Goal: Contribute content: Contribute content

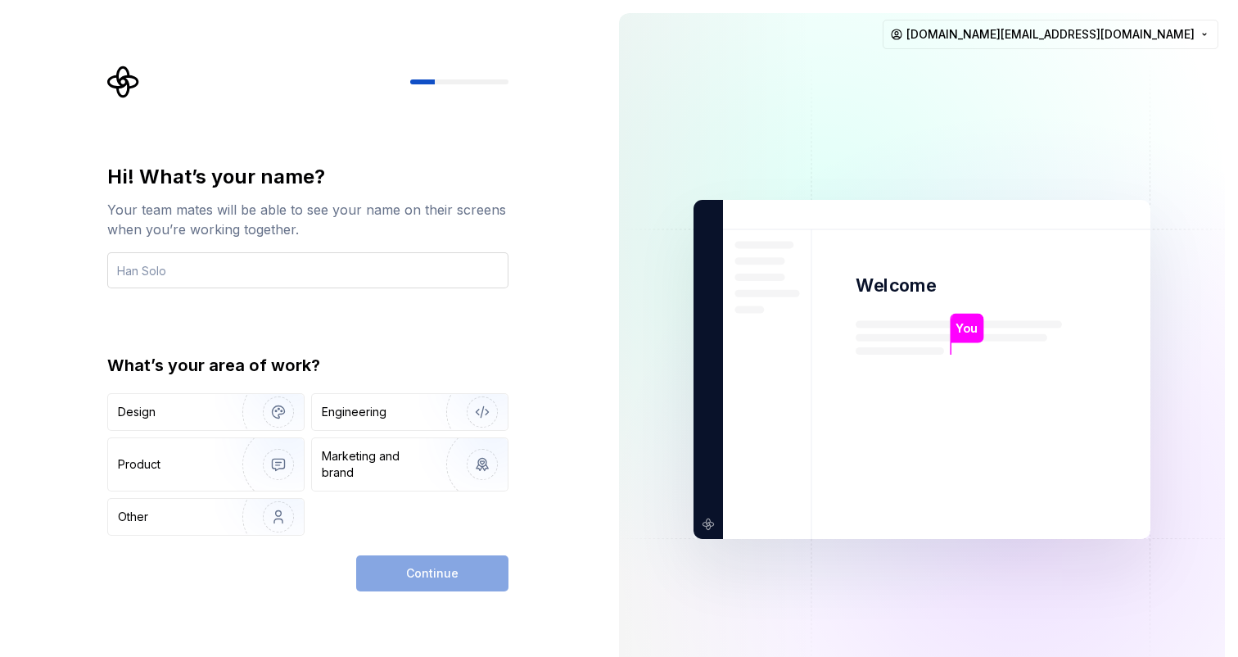
click at [250, 269] on input "text" at bounding box center [307, 270] width 401 height 36
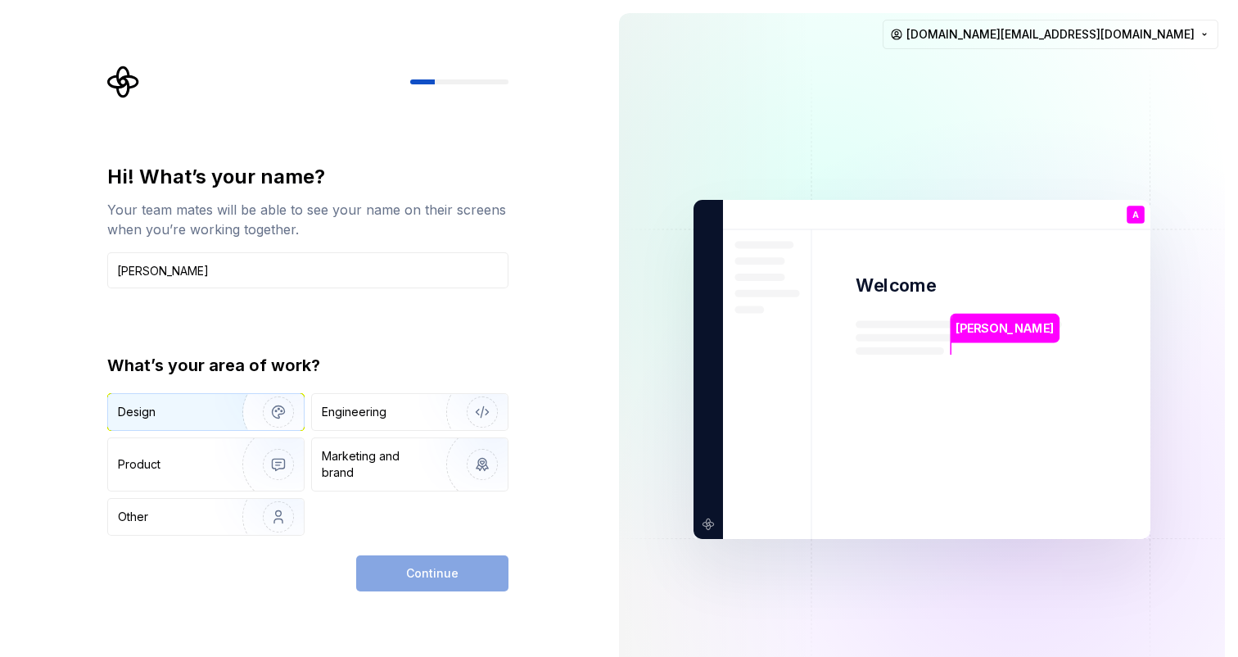
type input "[PERSON_NAME]"
click at [210, 406] on div "Design" at bounding box center [169, 412] width 103 height 16
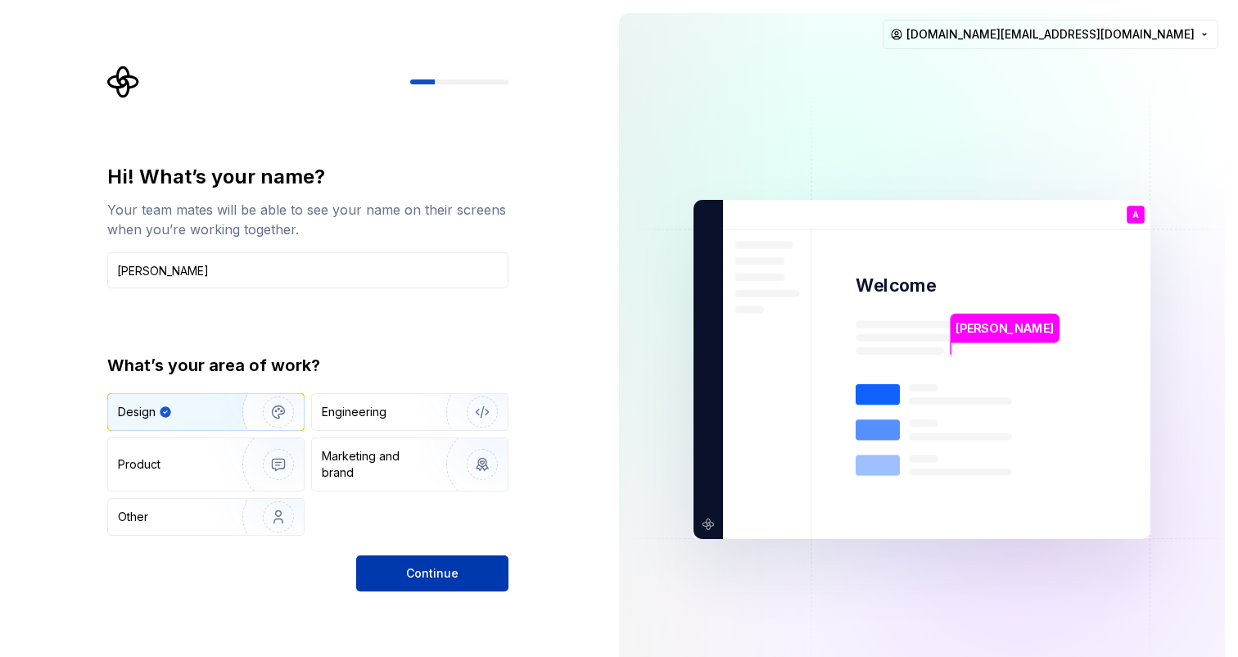
click at [383, 565] on button "Continue" at bounding box center [432, 573] width 152 height 36
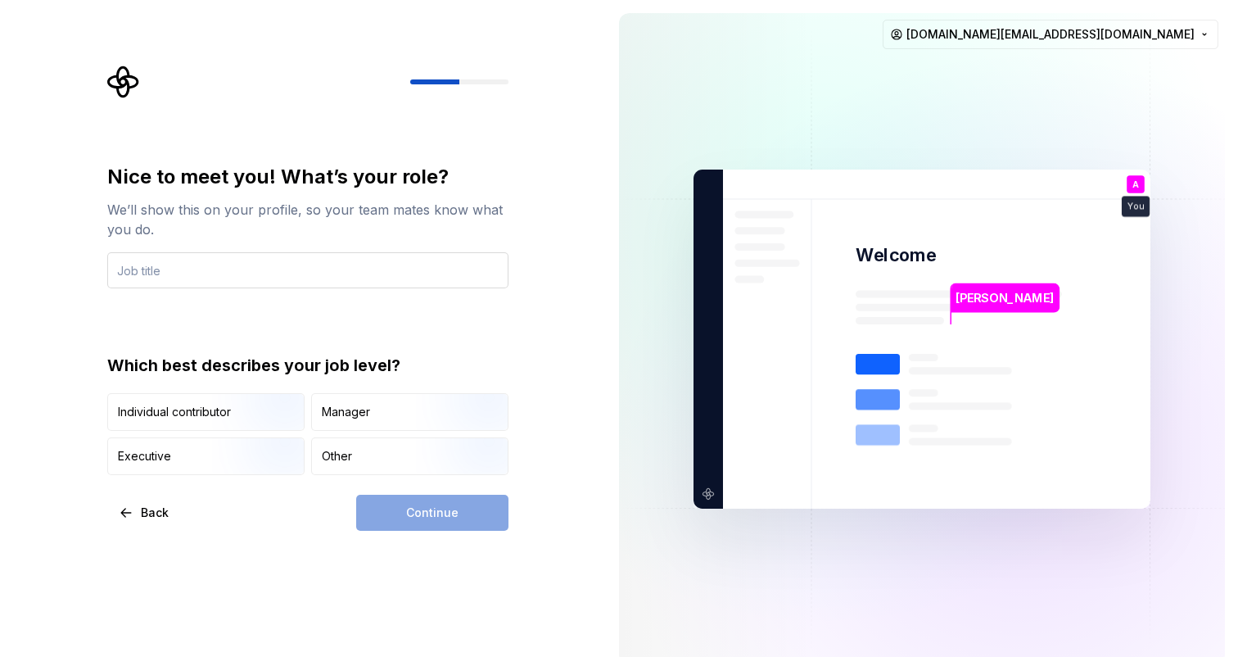
click at [416, 265] on input "text" at bounding box center [307, 270] width 401 height 36
click at [435, 336] on div "Nice to meet you! What’s your role? We’ll show this on your profile, so your te…" at bounding box center [307, 319] width 401 height 311
click at [378, 282] on input "text" at bounding box center [307, 270] width 401 height 36
type input "Product Designer"
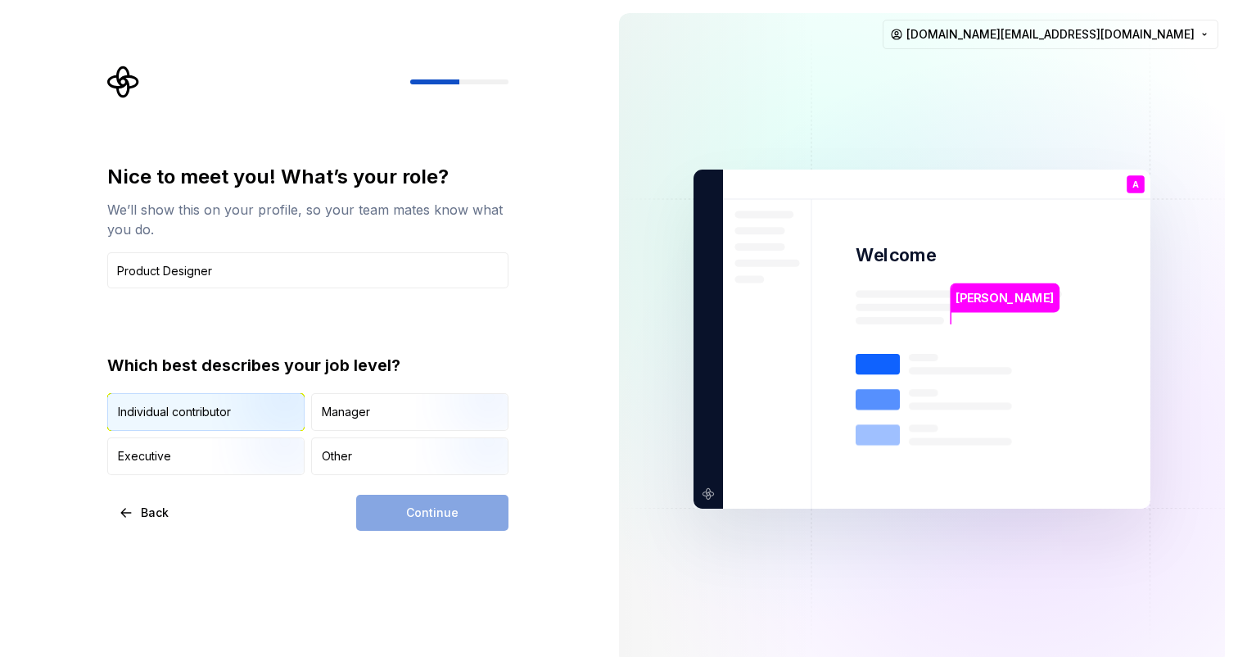
click at [217, 420] on img "button" at bounding box center [264, 433] width 105 height 110
click at [418, 499] on button "Continue" at bounding box center [432, 513] width 152 height 36
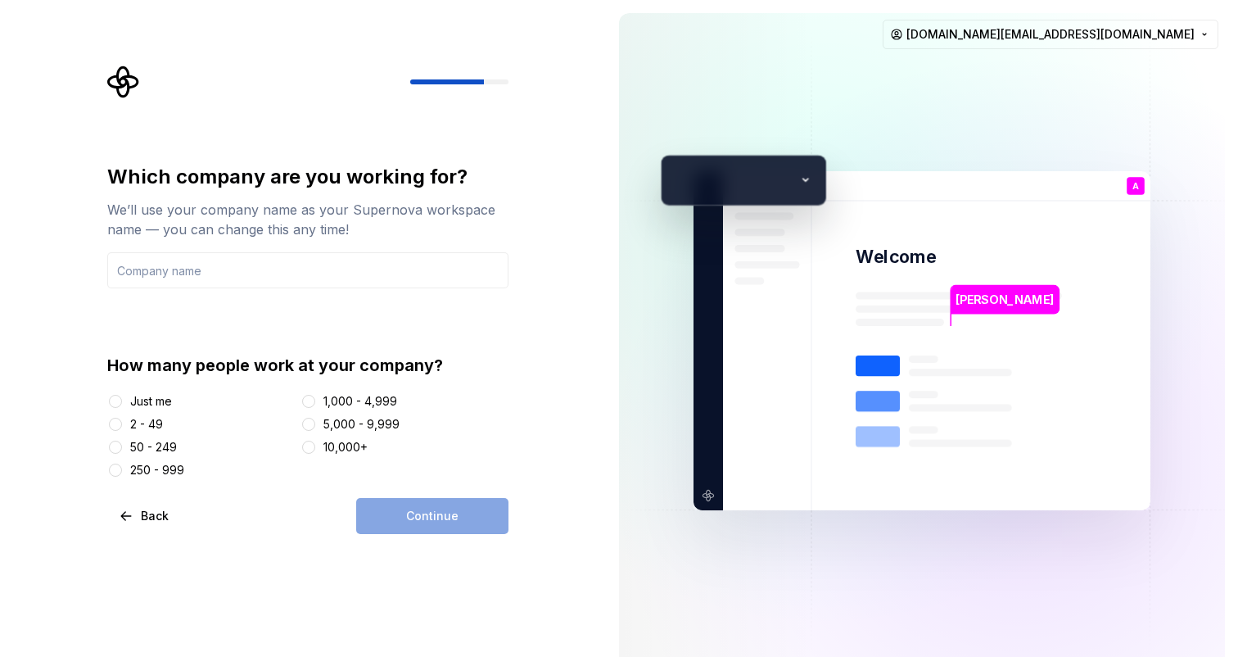
click at [147, 395] on div "Just me" at bounding box center [151, 401] width 42 height 16
click at [122, 395] on button "Just me" at bounding box center [115, 401] width 13 height 13
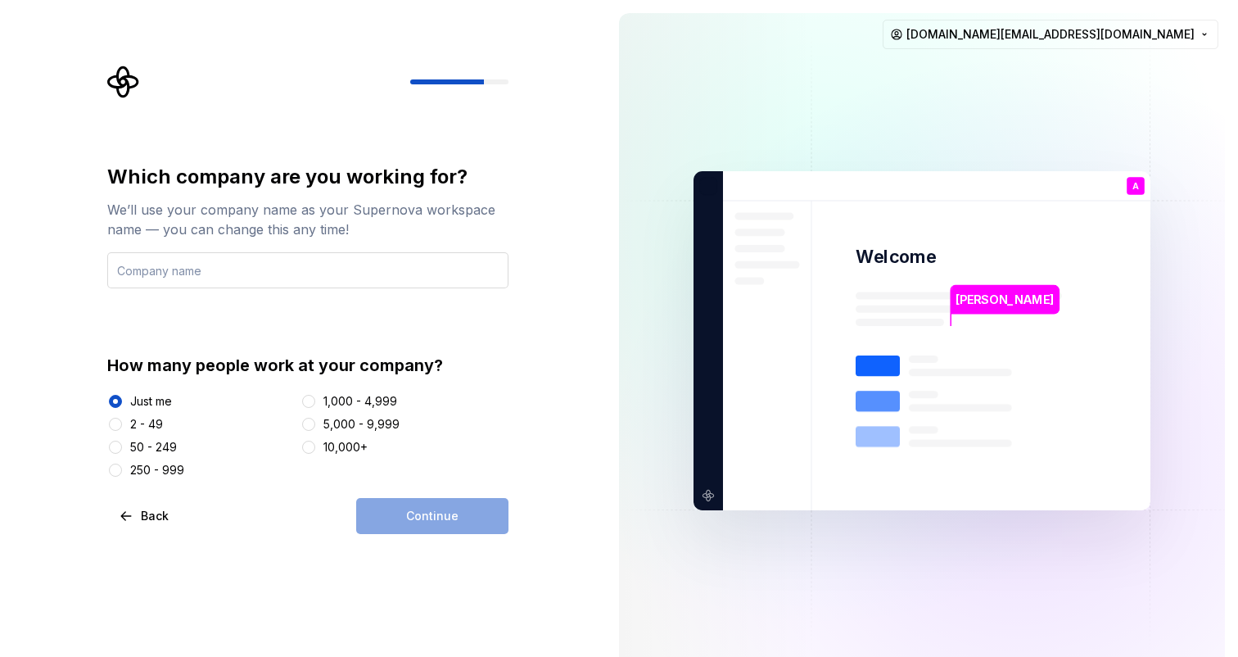
click at [286, 285] on input "text" at bounding box center [307, 270] width 401 height 36
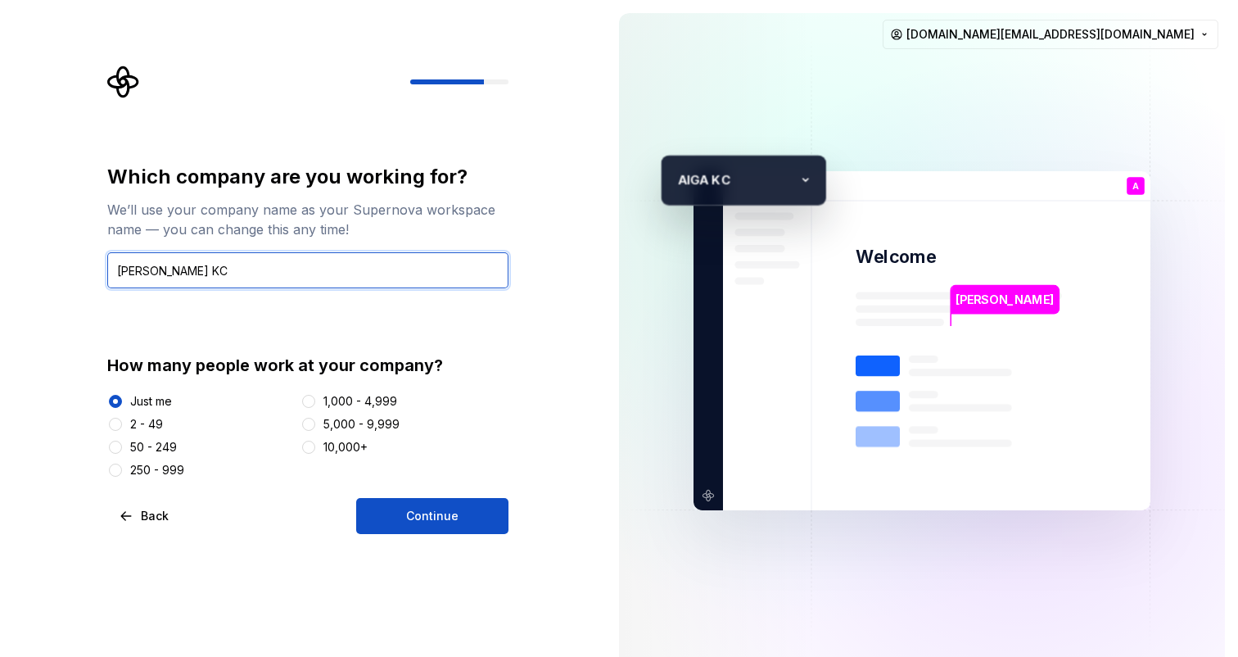
type input "[PERSON_NAME] KC"
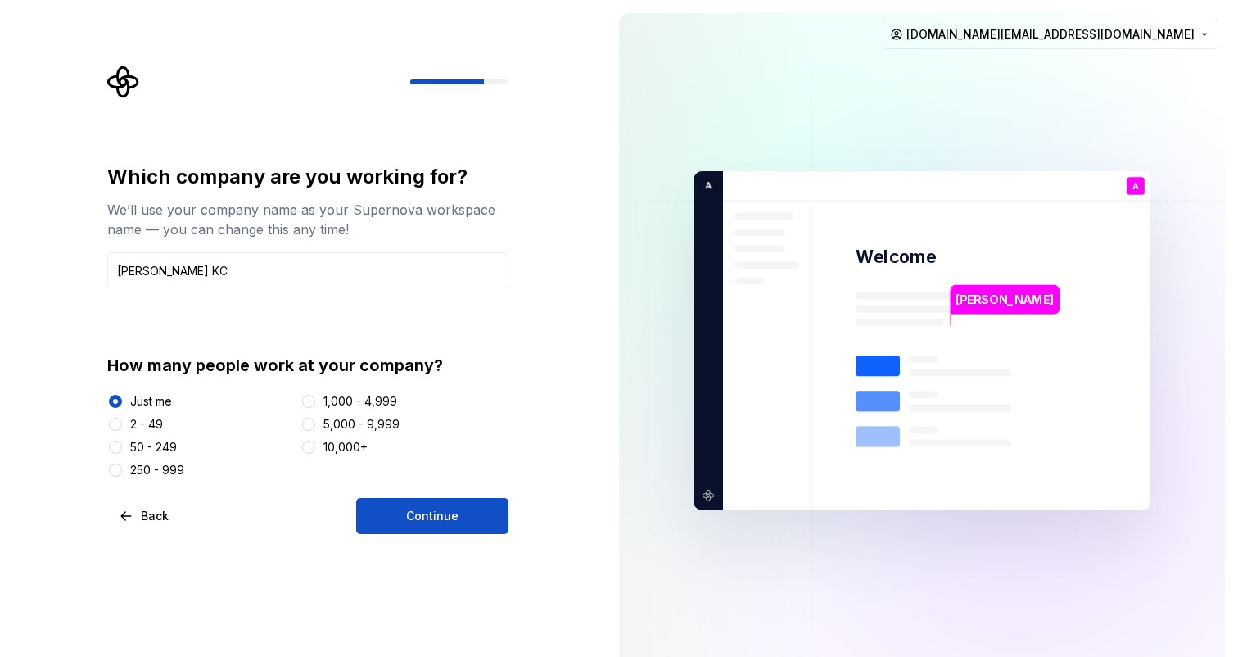
click at [422, 303] on div "Which company are you working for? We’ll use your company name as your Supernov…" at bounding box center [307, 321] width 401 height 314
click at [432, 527] on button "Continue" at bounding box center [432, 516] width 152 height 36
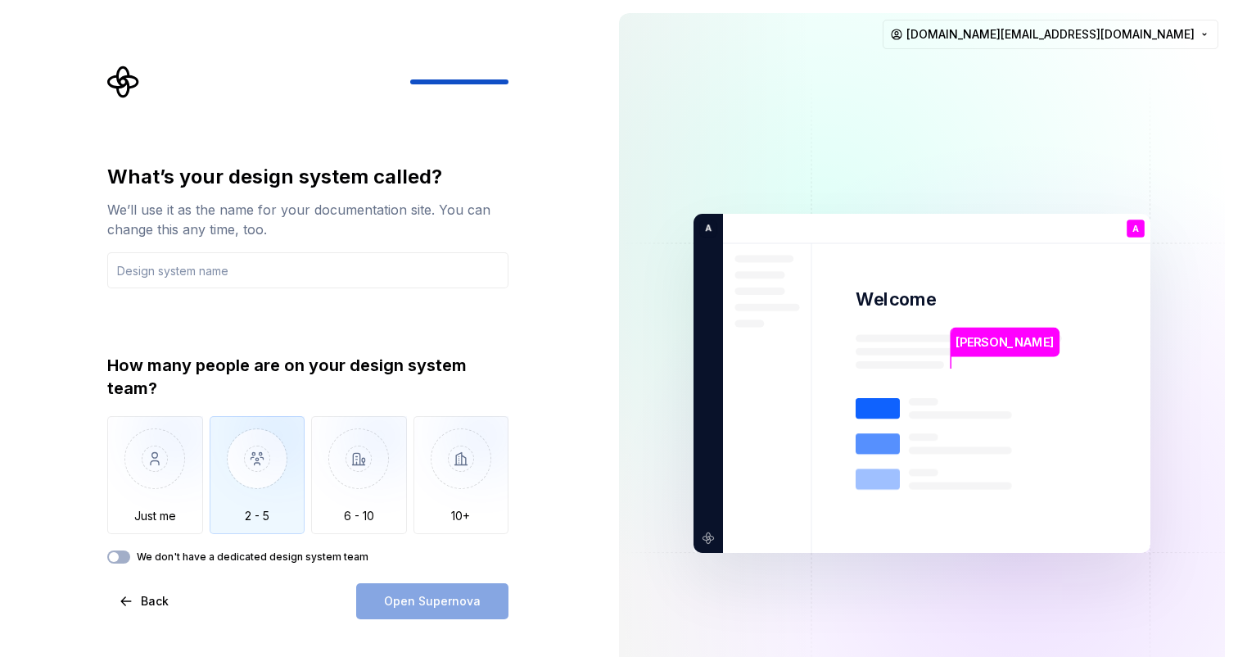
click at [245, 455] on img "button" at bounding box center [258, 471] width 96 height 110
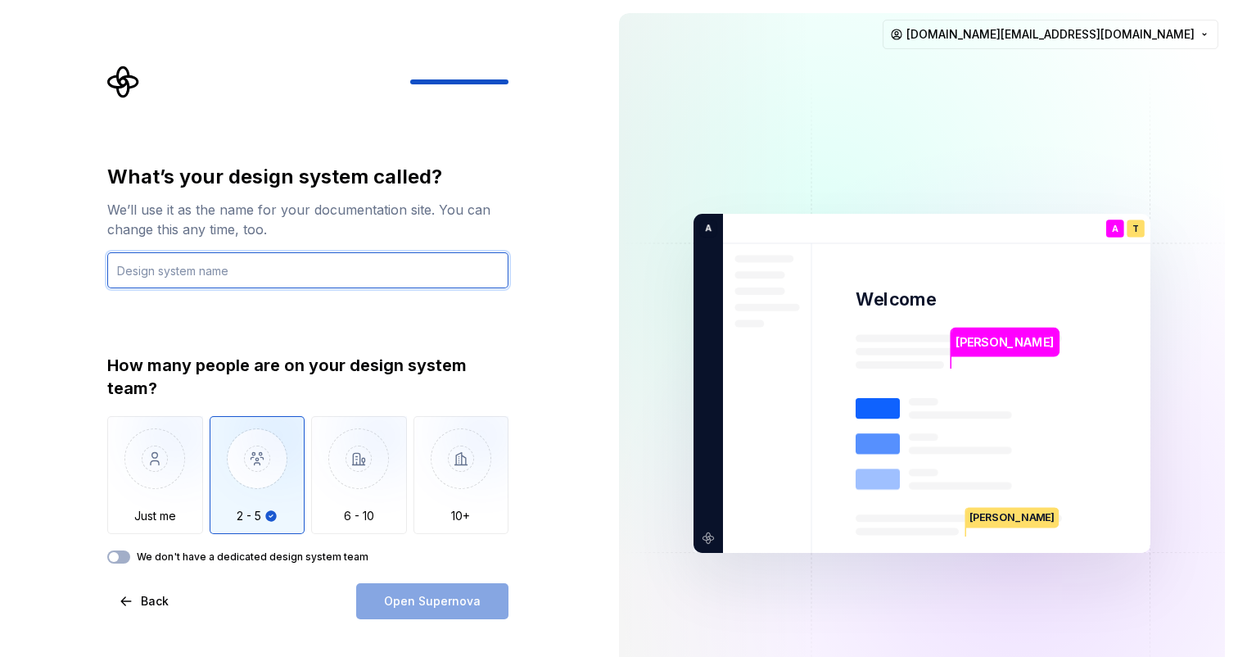
click at [264, 271] on input "text" at bounding box center [307, 270] width 401 height 36
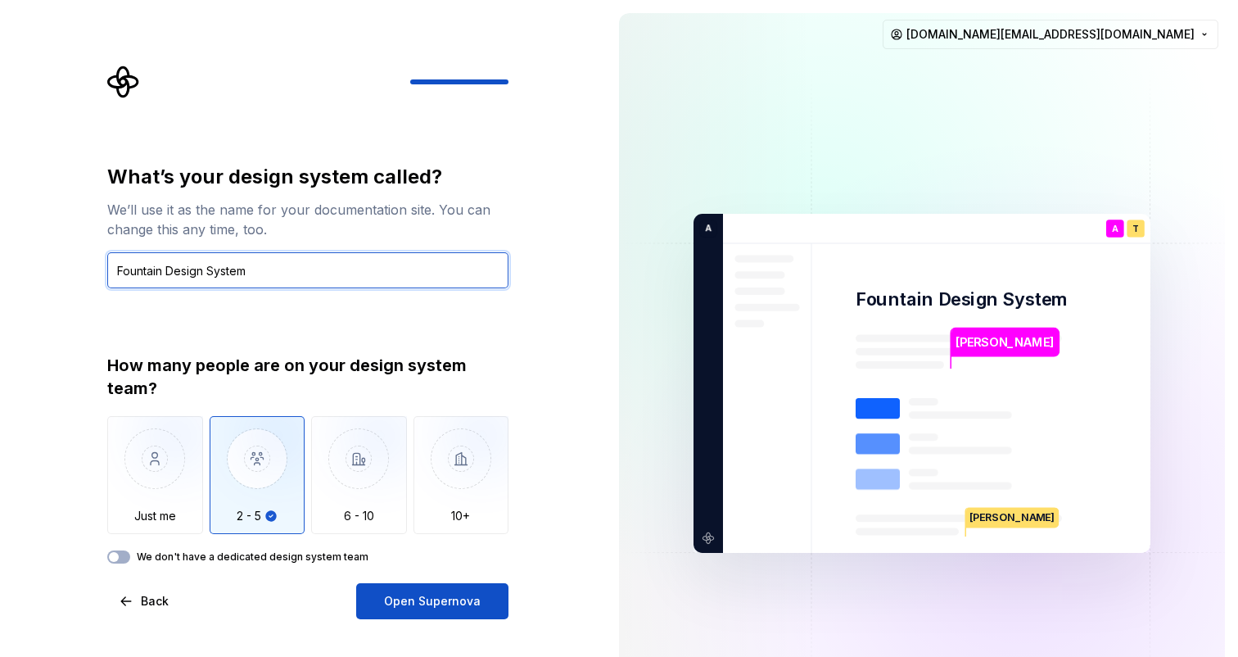
type input "Fountain Design System"
click at [282, 329] on div "What’s your design system called? We’ll use it as the name for your documentati…" at bounding box center [307, 364] width 401 height 400
click at [120, 551] on button "We don't have a dedicated design system team" at bounding box center [118, 556] width 23 height 13
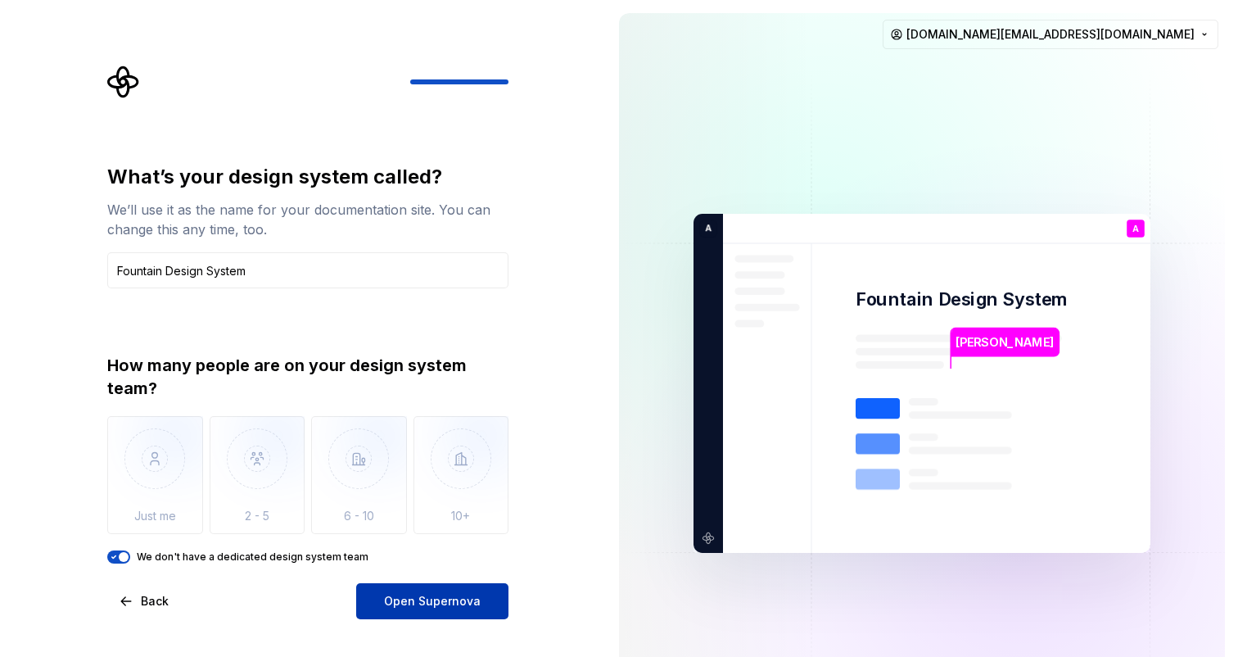
click at [433, 592] on button "Open Supernova" at bounding box center [432, 601] width 152 height 36
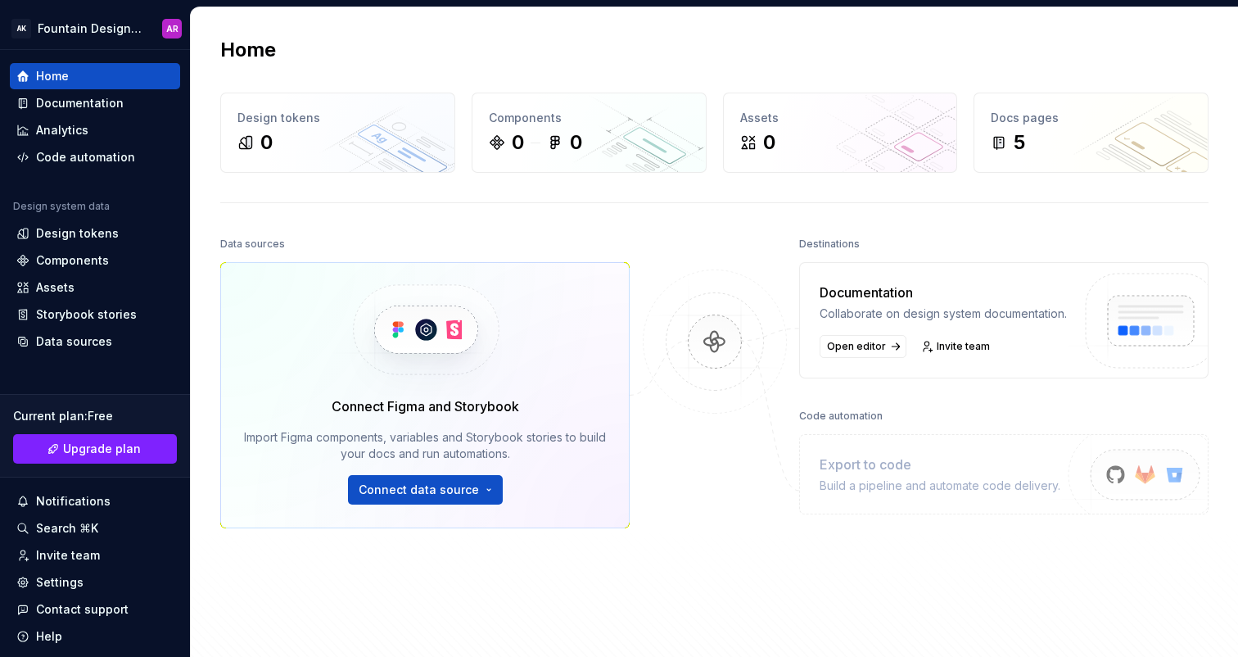
scroll to position [75, 0]
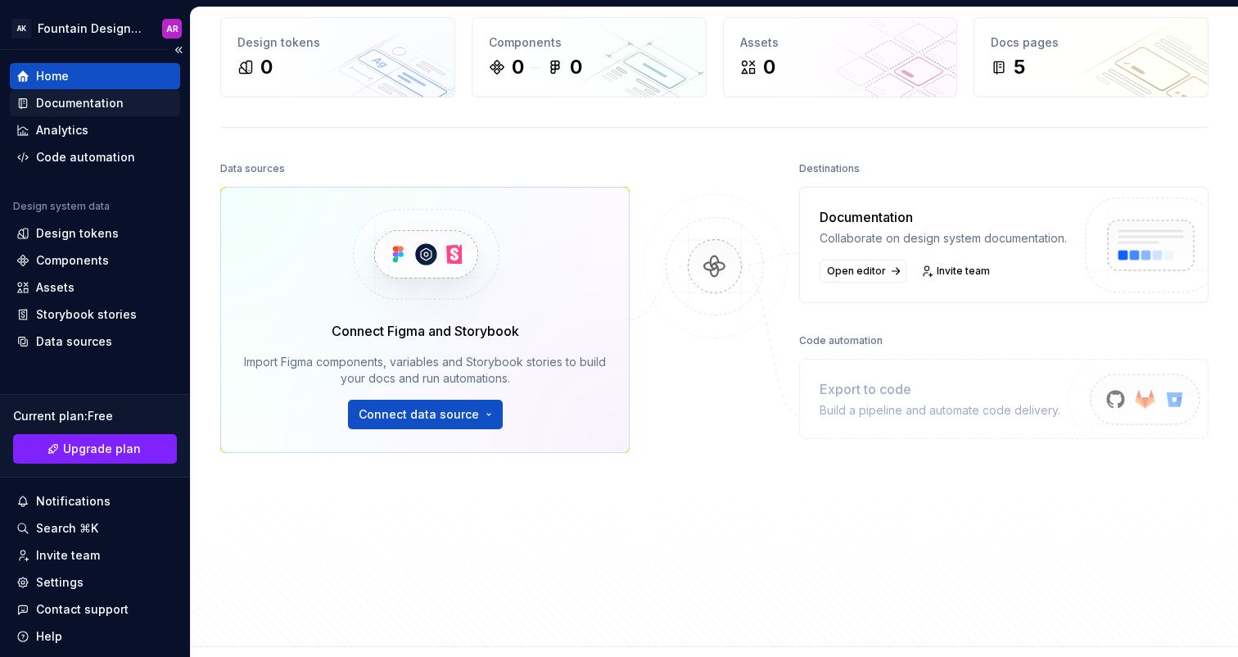
click at [52, 108] on div "Documentation" at bounding box center [80, 103] width 88 height 16
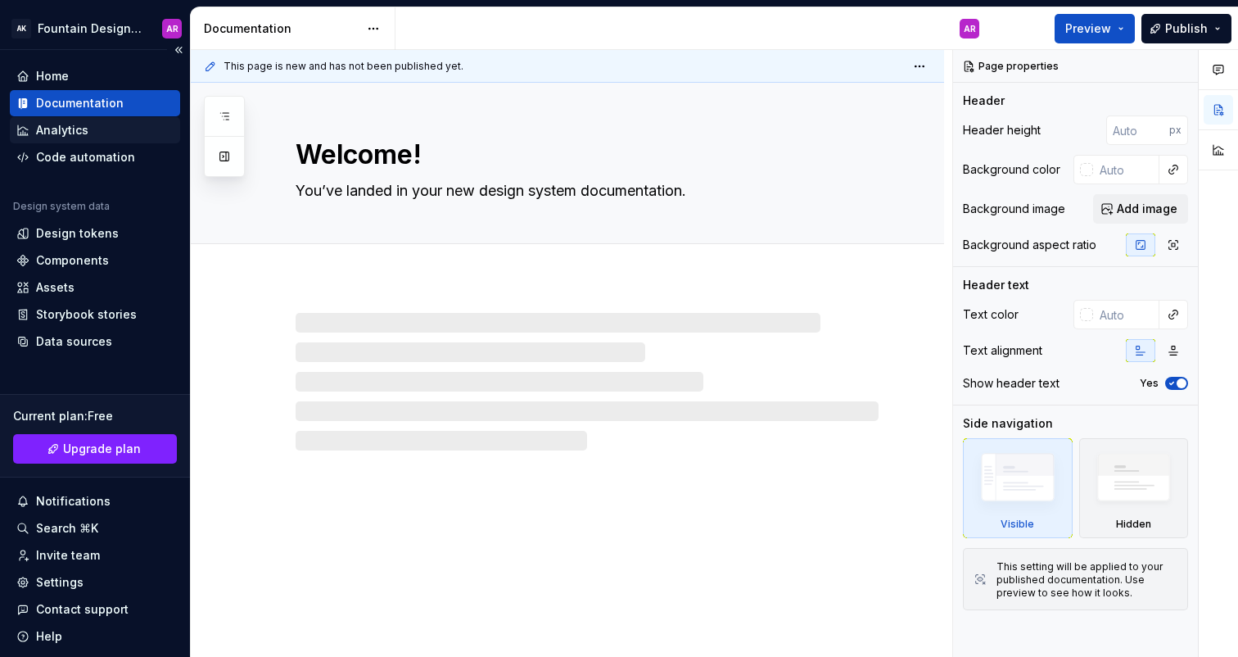
click at [48, 133] on div "Analytics" at bounding box center [62, 130] width 52 height 16
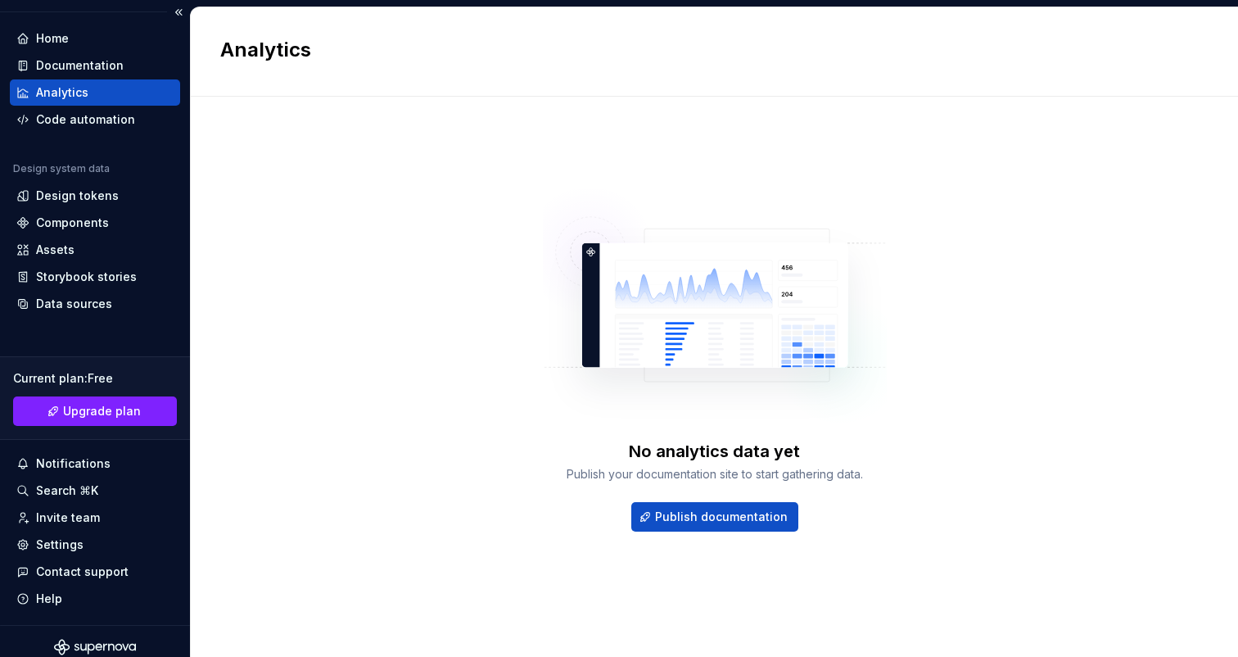
scroll to position [49, 0]
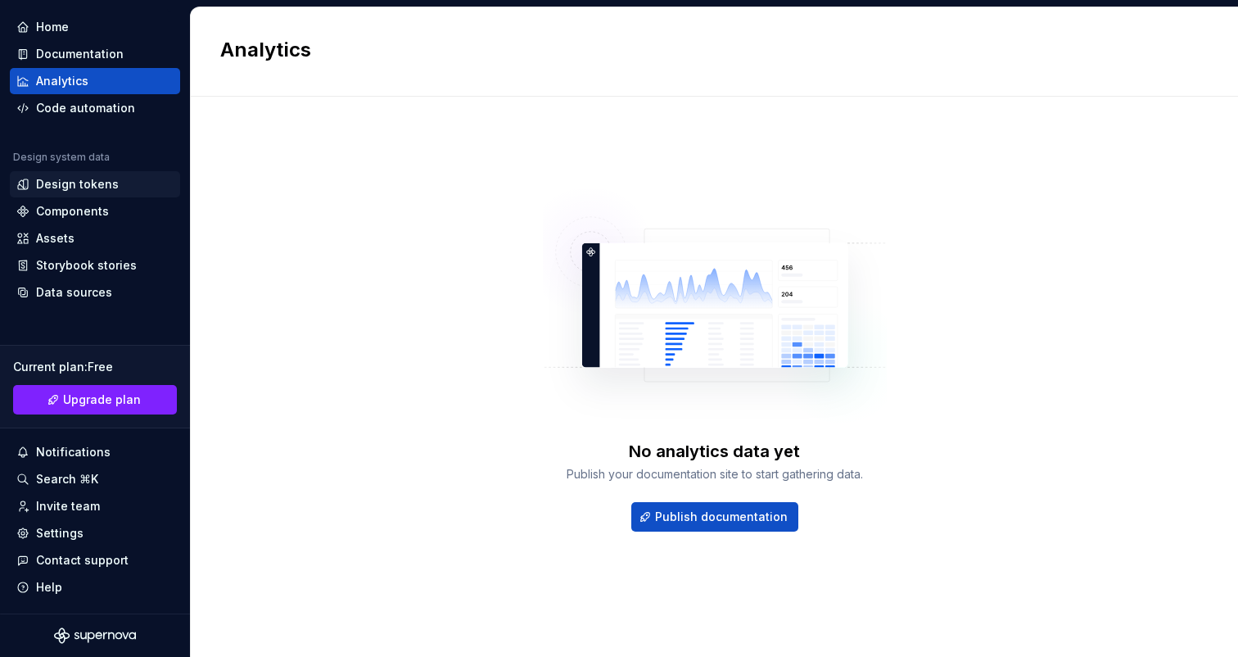
click at [65, 178] on div "Design tokens" at bounding box center [77, 184] width 83 height 16
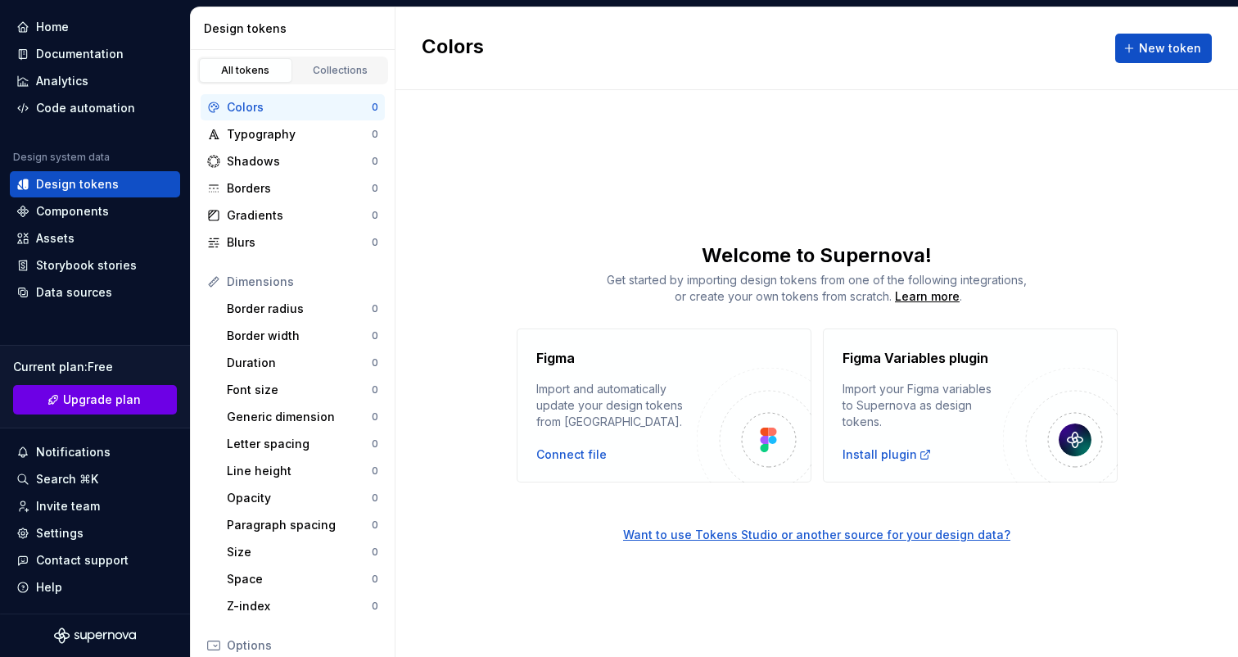
click at [52, 406] on link "Upgrade plan" at bounding box center [95, 399] width 164 height 29
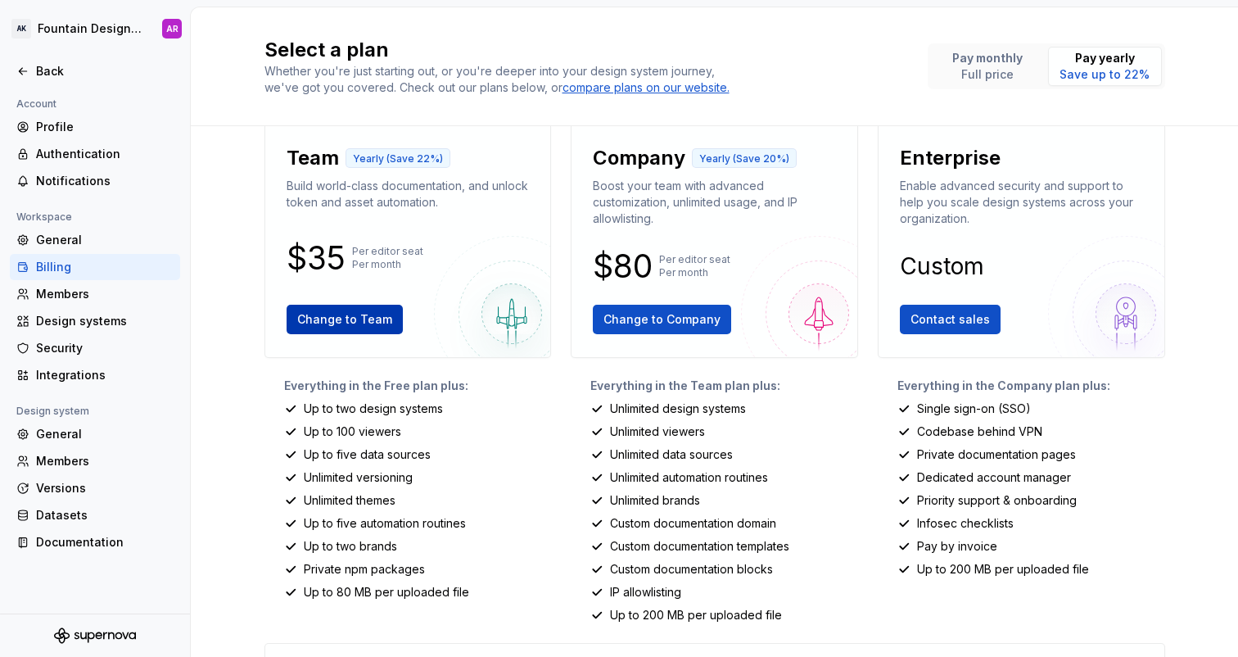
scroll to position [24, 0]
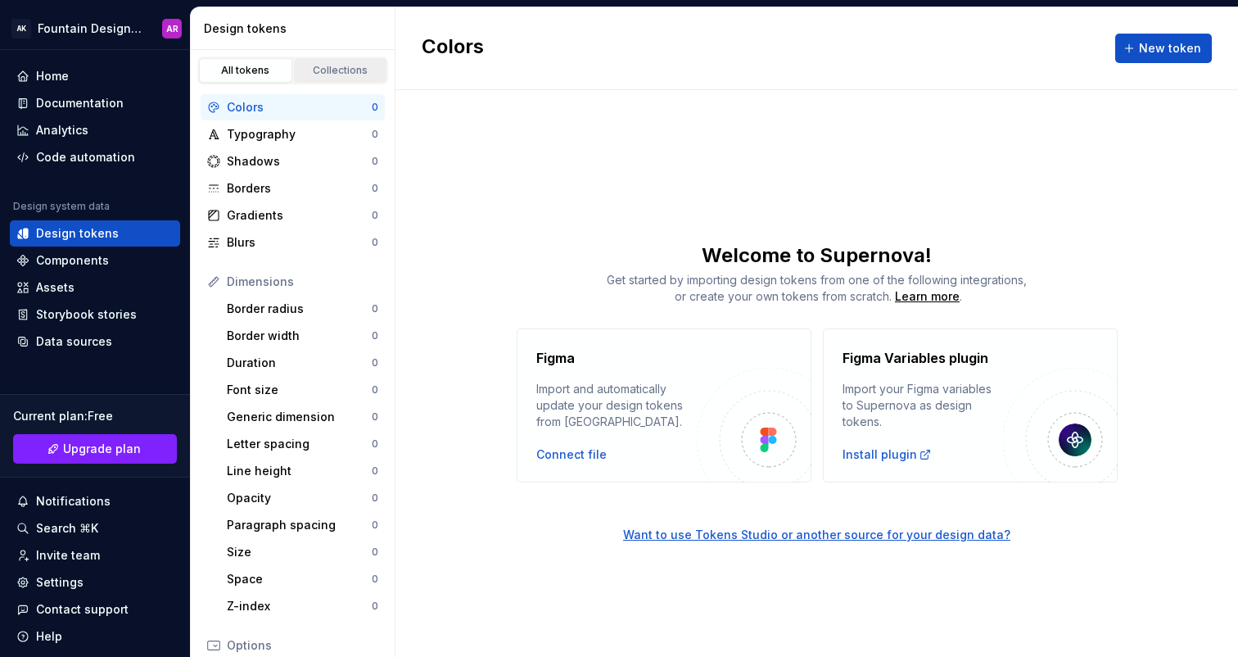
click at [339, 66] on div "Collections" at bounding box center [341, 70] width 82 height 13
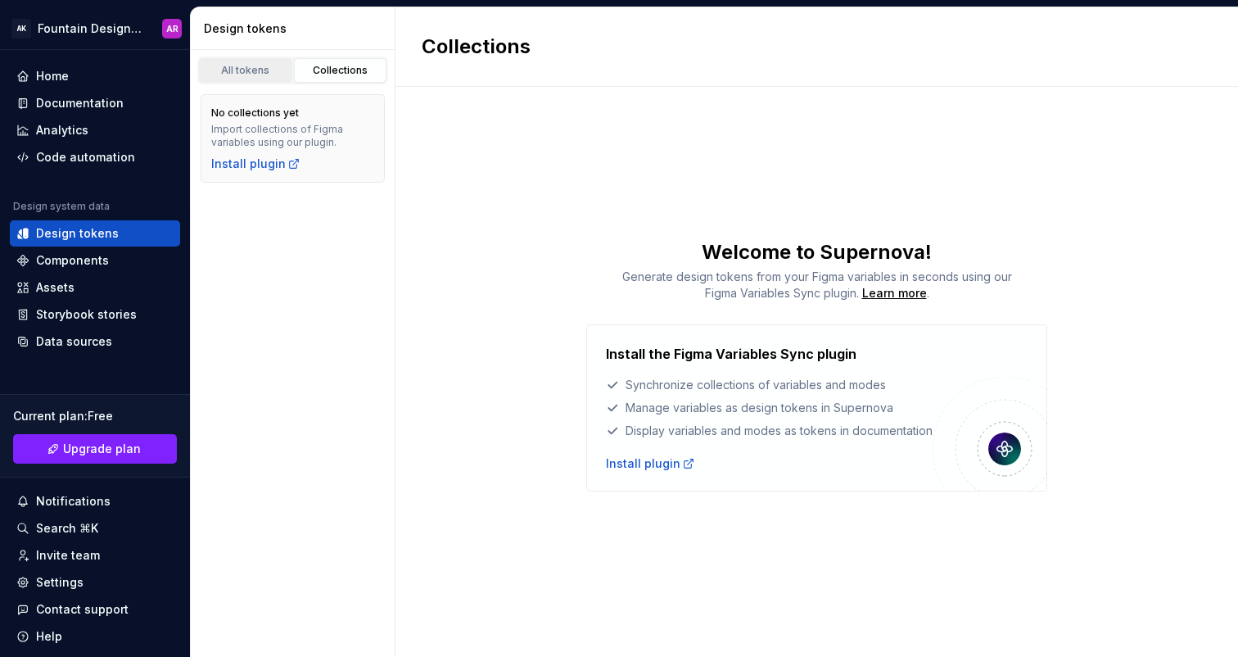
click at [261, 77] on link "All tokens" at bounding box center [245, 70] width 93 height 25
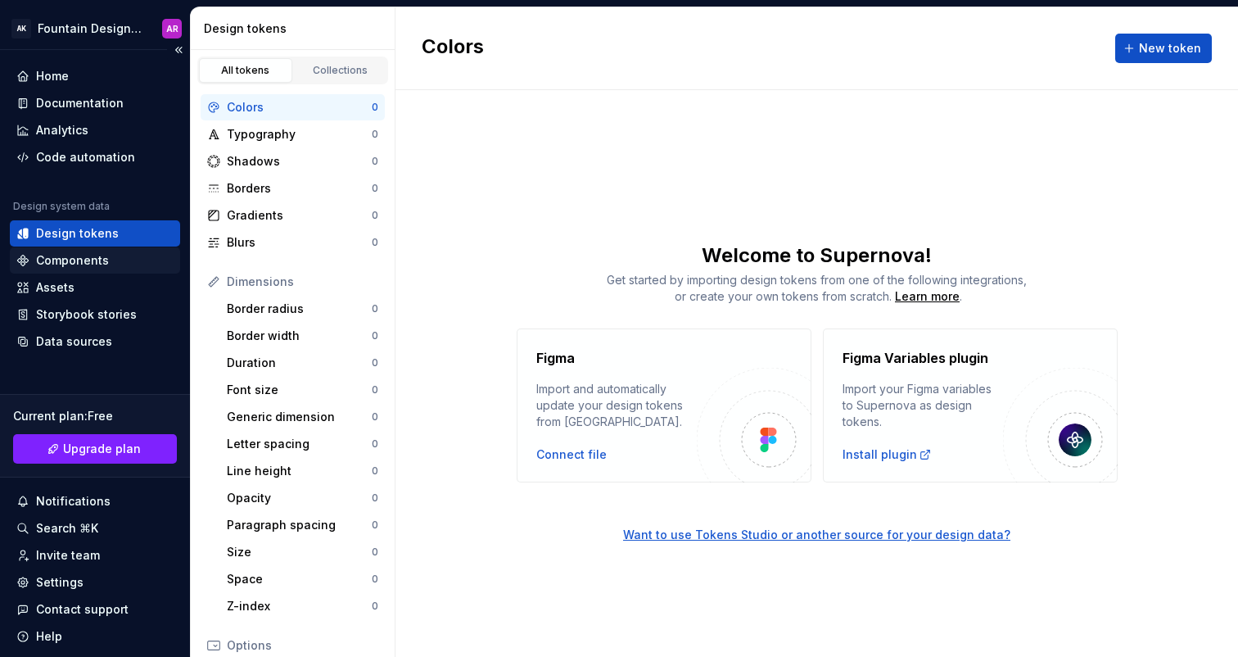
click at [75, 263] on div "Components" at bounding box center [72, 260] width 73 height 16
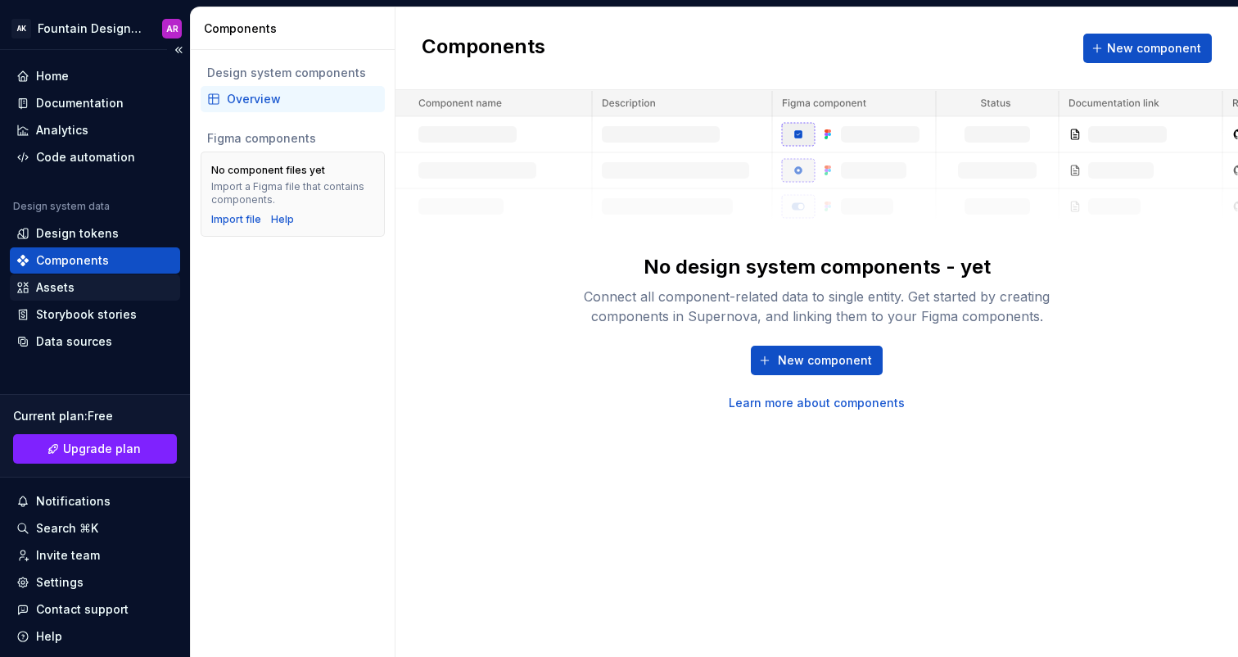
click at [93, 277] on div "Assets" at bounding box center [95, 287] width 170 height 26
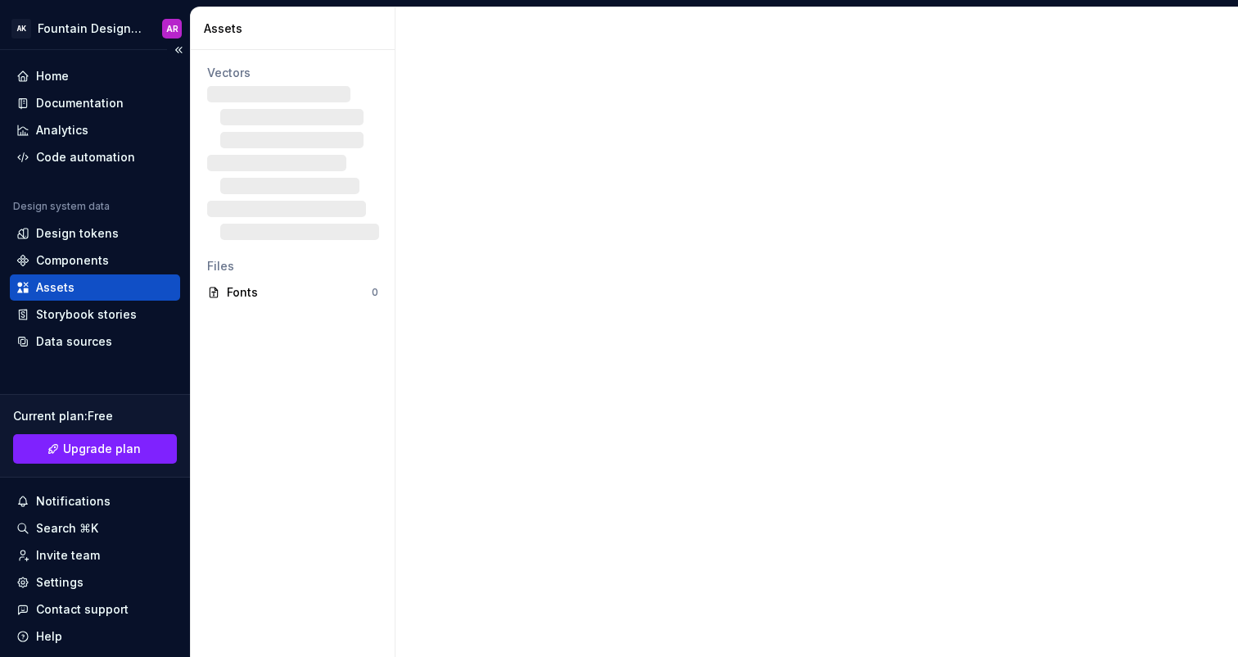
click at [84, 292] on div "Assets" at bounding box center [94, 287] width 157 height 16
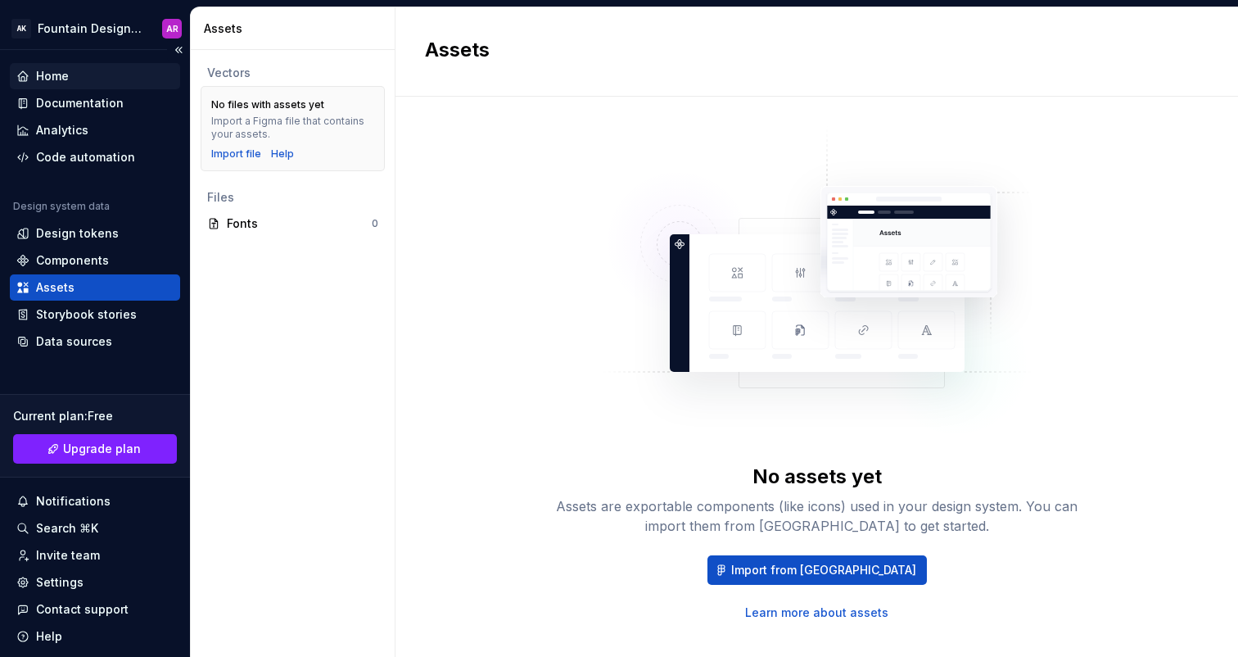
click at [69, 79] on div "Home" at bounding box center [94, 76] width 157 height 16
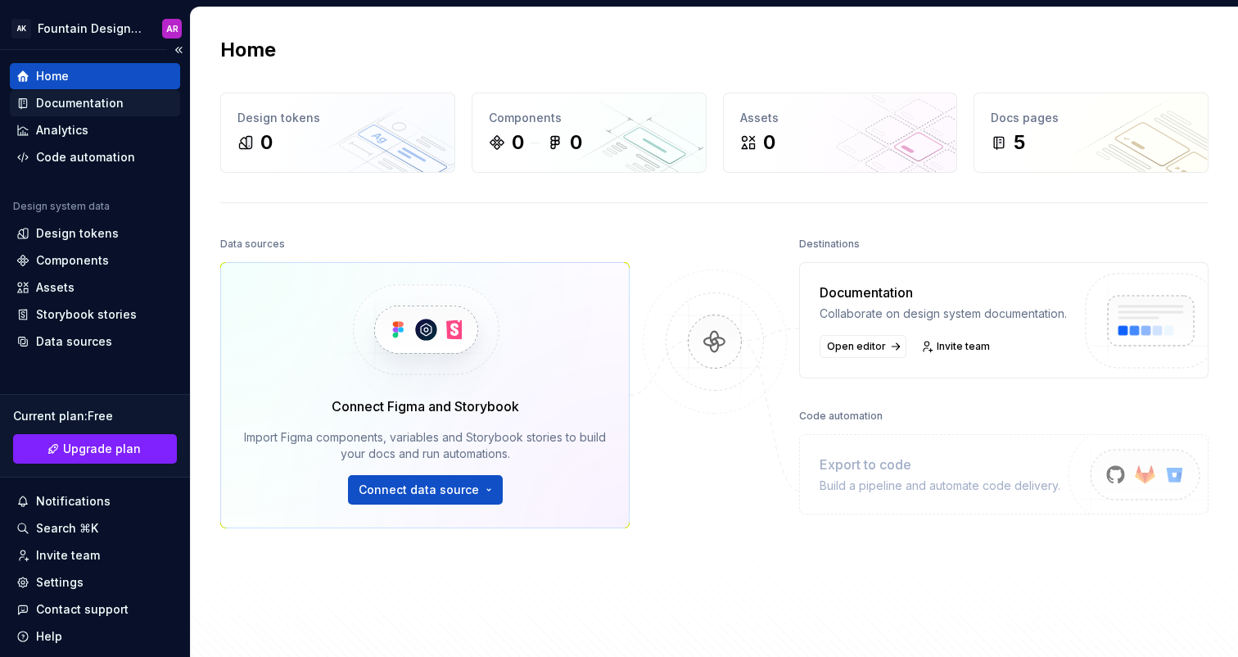
click at [60, 102] on div "Documentation" at bounding box center [80, 103] width 88 height 16
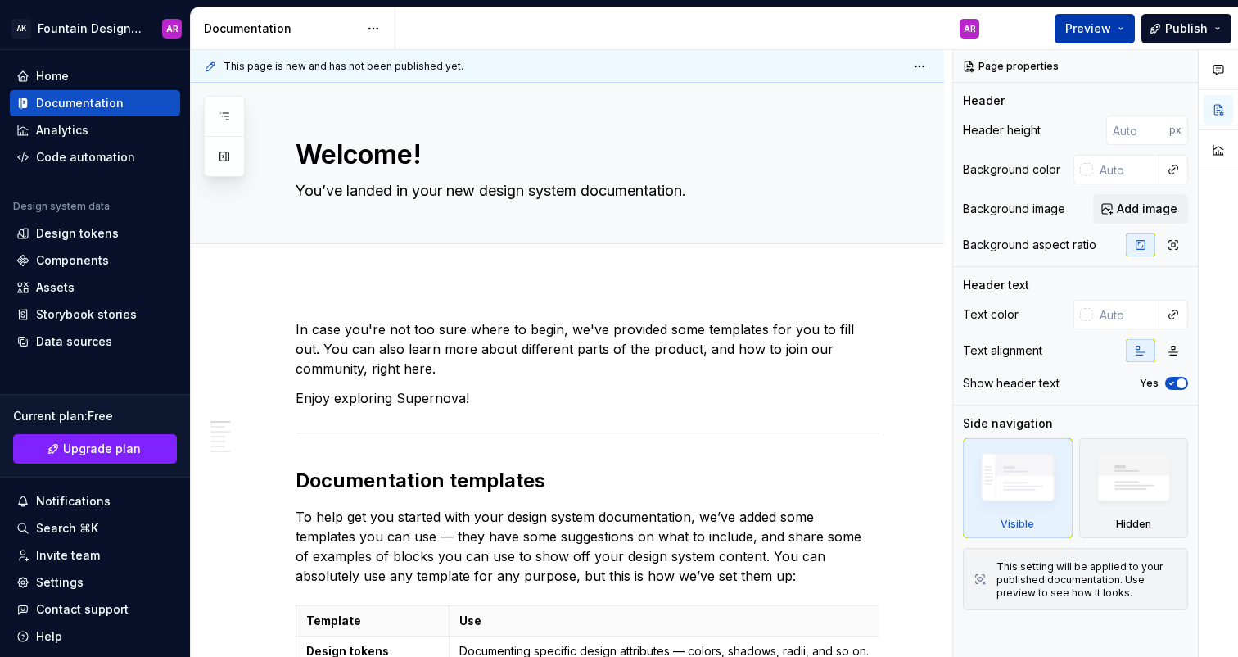
click at [1109, 35] on span "Preview" at bounding box center [1088, 28] width 46 height 16
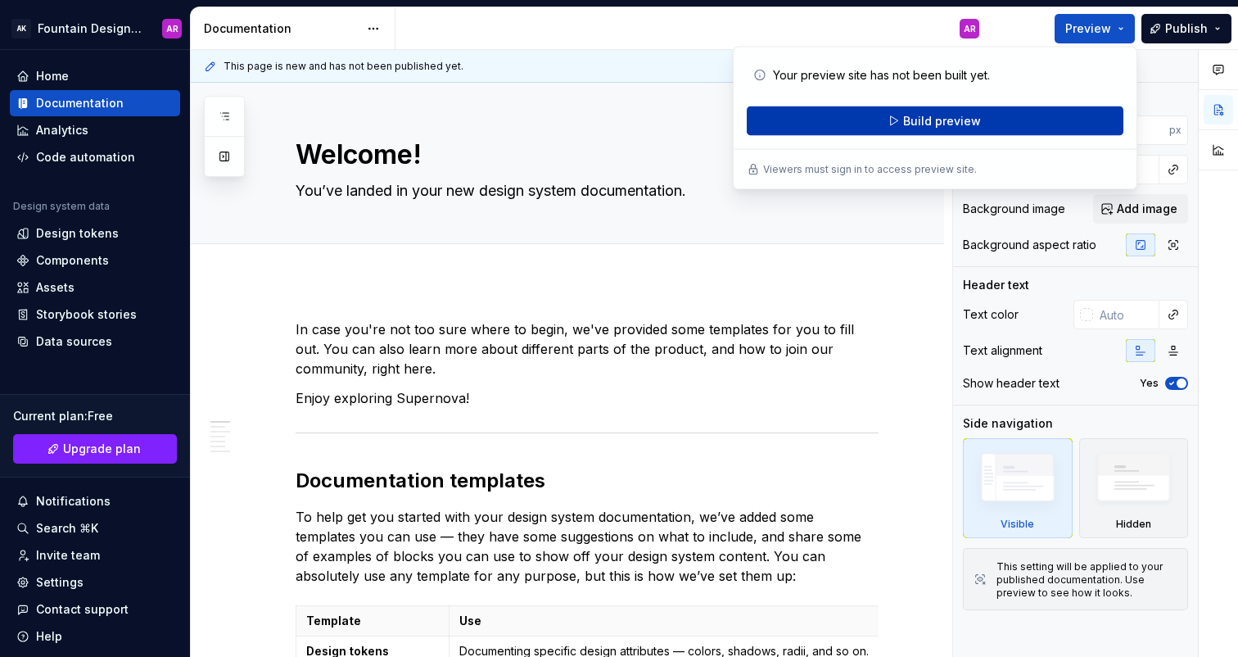
click at [898, 123] on button "Build preview" at bounding box center [935, 120] width 377 height 29
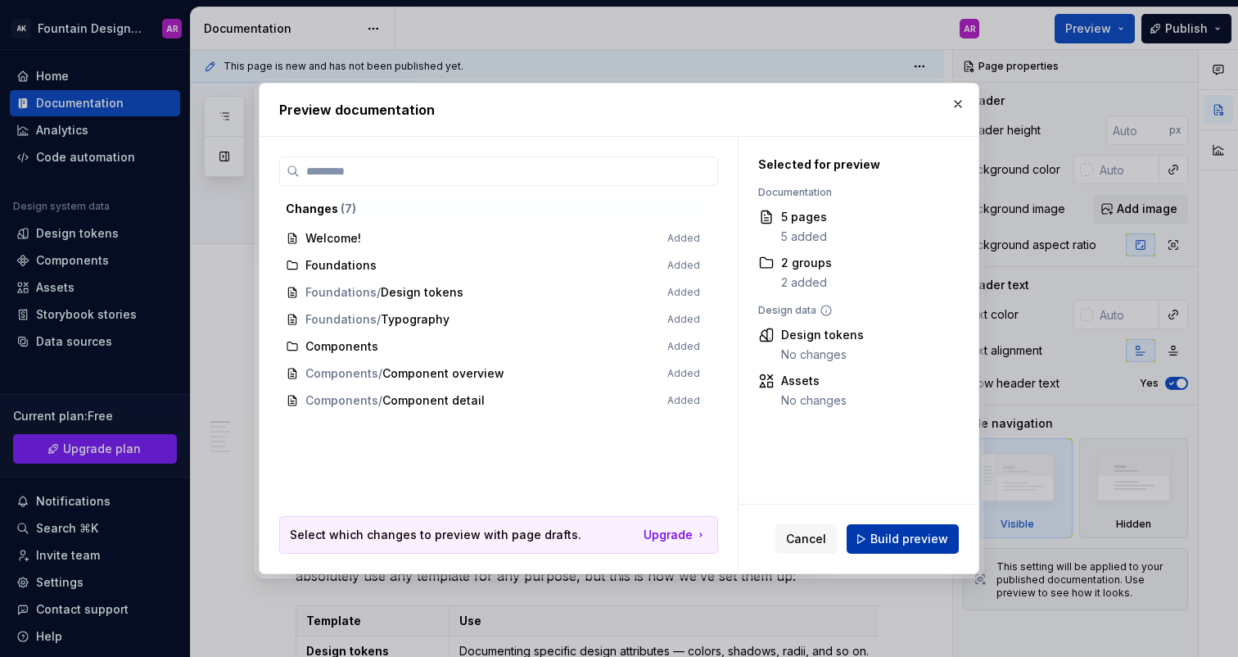
click at [903, 546] on span "Build preview" at bounding box center [910, 539] width 78 height 16
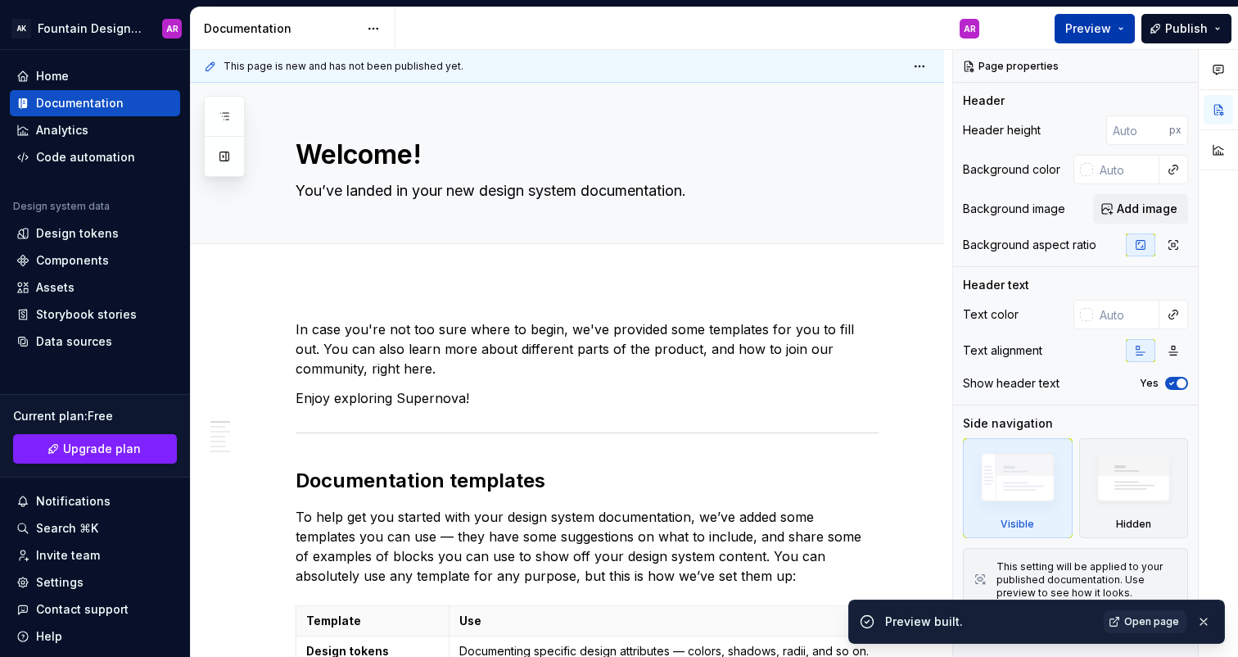
click at [1088, 29] on span "Preview" at bounding box center [1088, 28] width 46 height 16
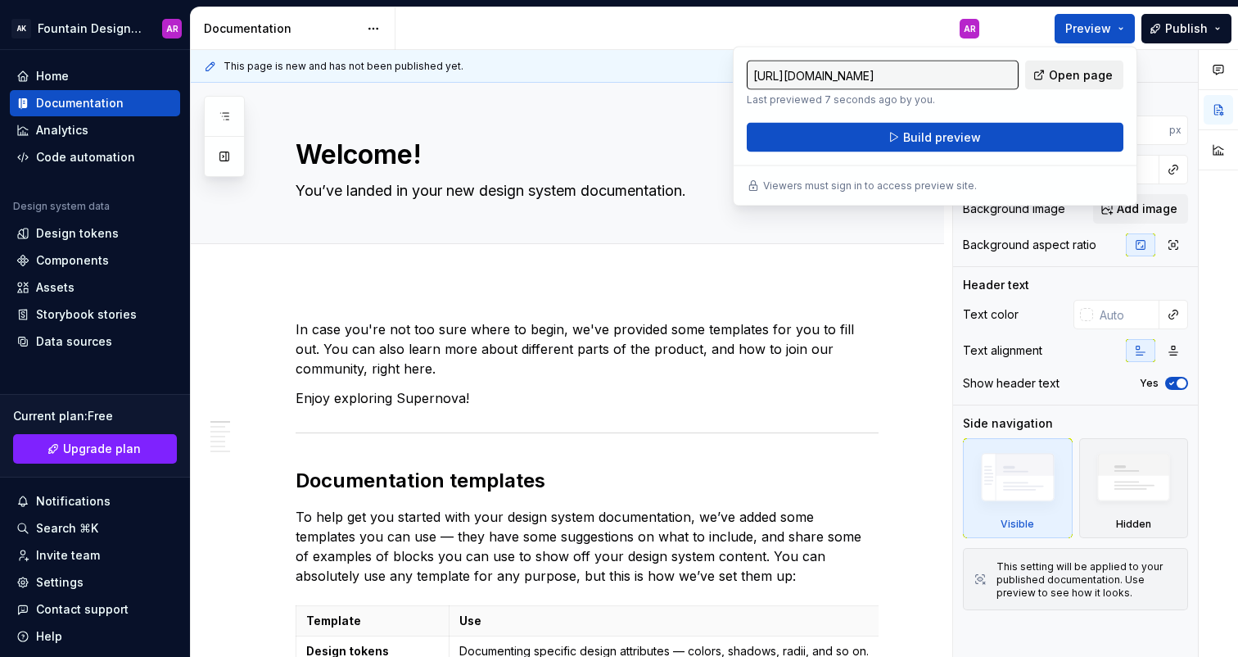
click at [1057, 79] on span "Open page" at bounding box center [1081, 75] width 64 height 16
type textarea "*"
click at [69, 66] on div "Home" at bounding box center [95, 76] width 170 height 26
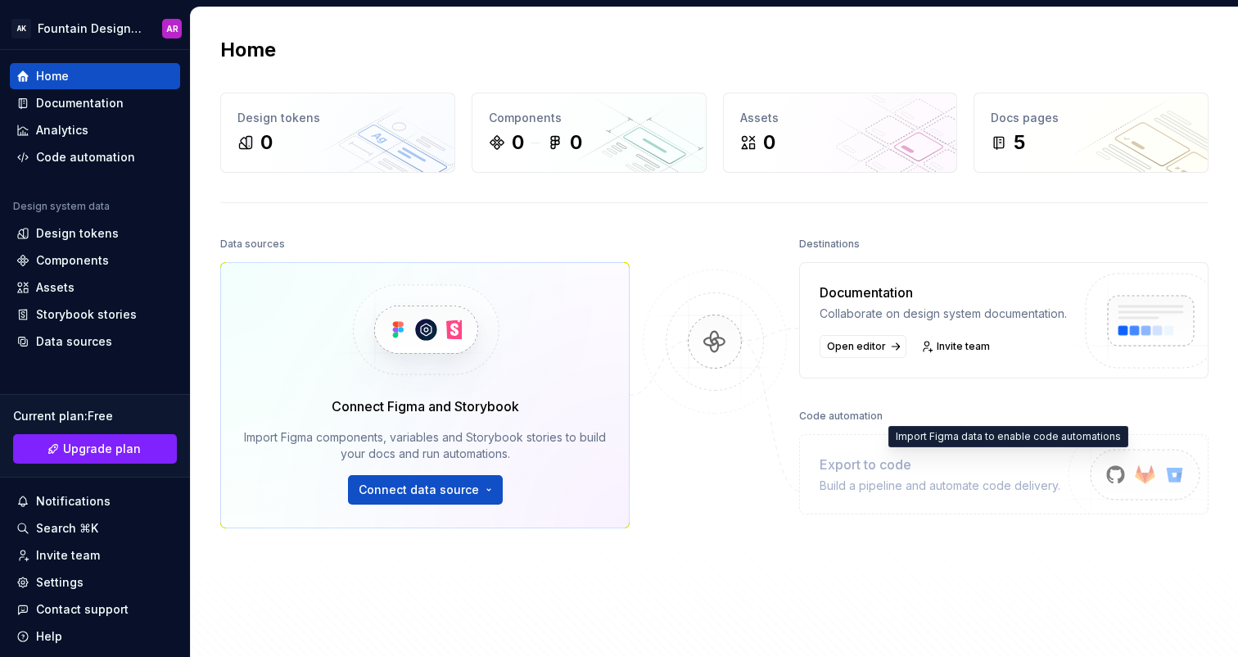
click at [918, 494] on div "Build a pipeline and automate code delivery." at bounding box center [940, 485] width 241 height 16
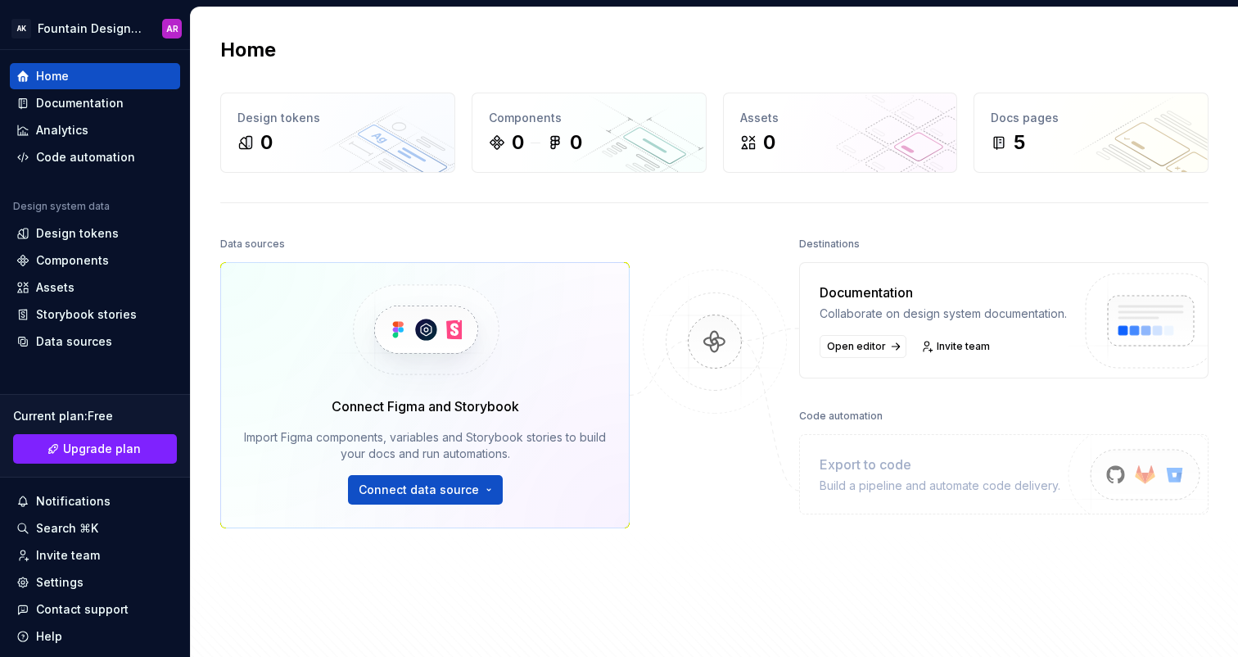
click at [894, 494] on div "Build a pipeline and automate code delivery." at bounding box center [940, 485] width 241 height 16
click at [181, 56] on button "Collapse sidebar" at bounding box center [178, 49] width 23 height 23
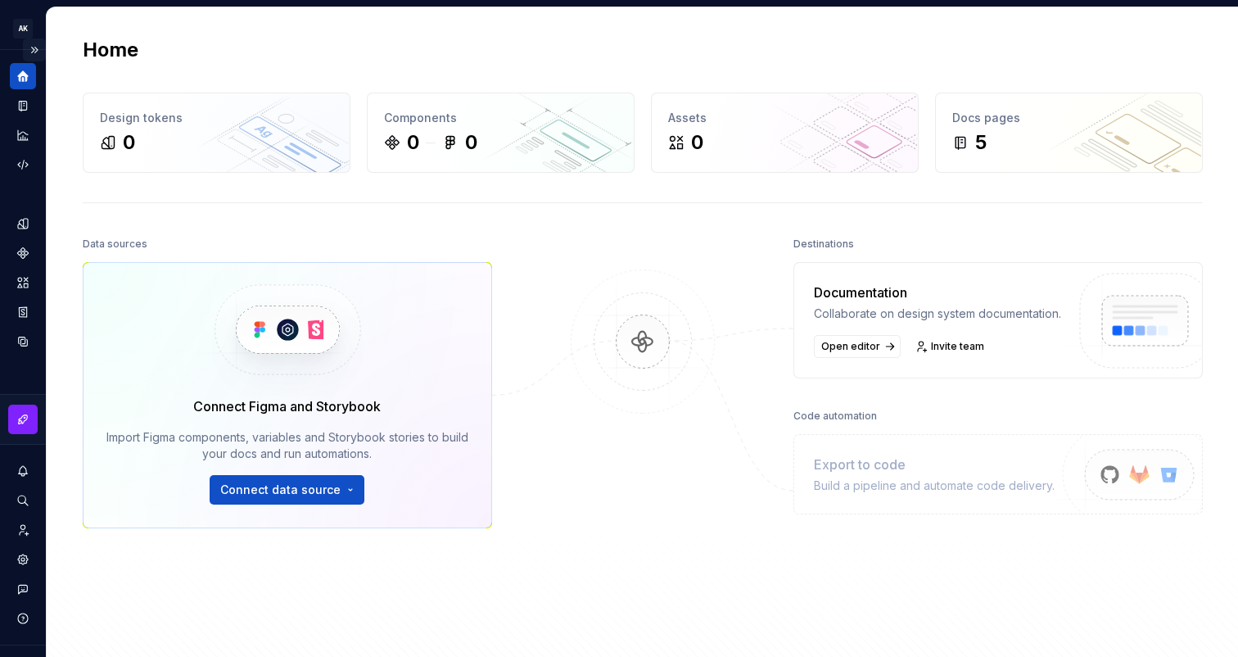
click at [32, 51] on button "Expand sidebar" at bounding box center [34, 49] width 23 height 23
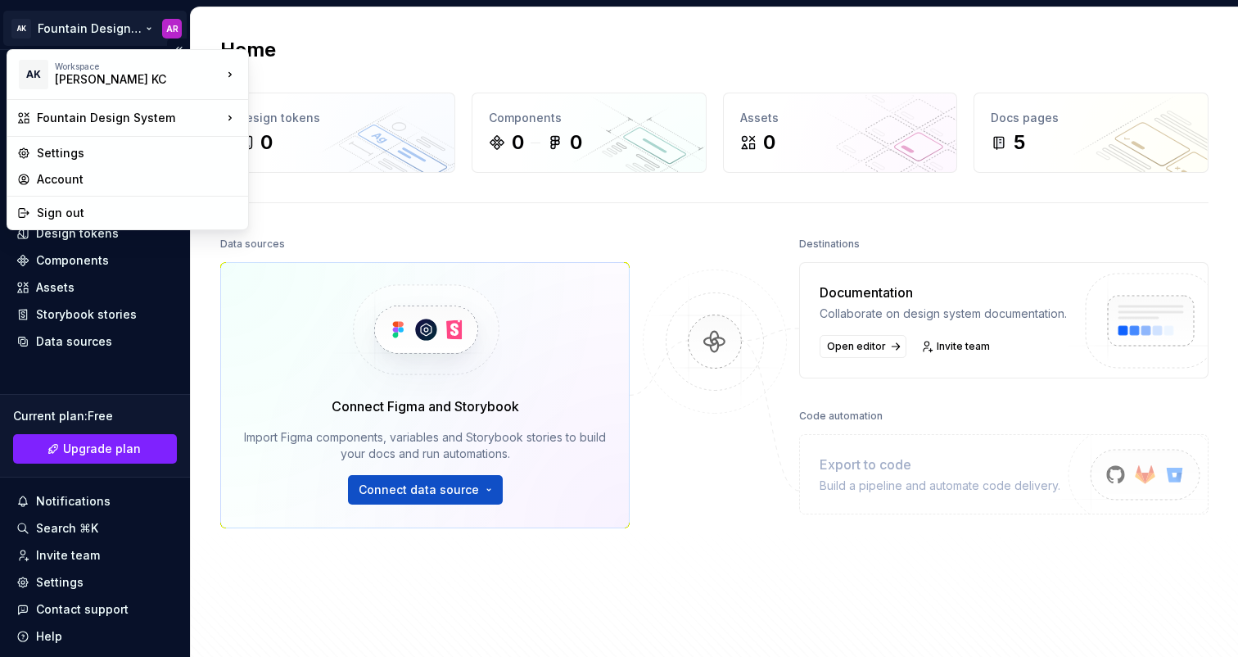
click at [26, 29] on html "AK Fountain Design System AR Home Documentation Analytics Code automation Desig…" at bounding box center [619, 328] width 1238 height 657
click at [41, 147] on div "Settings" at bounding box center [137, 153] width 201 height 16
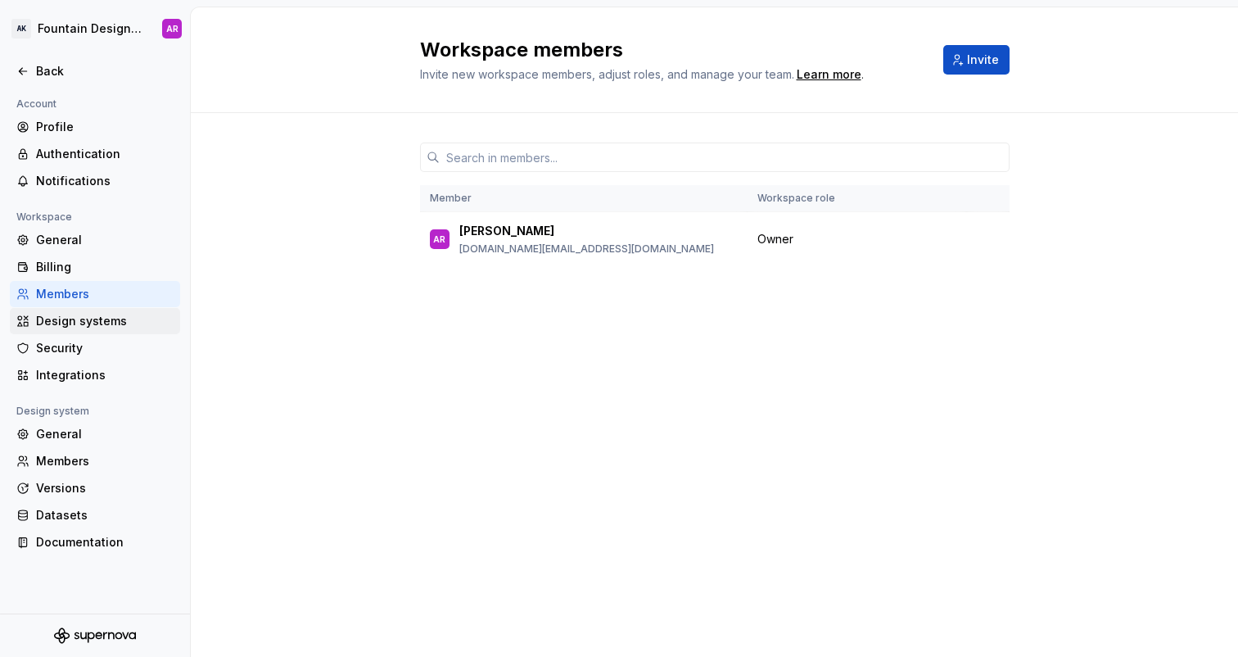
click at [75, 323] on div "Design systems" at bounding box center [105, 321] width 138 height 16
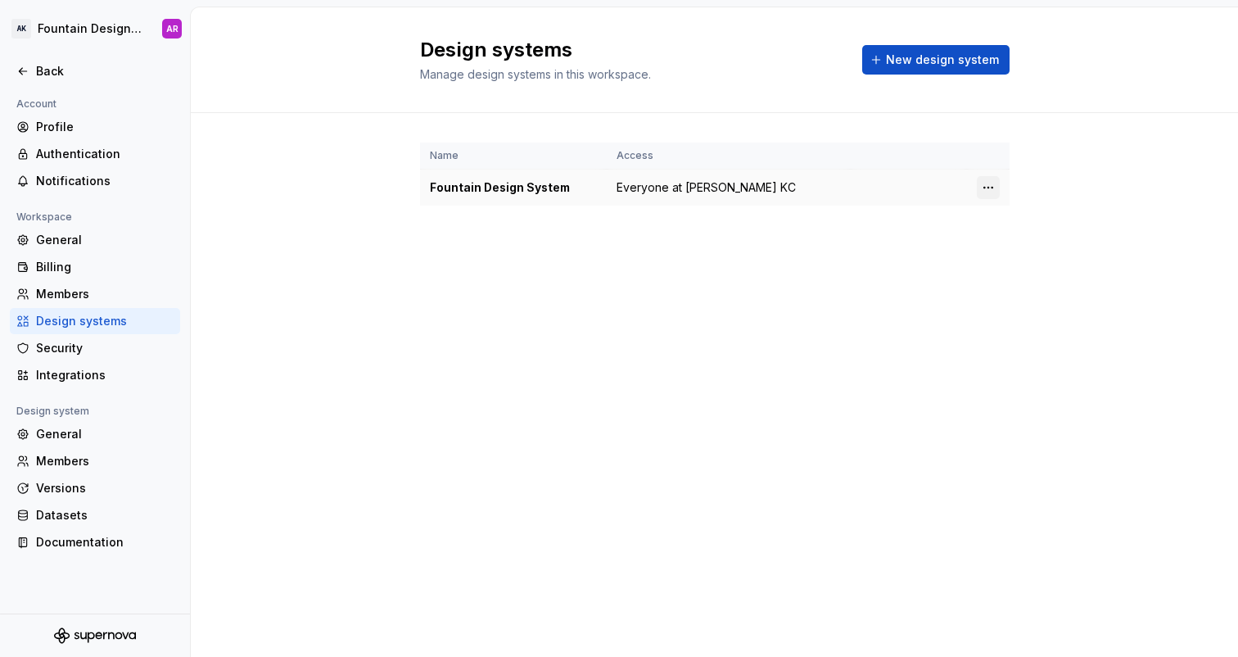
click at [986, 185] on html "AK Fountain Design System AR Back Account Profile Authentication Notifications …" at bounding box center [619, 328] width 1238 height 657
click at [1005, 234] on div "Design system settings" at bounding box center [1075, 246] width 188 height 26
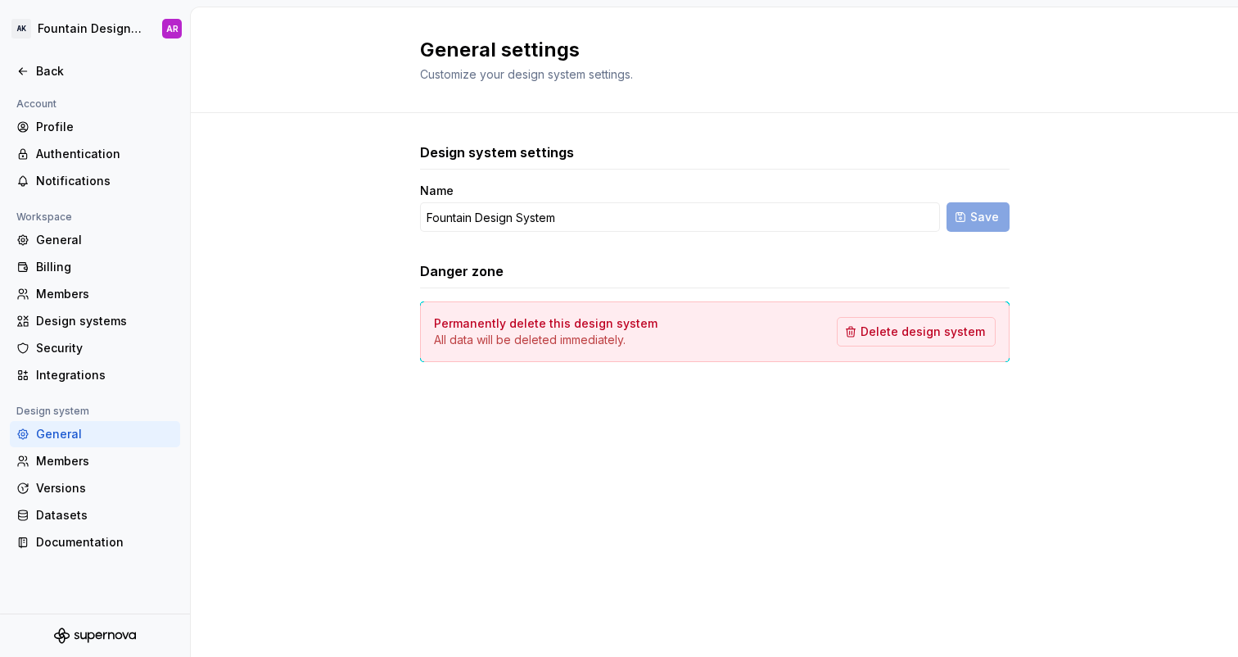
click at [362, 217] on div "Design system settings Name Fountain Design System Save Danger zone Permanently…" at bounding box center [714, 268] width 1047 height 311
click at [43, 541] on div "Documentation" at bounding box center [105, 542] width 138 height 16
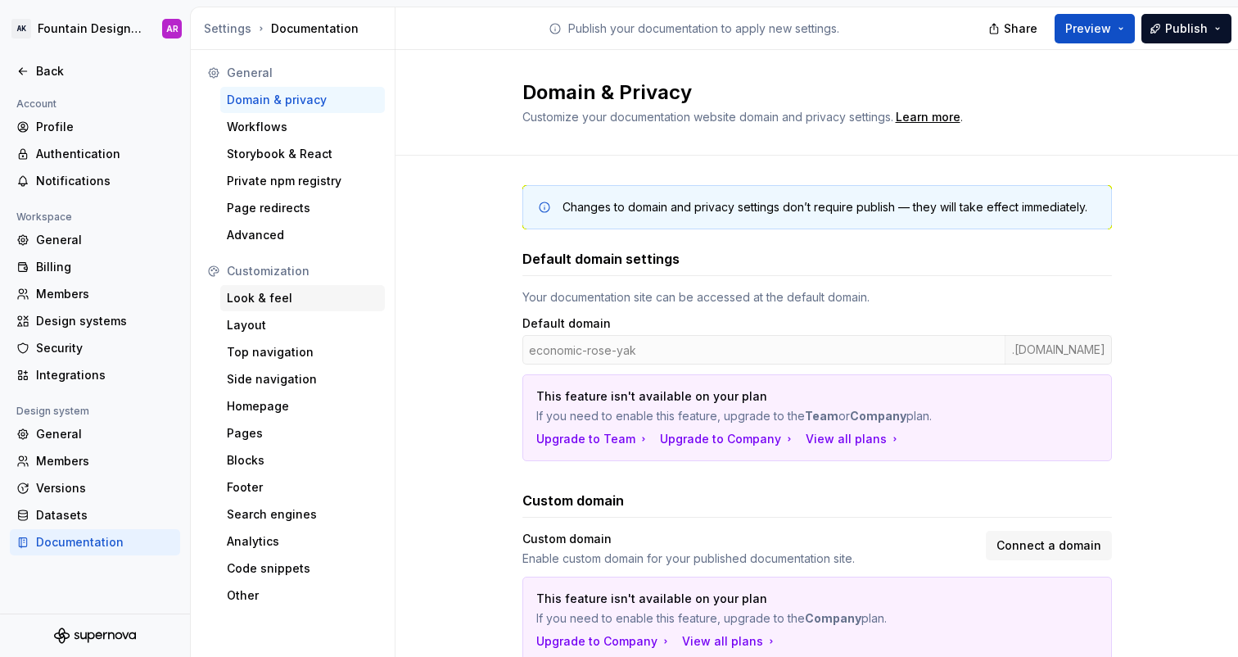
click at [276, 291] on div "Look & feel" at bounding box center [303, 298] width 152 height 16
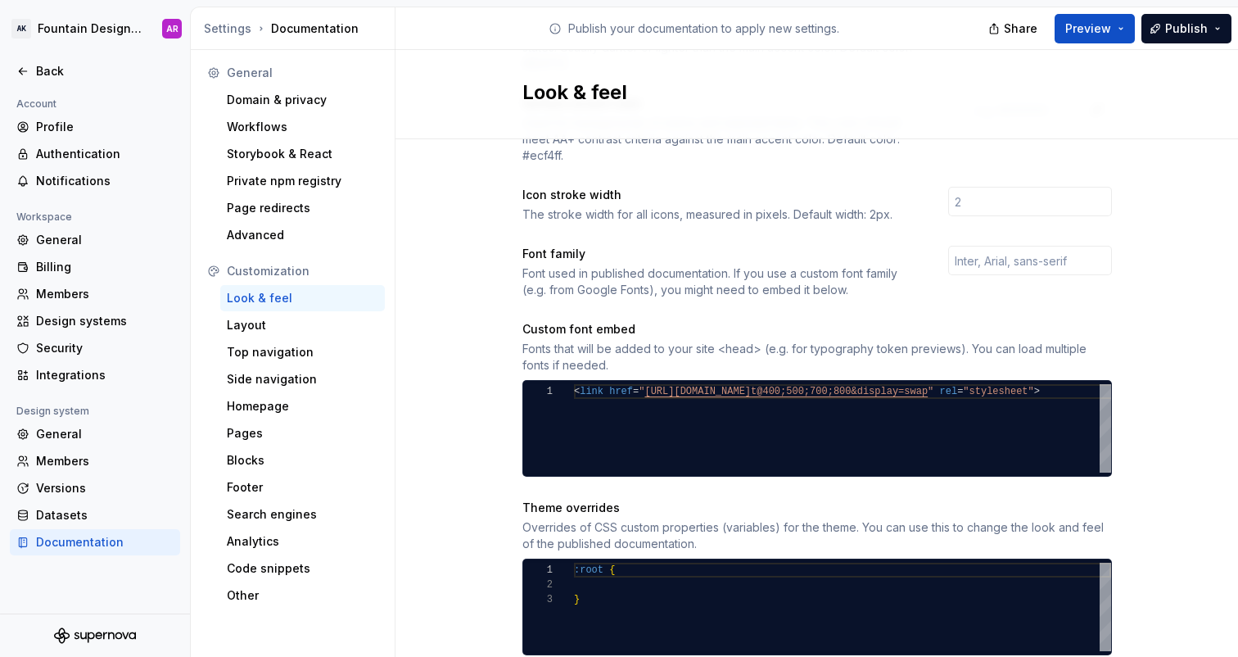
scroll to position [452, 0]
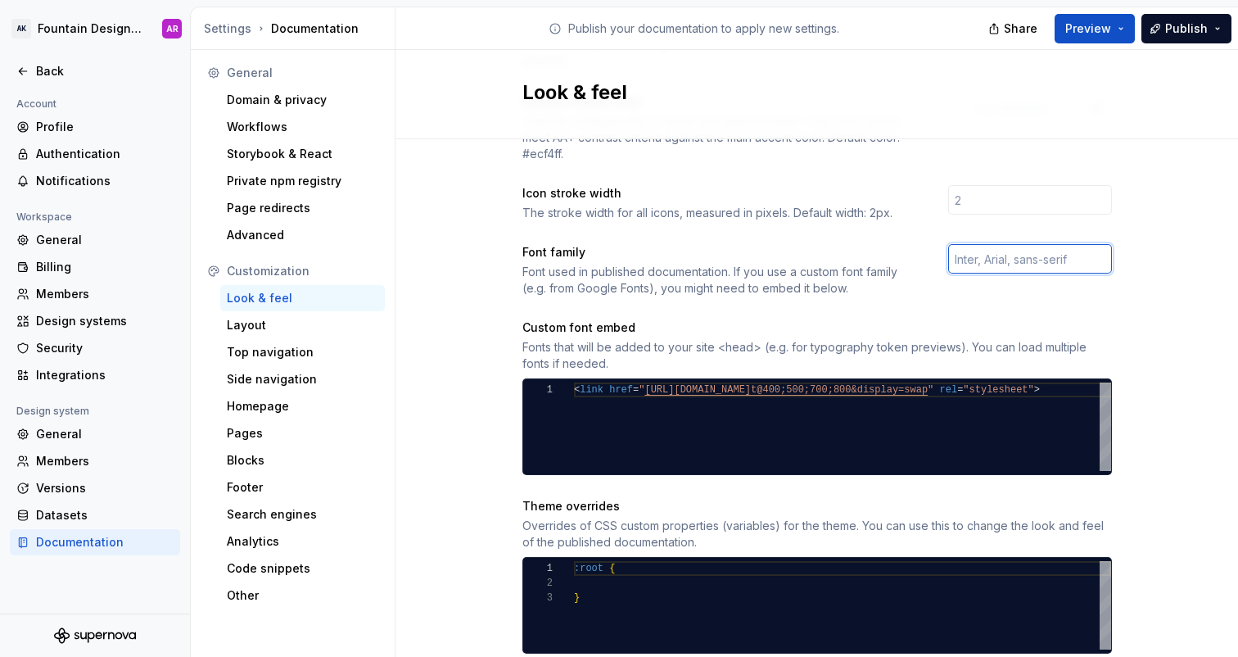
click at [985, 247] on input "text" at bounding box center [1030, 258] width 164 height 29
click at [852, 244] on div "Font family Font used in published documentation. If you use a custom font fami…" at bounding box center [721, 270] width 396 height 52
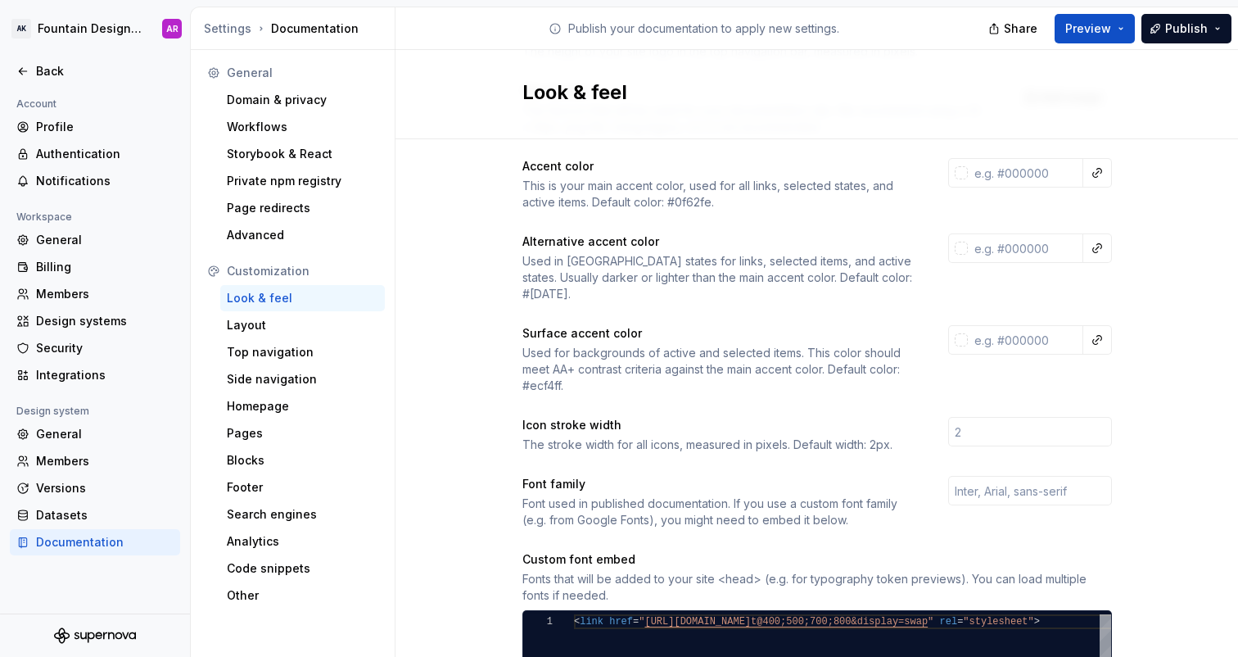
scroll to position [219, 0]
click at [250, 324] on div "Layout" at bounding box center [303, 325] width 152 height 16
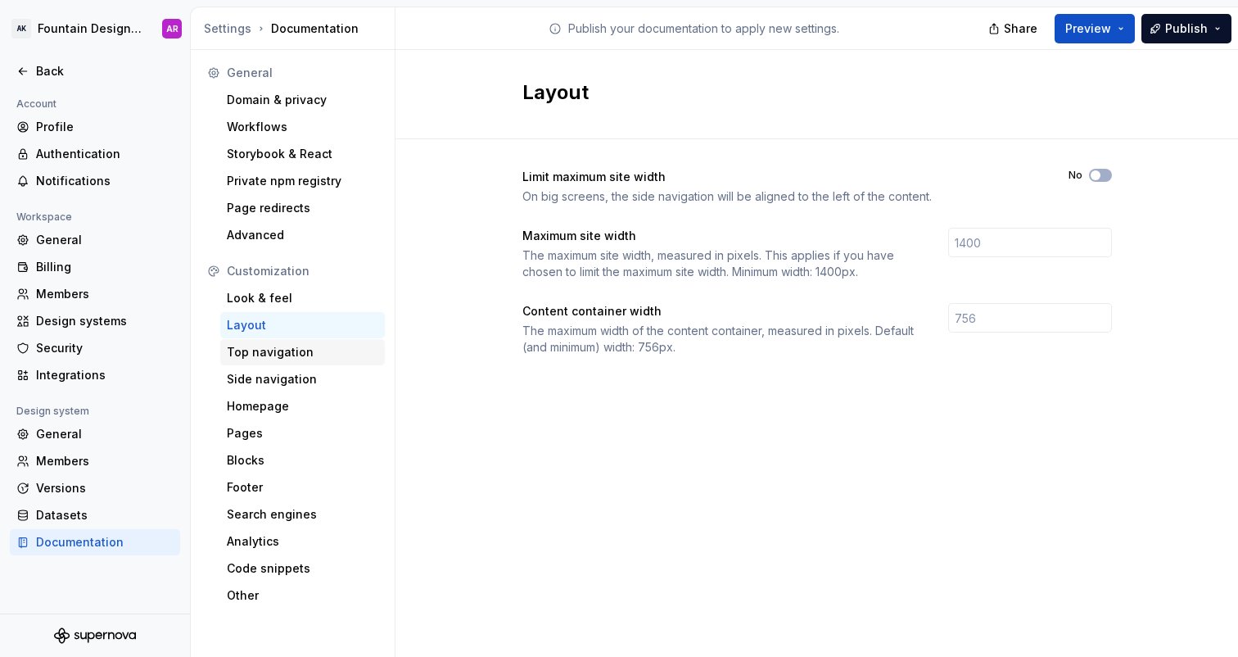
click at [261, 351] on div "Top navigation" at bounding box center [303, 352] width 152 height 16
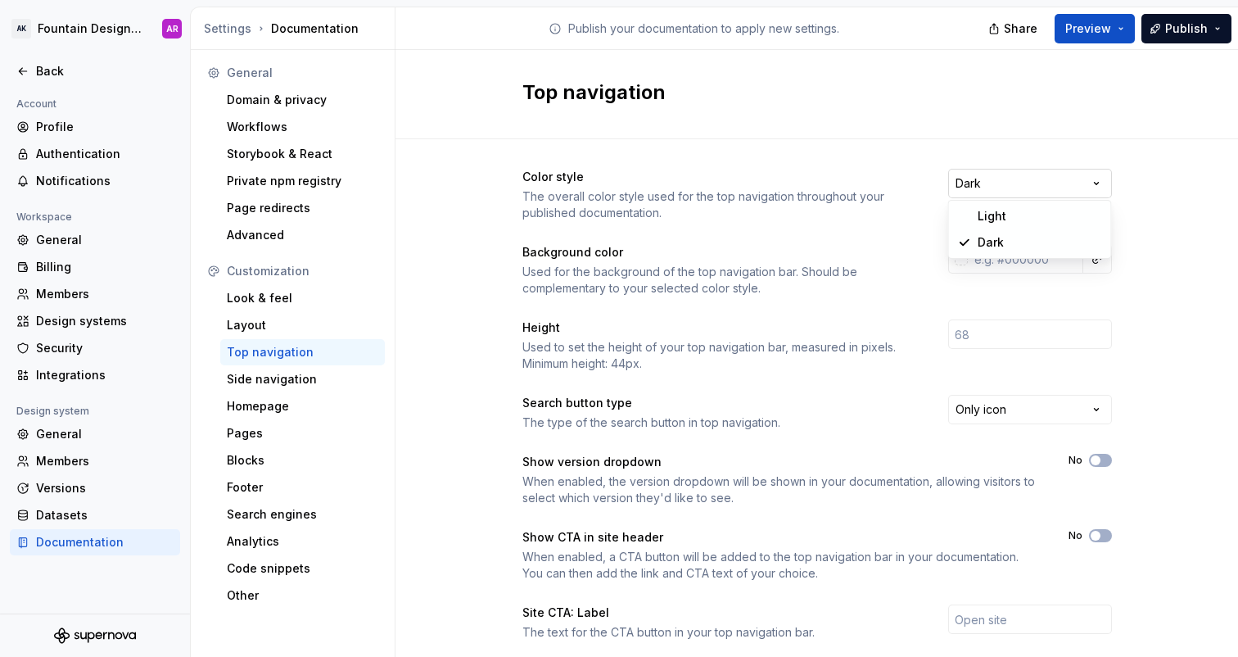
click at [1048, 183] on html "AK Fountain Design System AR Back Account Profile Authentication Notifications …" at bounding box center [619, 328] width 1238 height 657
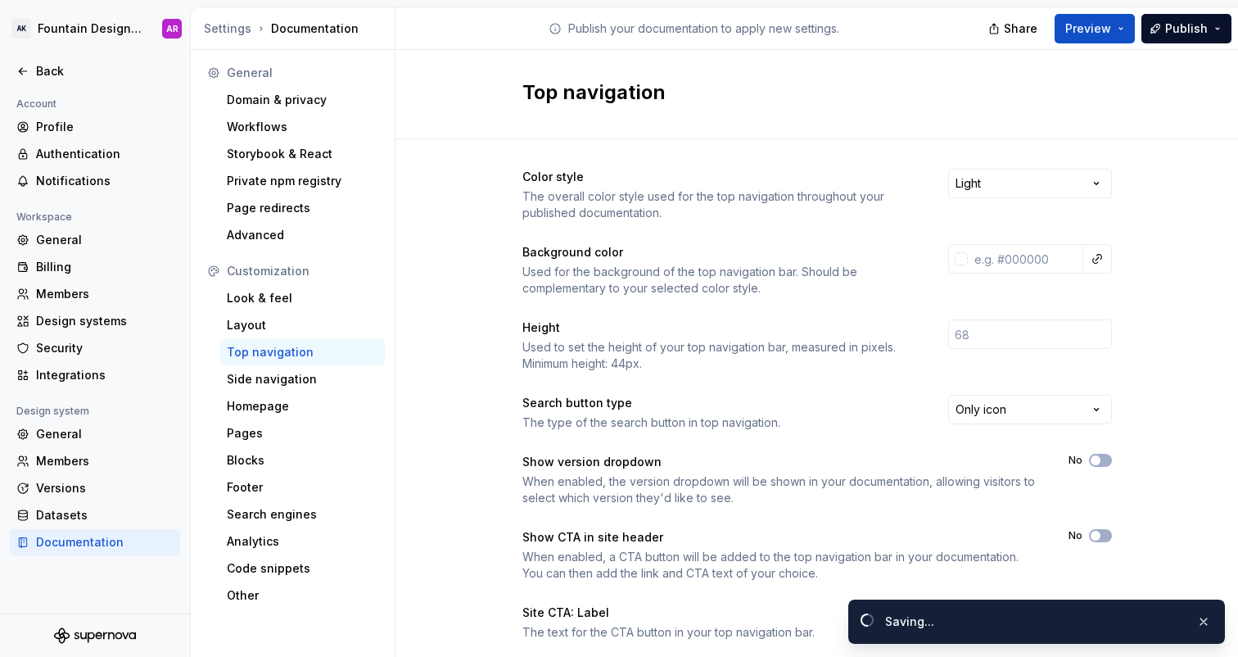
click at [853, 260] on div "Background color Used for the background of the top navigation bar. Should be c…" at bounding box center [721, 270] width 396 height 52
click at [998, 183] on html "AK Fountain Design System AR Back Account Profile Authentication Notifications …" at bounding box center [619, 328] width 1238 height 657
click at [1009, 173] on html "AK Fountain Design System AR Back Account Profile Authentication Notifications …" at bounding box center [619, 328] width 1238 height 657
click at [738, 281] on div "Used for the background of the top navigation bar. Should be complementary to y…" at bounding box center [721, 280] width 396 height 33
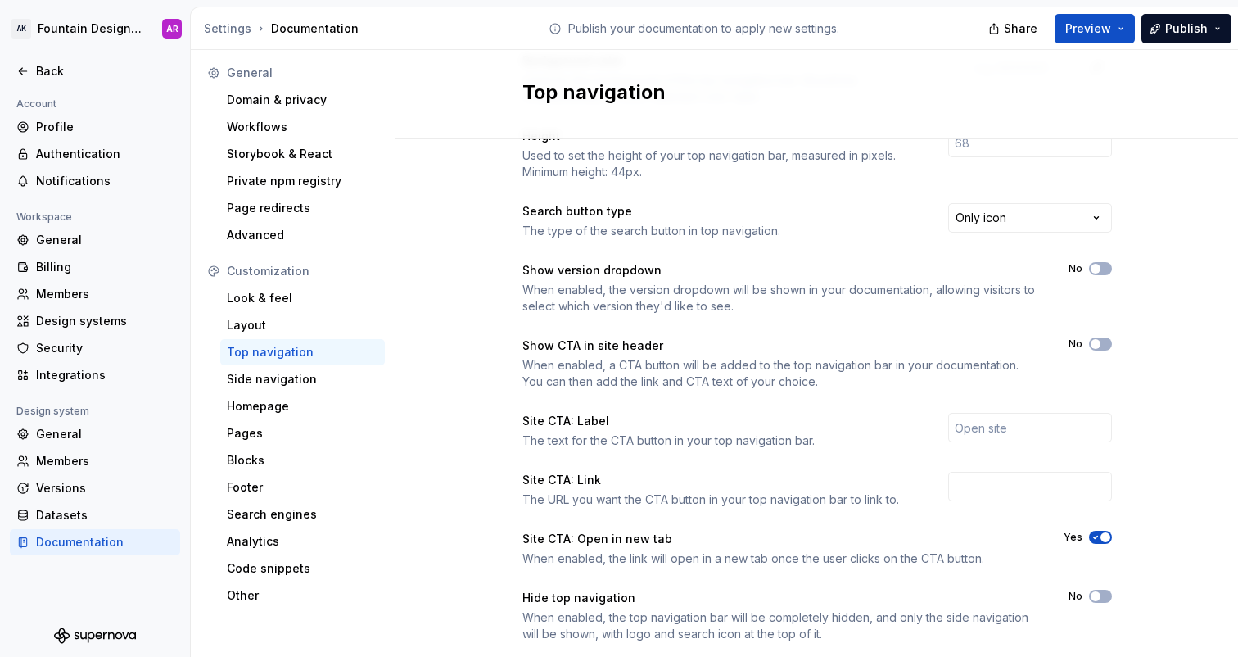
scroll to position [232, 0]
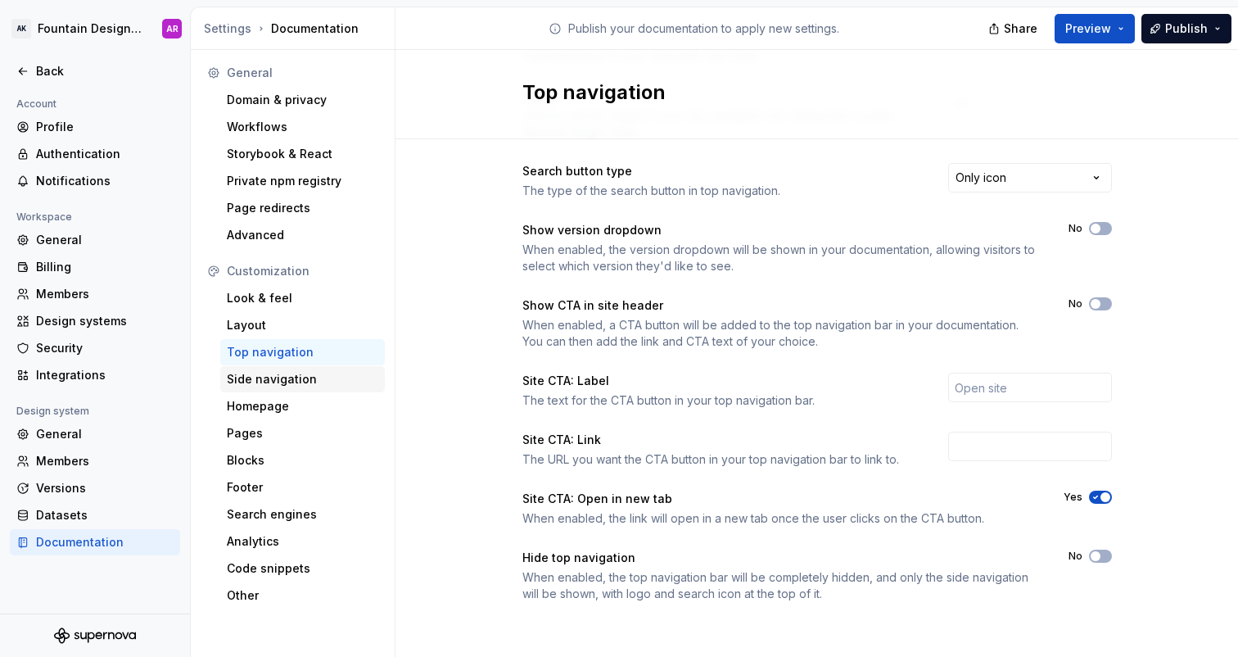
click at [283, 368] on div "Side navigation" at bounding box center [302, 379] width 165 height 26
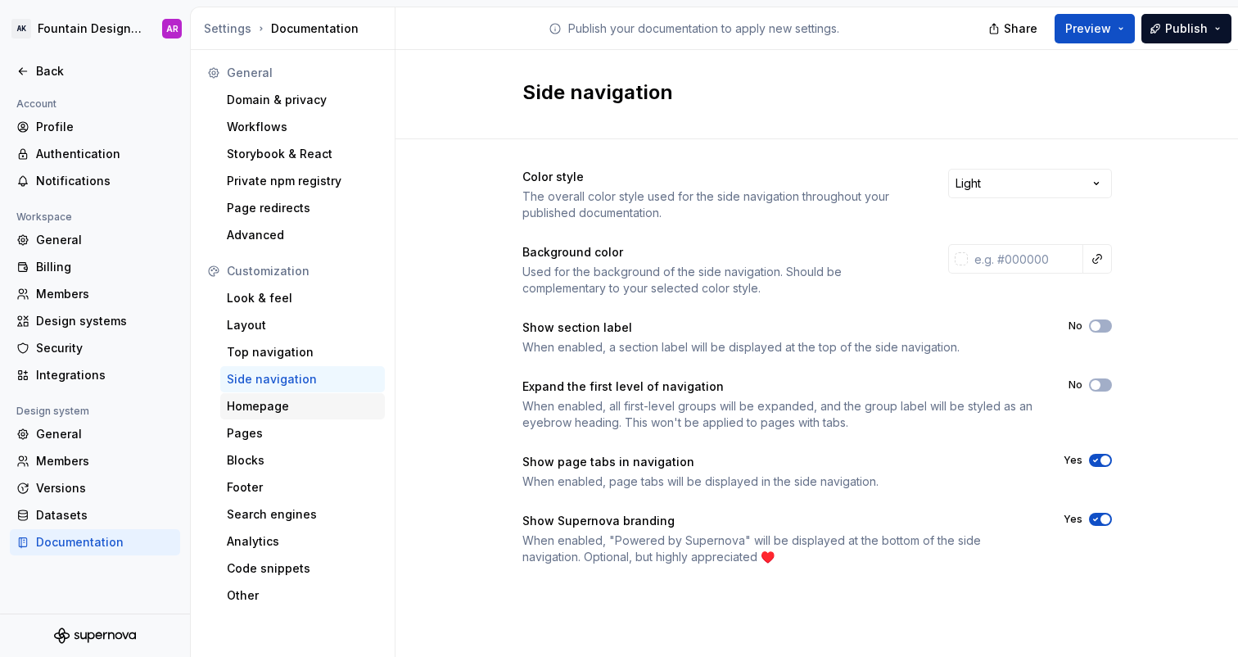
click at [278, 409] on div "Homepage" at bounding box center [303, 406] width 152 height 16
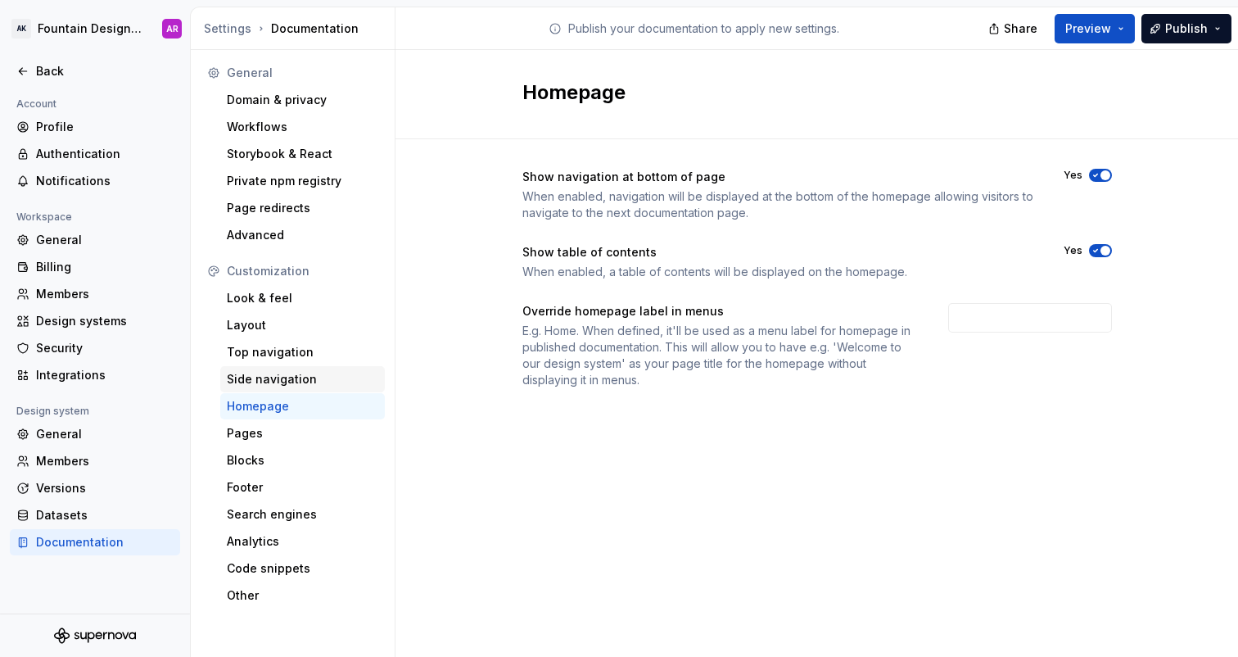
click at [288, 388] on div "Side navigation" at bounding box center [302, 379] width 165 height 26
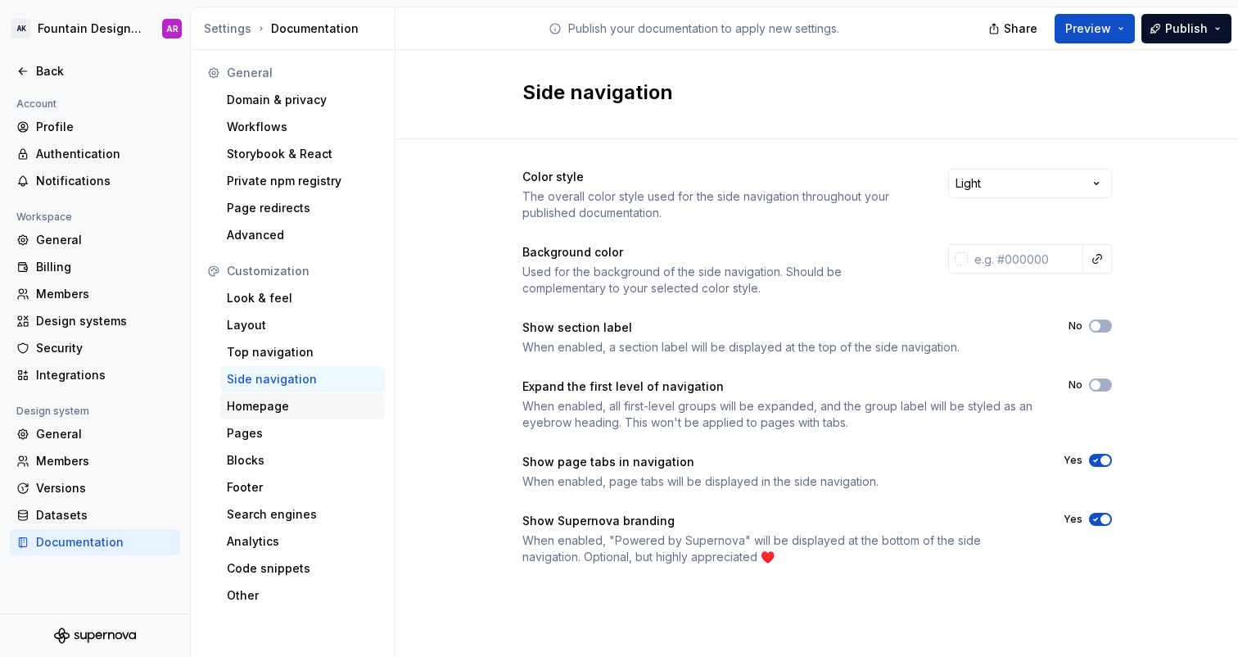
click at [291, 405] on div "Homepage" at bounding box center [303, 406] width 152 height 16
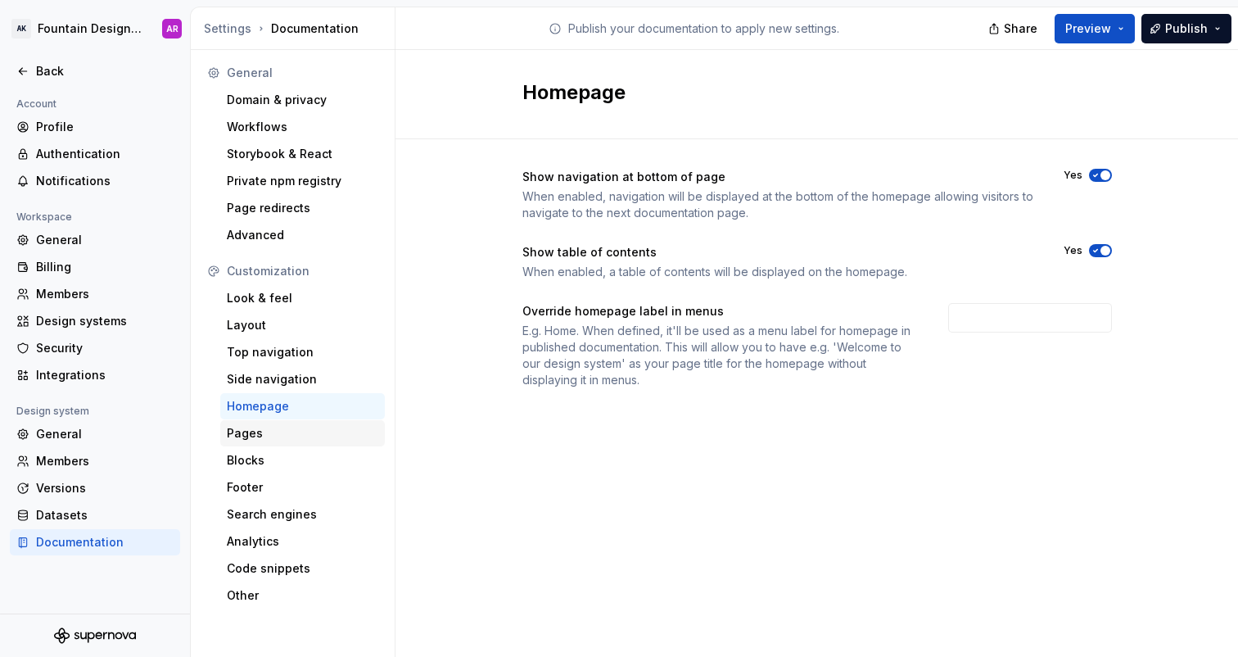
click at [280, 426] on div "Pages" at bounding box center [303, 433] width 152 height 16
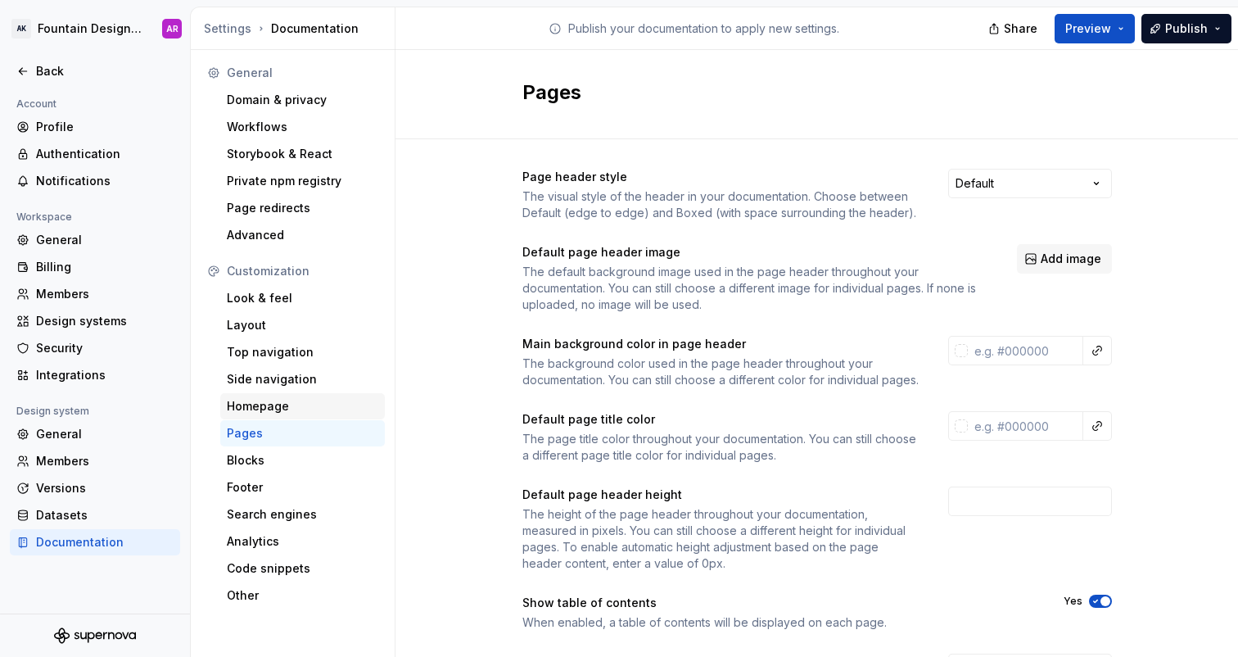
click at [279, 406] on div "Homepage" at bounding box center [303, 406] width 152 height 16
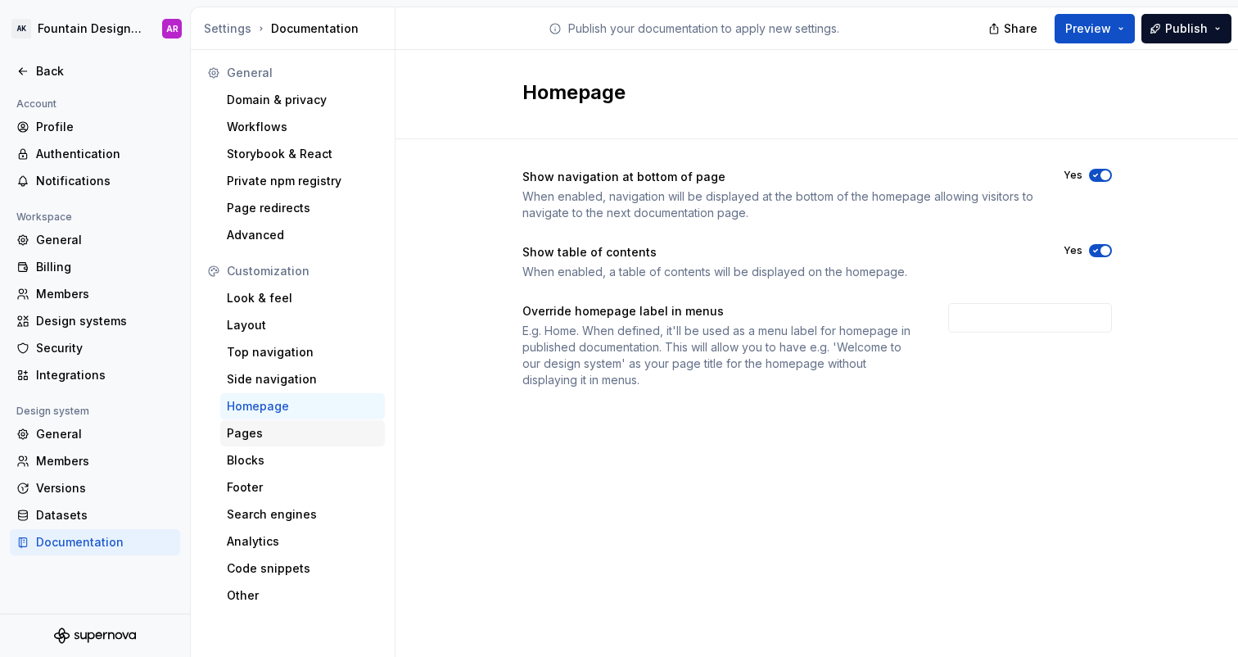
click at [296, 436] on div "Pages" at bounding box center [303, 433] width 152 height 16
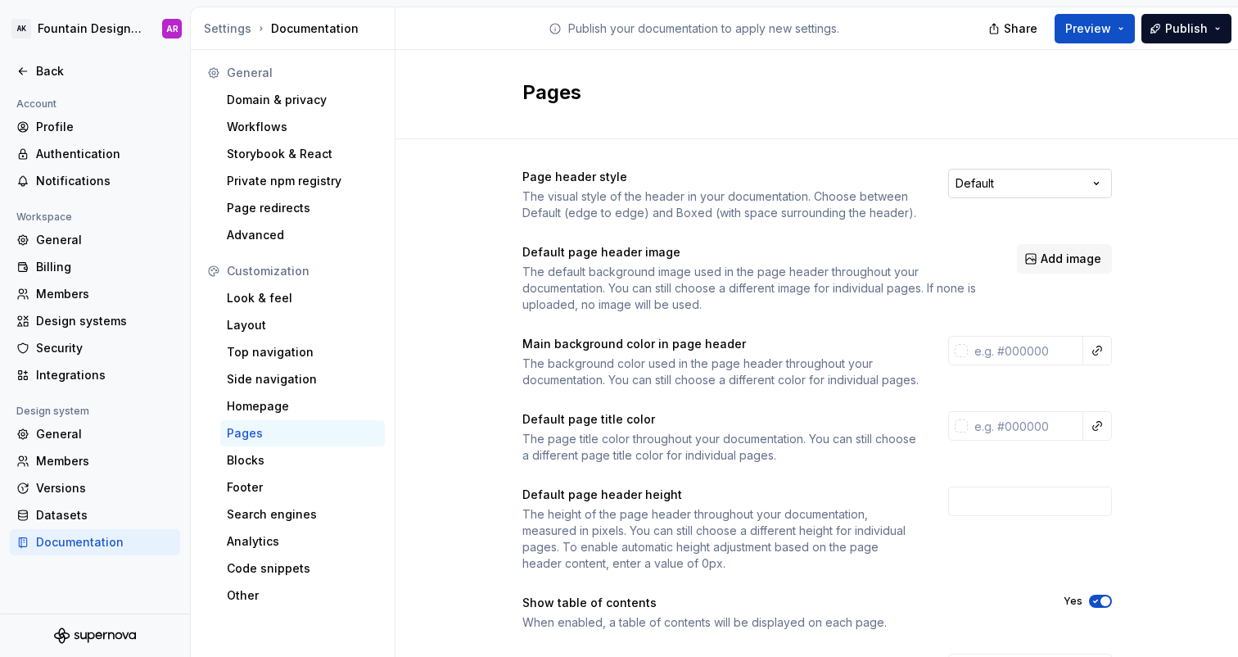
click at [994, 186] on html "AK Fountain Design System AR Back Account Profile Authentication Notifications …" at bounding box center [619, 328] width 1238 height 657
click at [832, 197] on html "AK Fountain Design System AR Back Account Profile Authentication Notifications …" at bounding box center [619, 328] width 1238 height 657
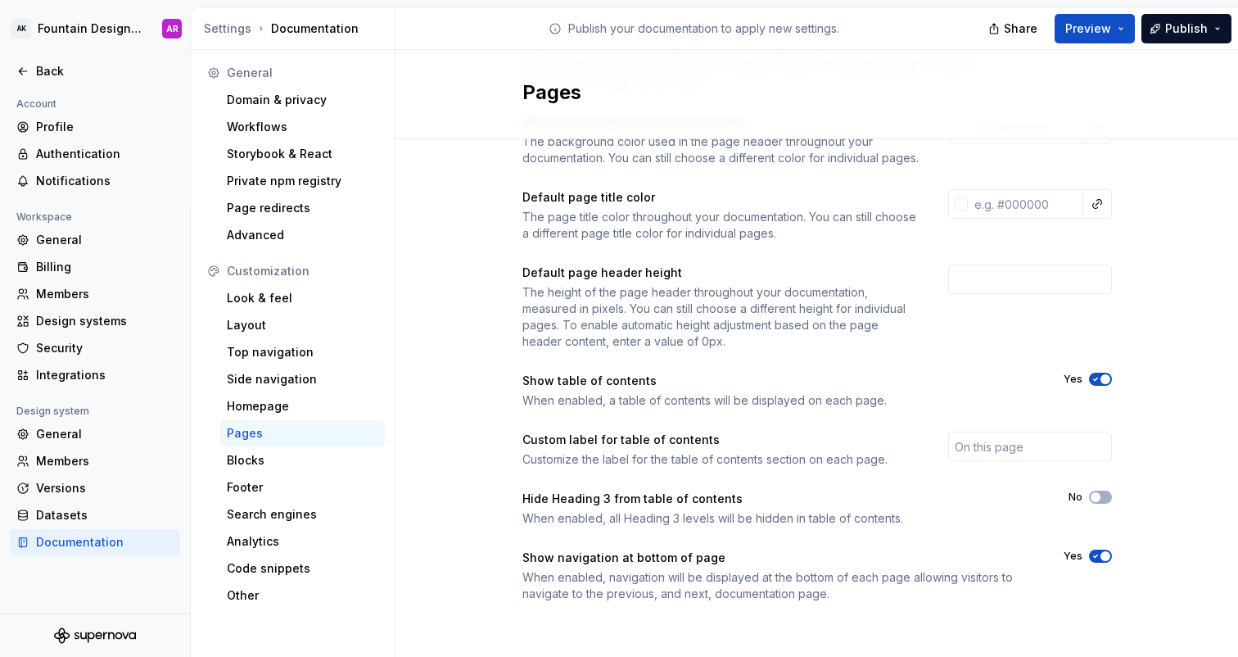
scroll to position [238, 0]
click at [265, 467] on div "Blocks" at bounding box center [303, 460] width 152 height 16
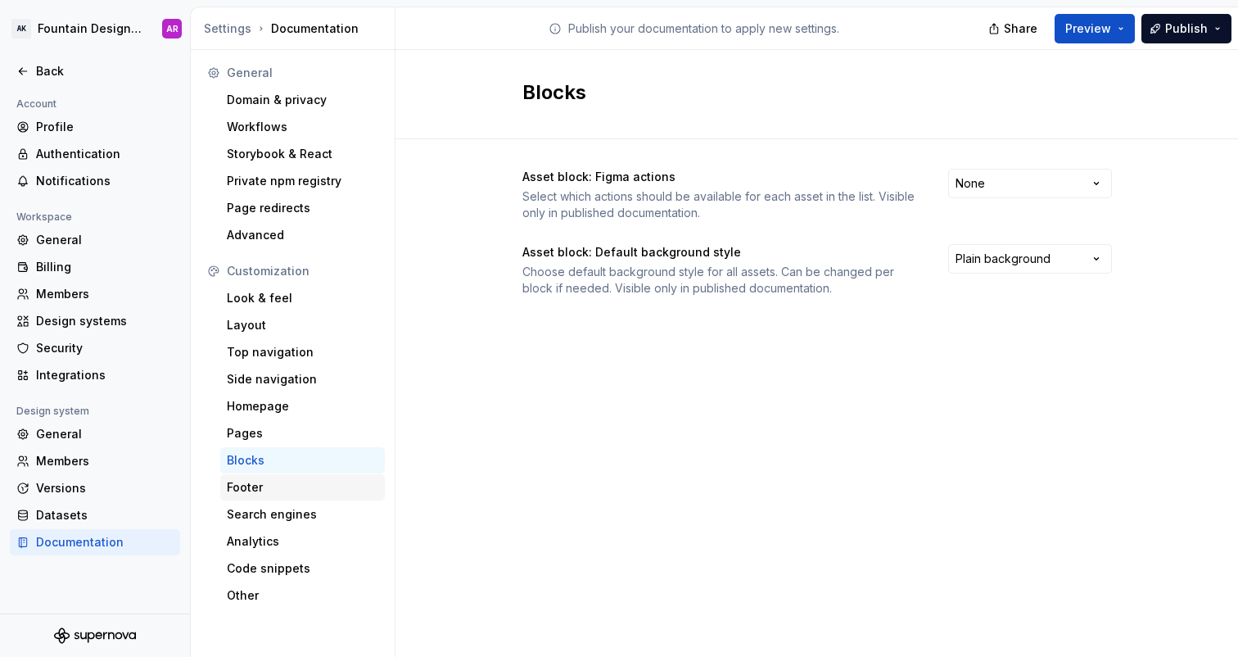
click at [263, 483] on div "Footer" at bounding box center [303, 487] width 152 height 16
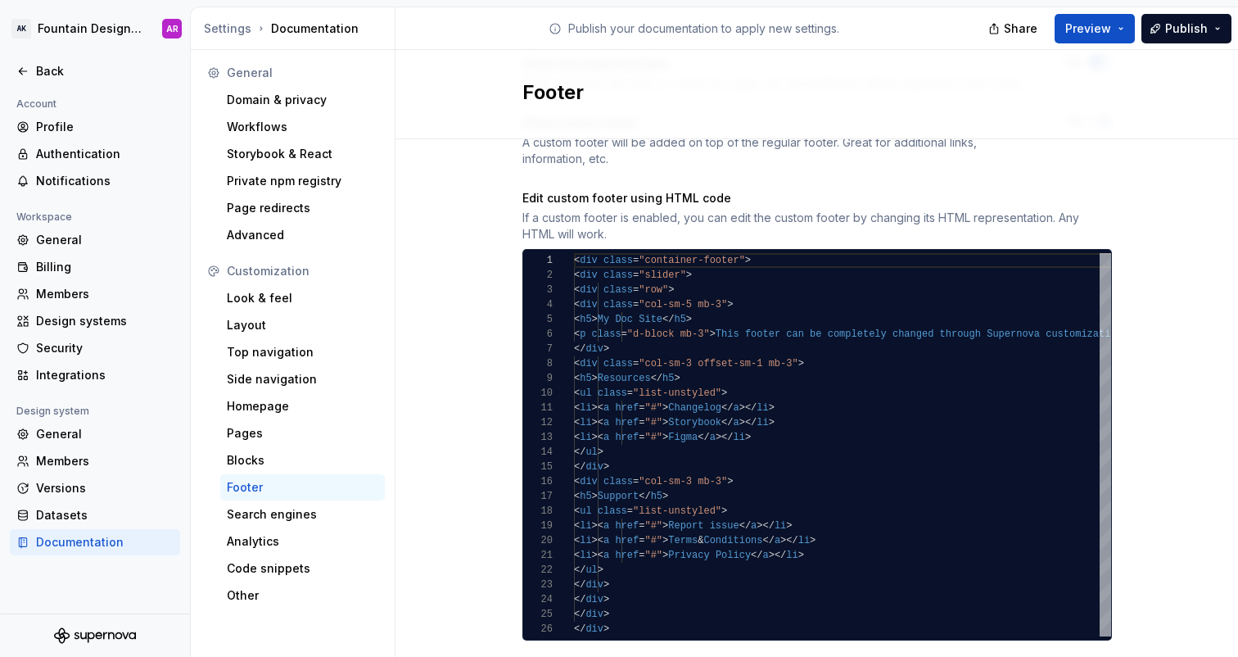
scroll to position [210, 0]
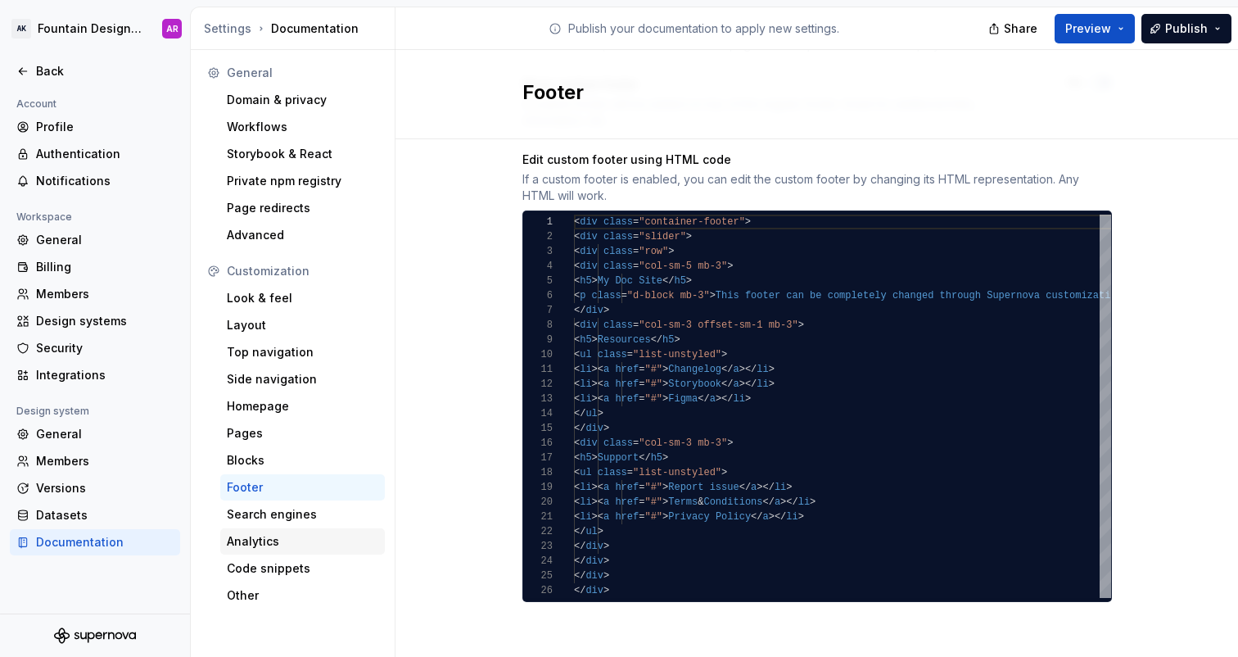
click at [273, 528] on div "Analytics" at bounding box center [302, 541] width 165 height 26
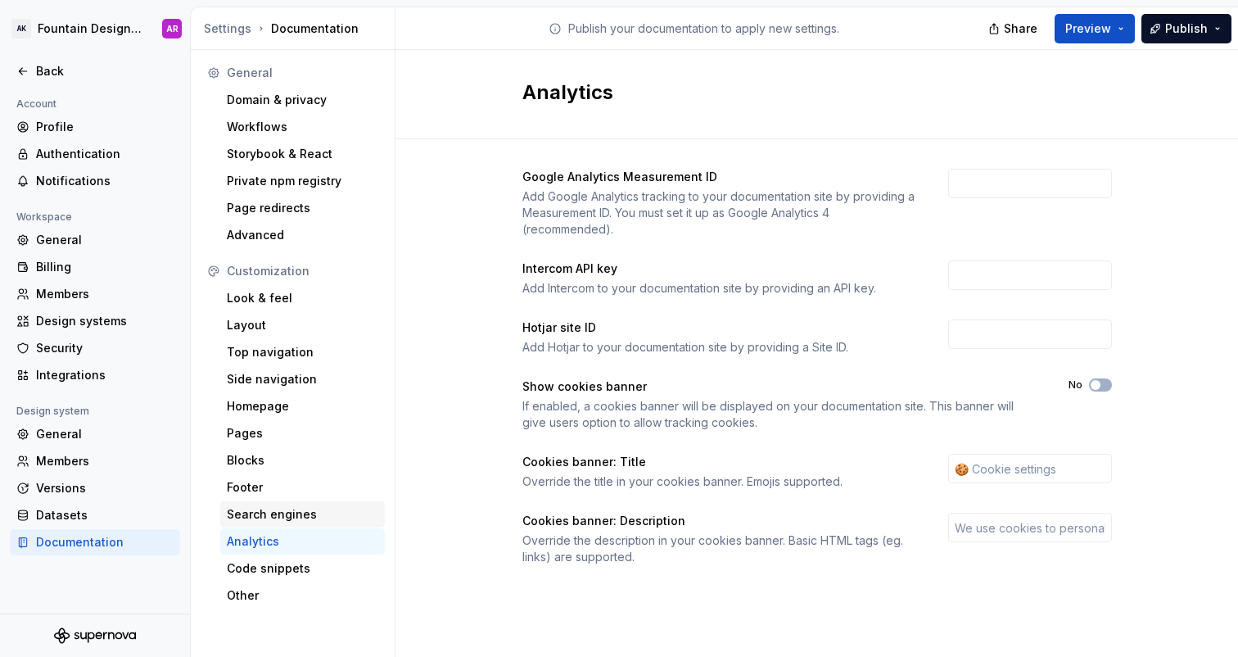
click at [263, 516] on div "Search engines" at bounding box center [303, 514] width 152 height 16
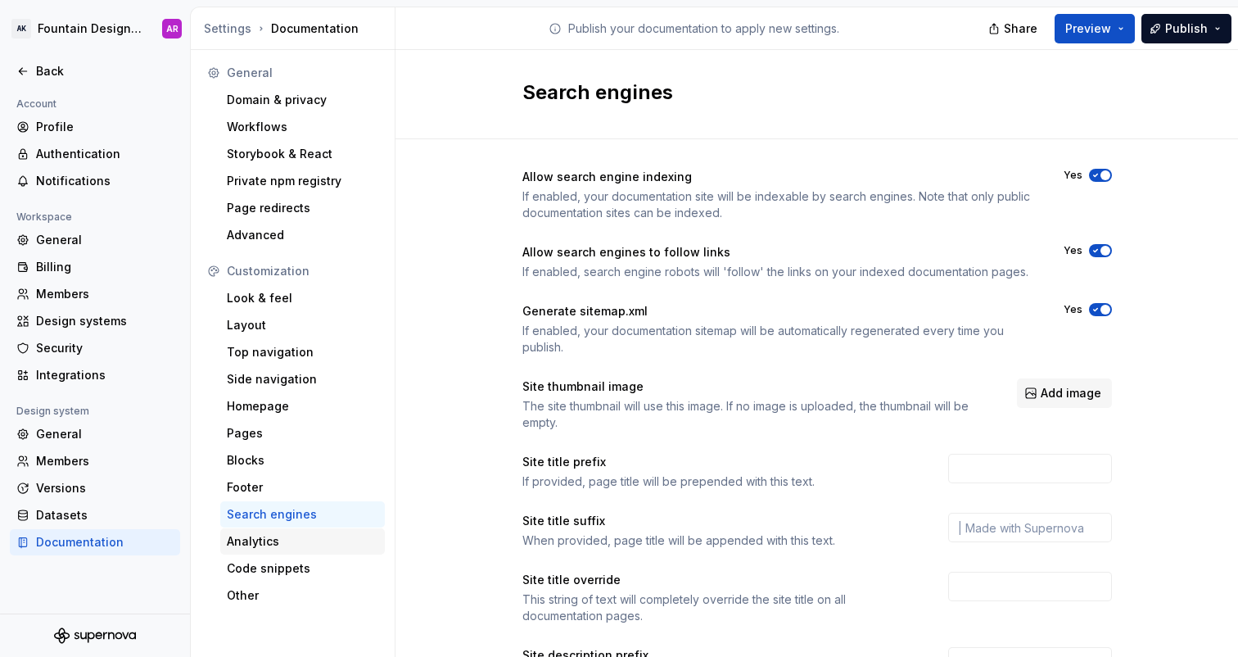
click at [250, 535] on div "Analytics" at bounding box center [303, 541] width 152 height 16
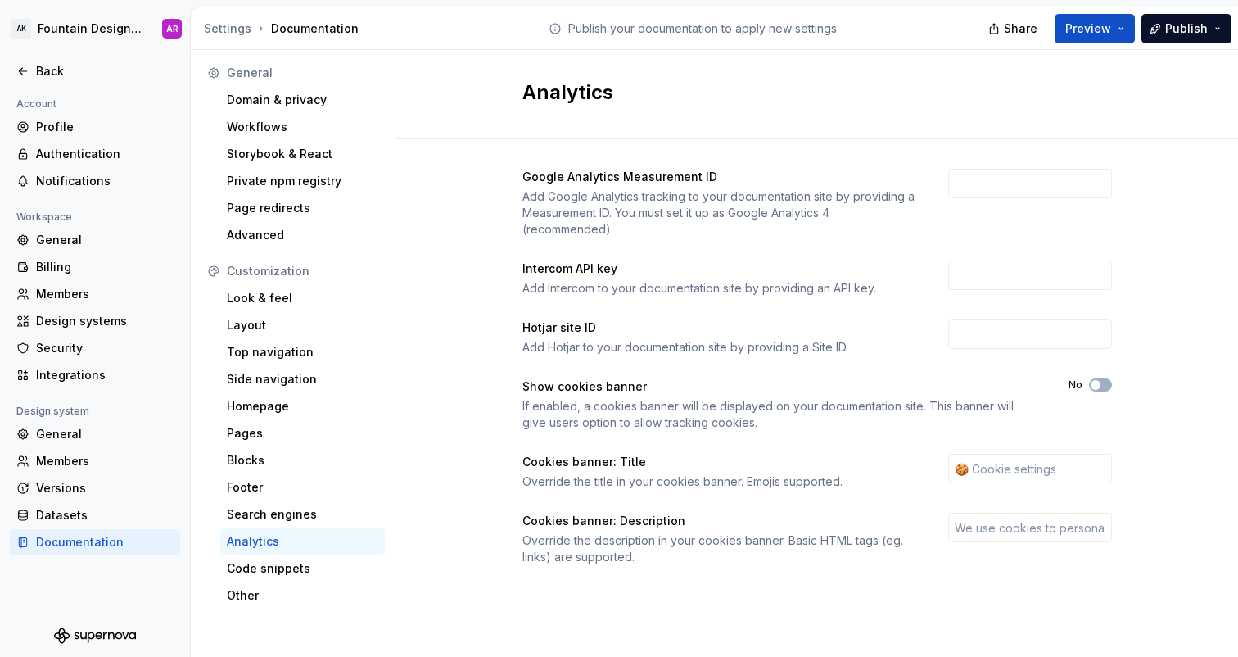
click at [491, 326] on div "Google Analytics Measurement ID Add Google Analytics tracking to your documenta…" at bounding box center [817, 383] width 843 height 488
click at [248, 559] on div "Code snippets" at bounding box center [302, 568] width 165 height 26
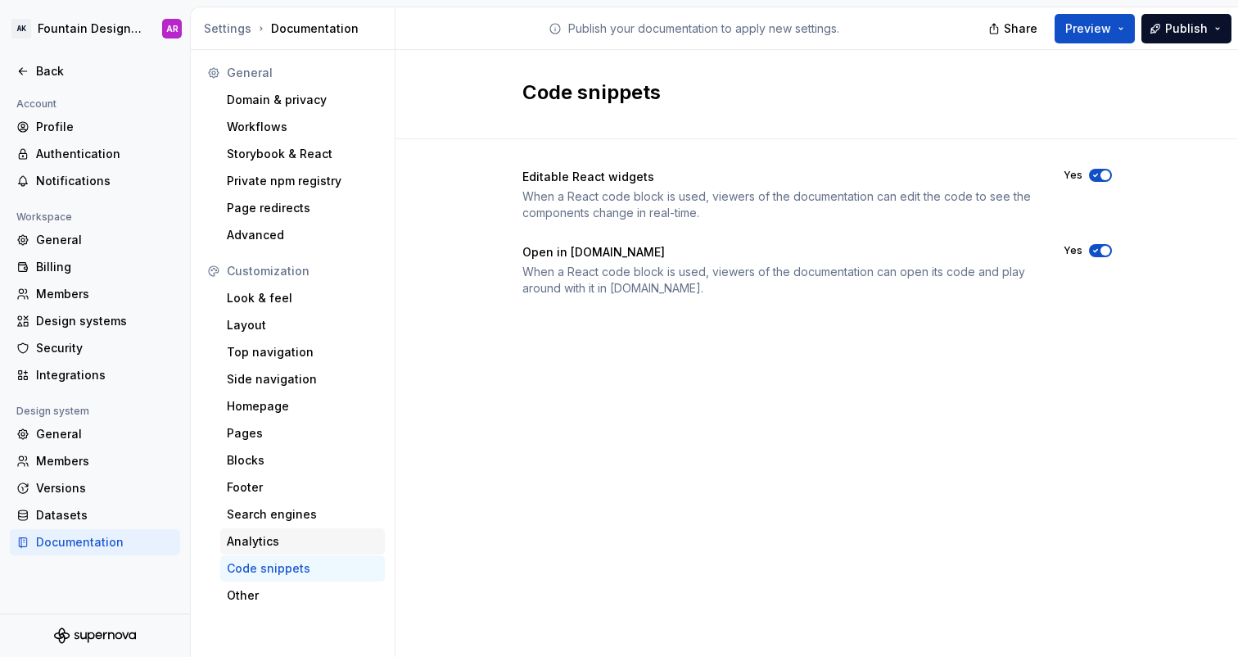
click at [255, 543] on div "Analytics" at bounding box center [303, 541] width 152 height 16
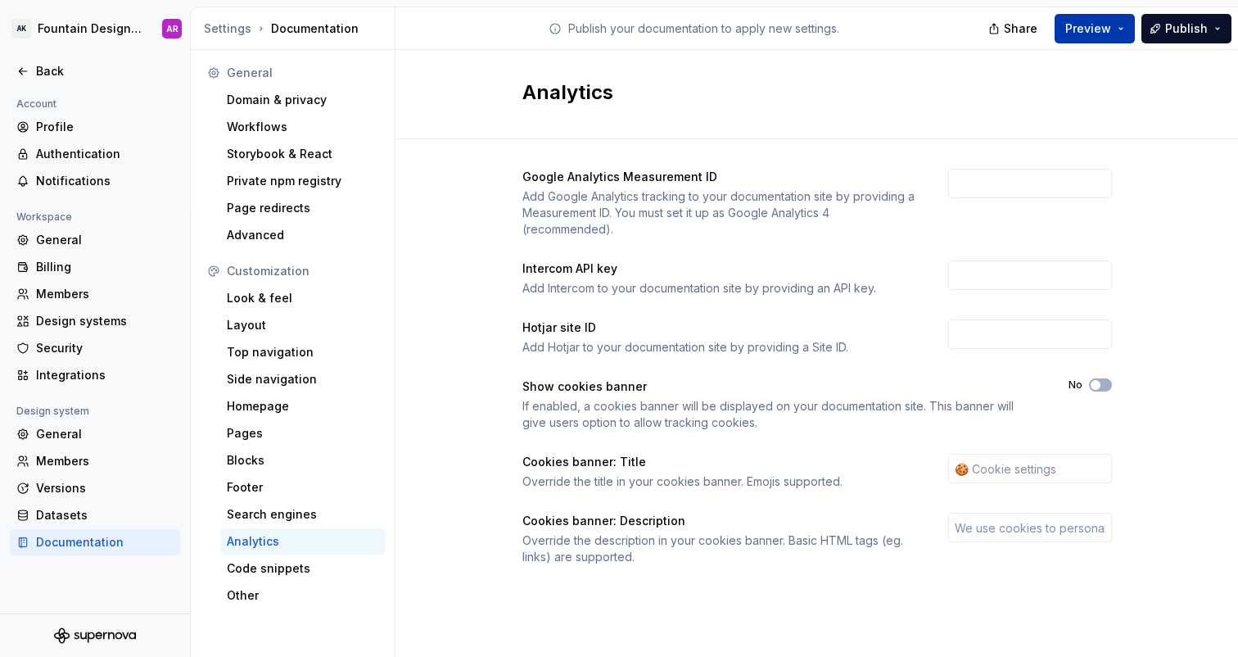
click at [1114, 22] on button "Preview" at bounding box center [1095, 28] width 80 height 29
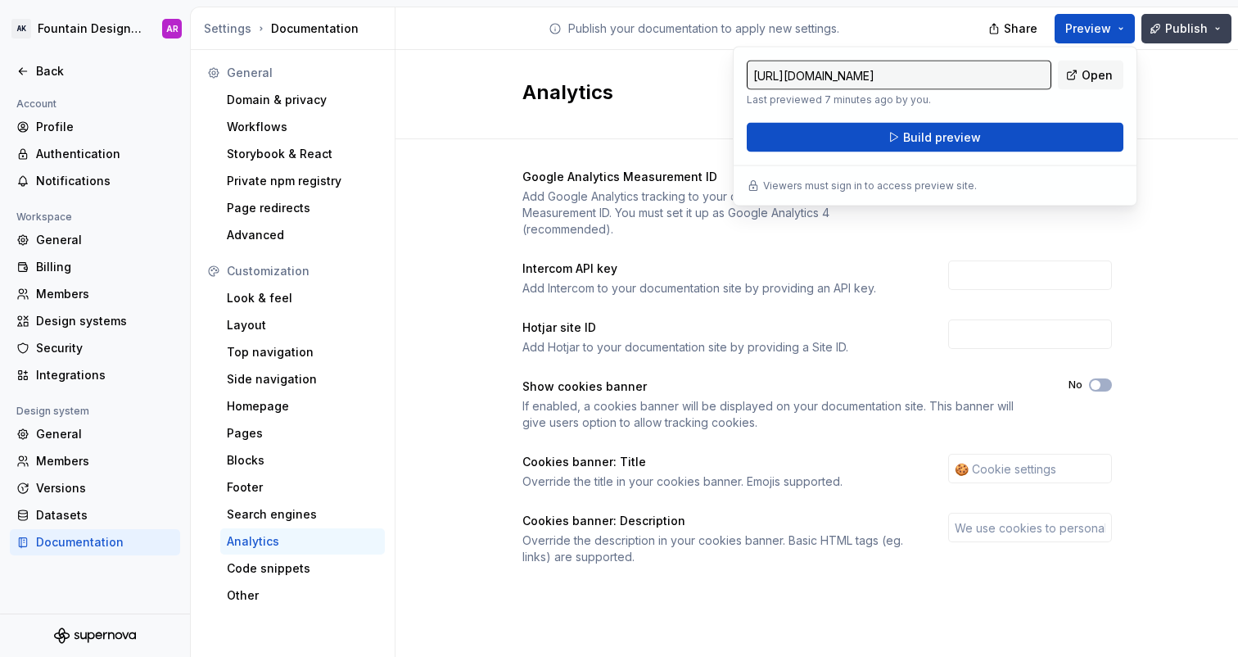
click at [1206, 38] on button "Publish" at bounding box center [1187, 28] width 90 height 29
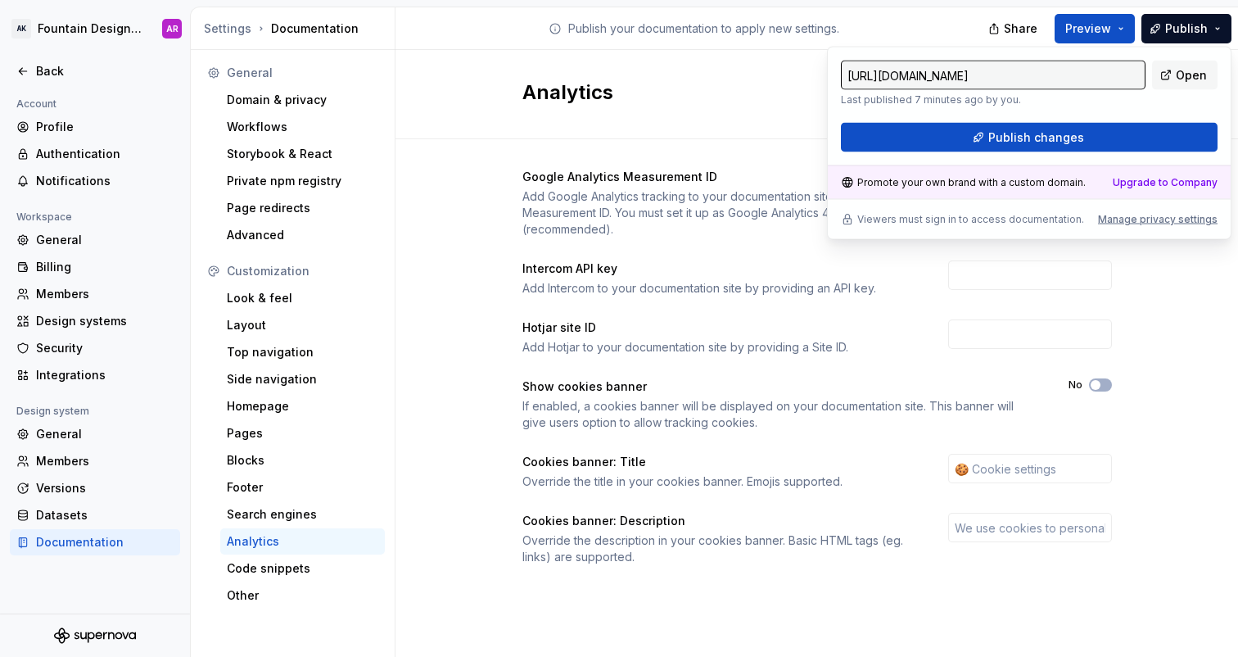
click at [948, 76] on input "[URL][DOMAIN_NAME]" at bounding box center [993, 75] width 305 height 29
click at [888, 76] on input "[URL][DOMAIN_NAME]" at bounding box center [993, 75] width 305 height 29
click at [907, 76] on input "[URL][DOMAIN_NAME]" at bounding box center [993, 75] width 305 height 29
drag, startPoint x: 887, startPoint y: 75, endPoint x: 1039, endPoint y: 70, distance: 152.4
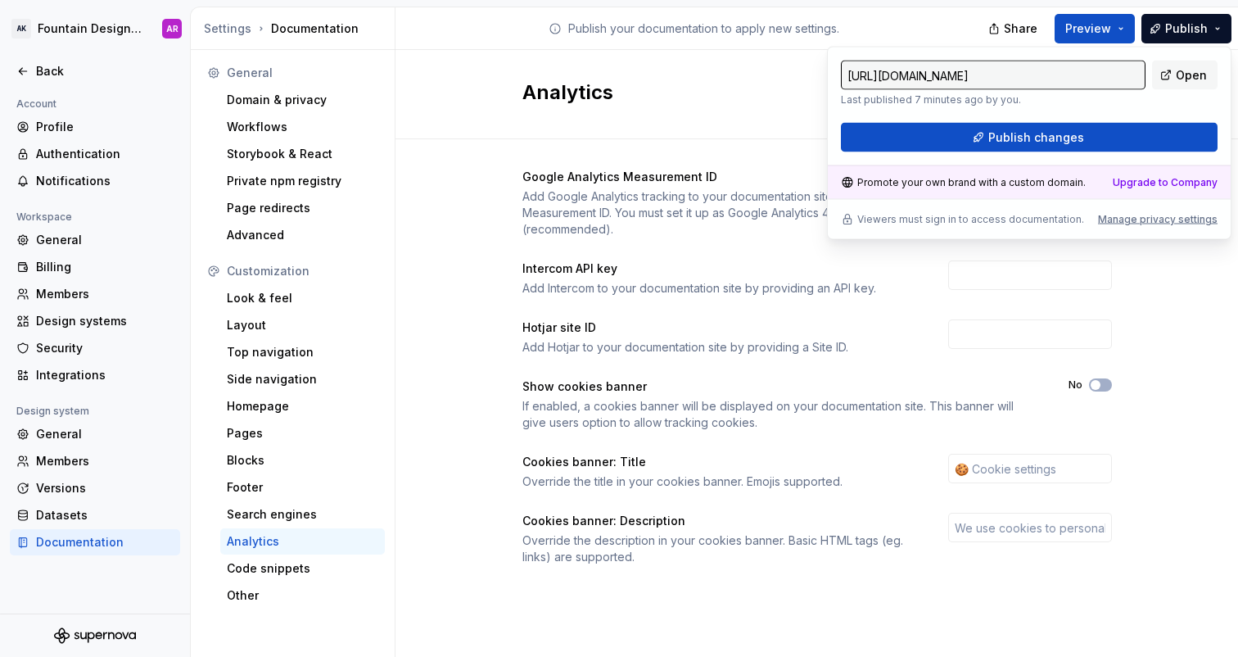
click at [1039, 70] on input "[URL][DOMAIN_NAME]" at bounding box center [993, 75] width 305 height 29
click at [975, 81] on input "[URL][DOMAIN_NAME]" at bounding box center [993, 75] width 305 height 29
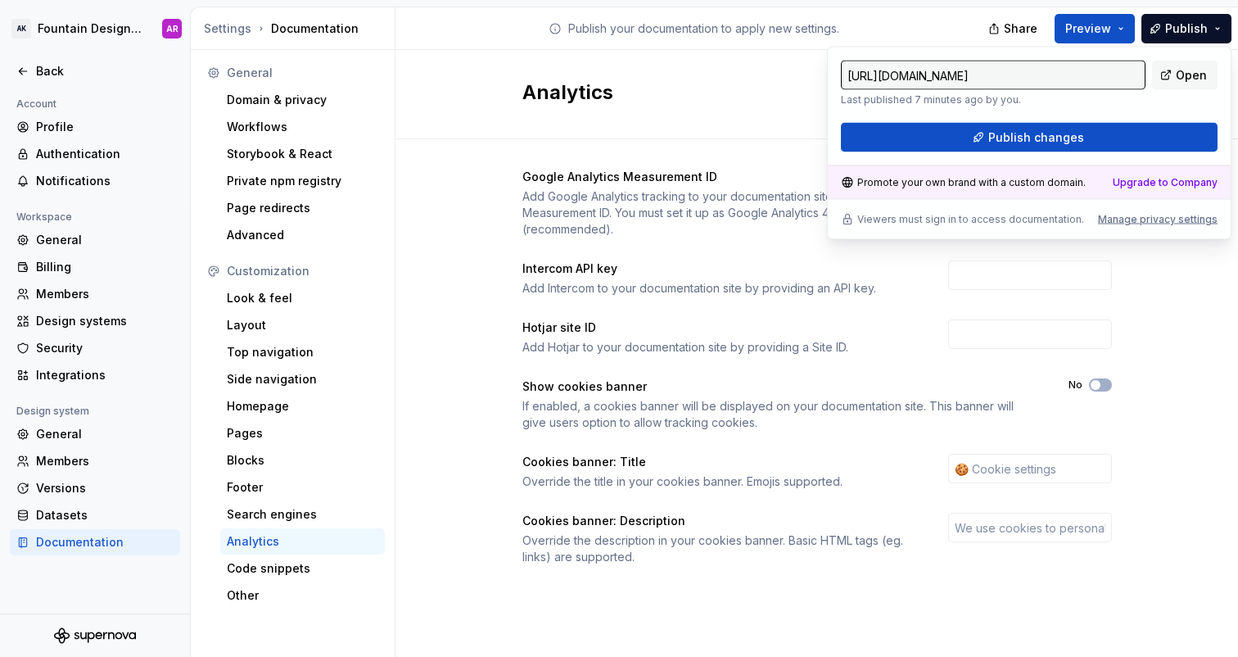
click at [975, 81] on input "[URL][DOMAIN_NAME]" at bounding box center [993, 75] width 305 height 29
click at [941, 75] on input "[URL][DOMAIN_NAME]" at bounding box center [993, 75] width 305 height 29
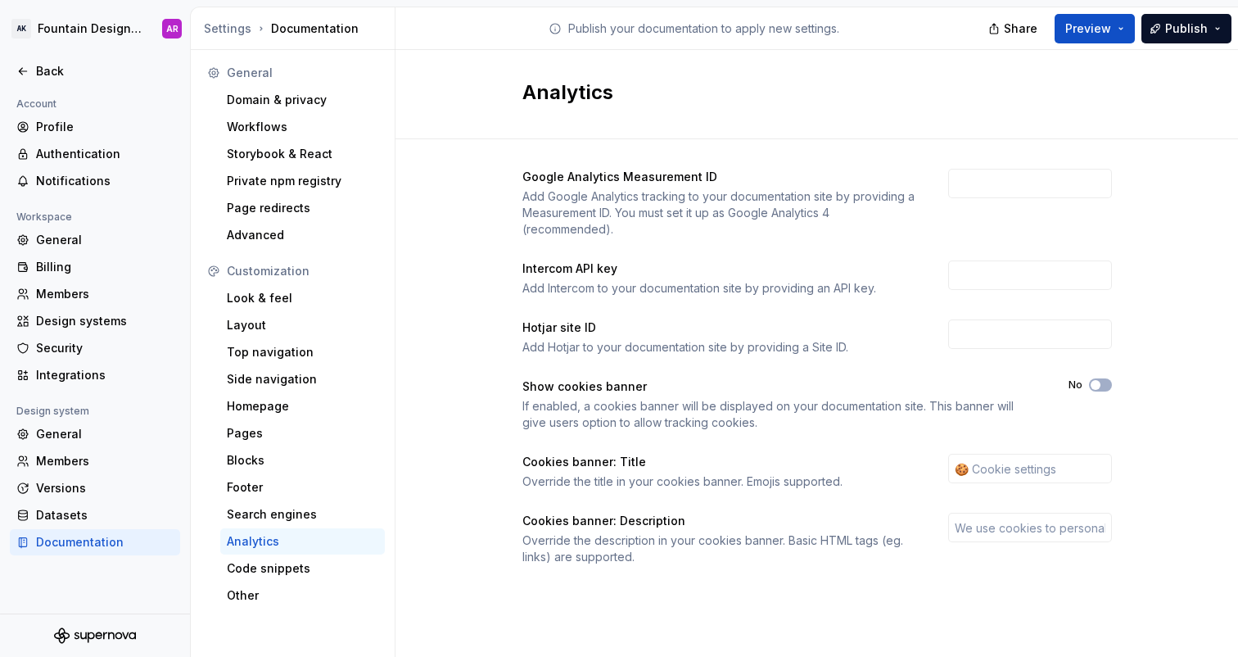
click at [662, 77] on div "Analytics" at bounding box center [817, 94] width 843 height 89
click at [292, 110] on div "Domain & privacy" at bounding box center [302, 100] width 165 height 26
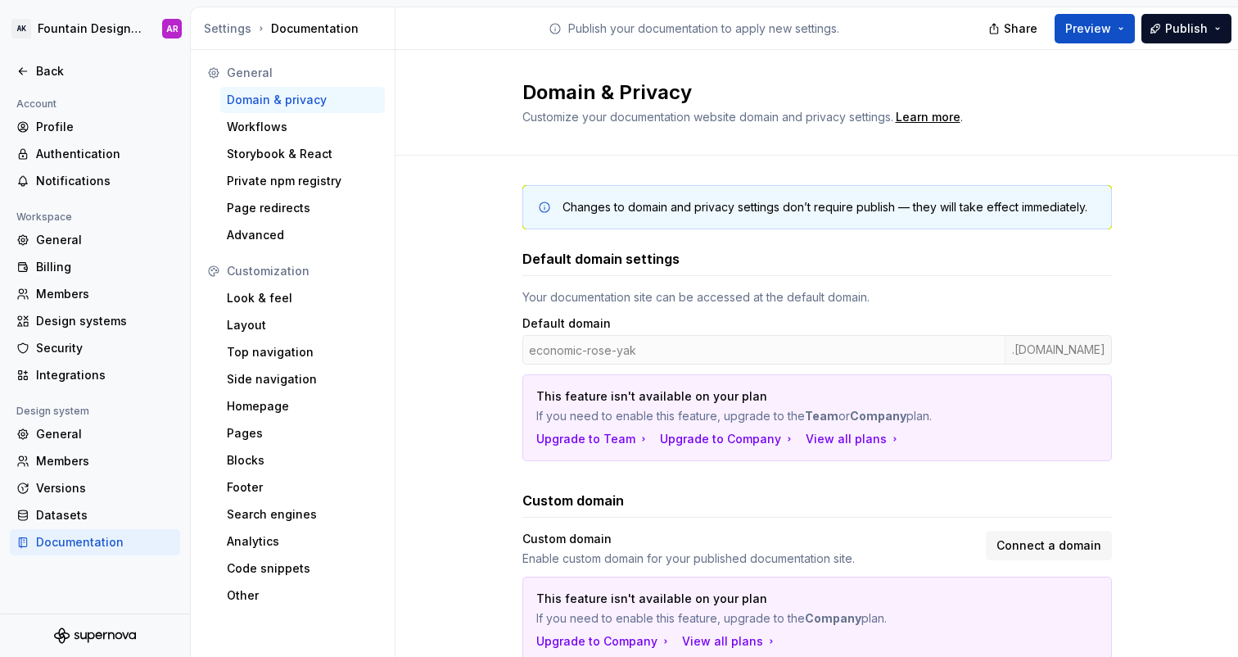
click at [296, 102] on div "Domain & privacy" at bounding box center [303, 100] width 152 height 16
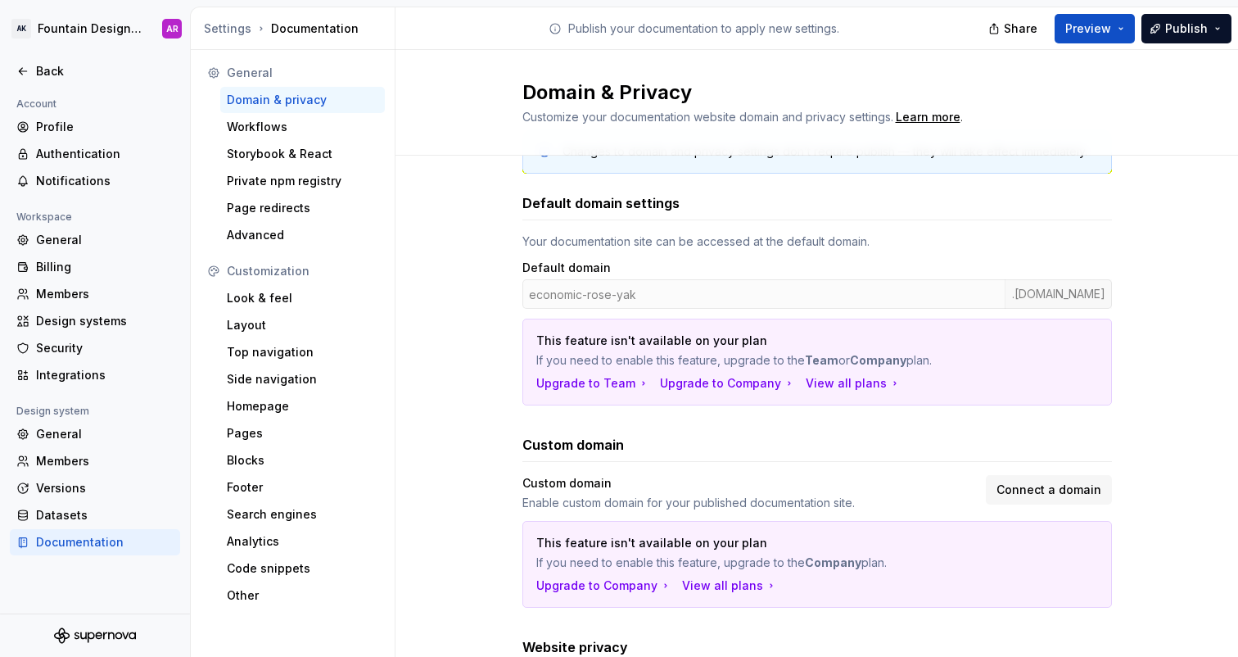
scroll to position [83, 0]
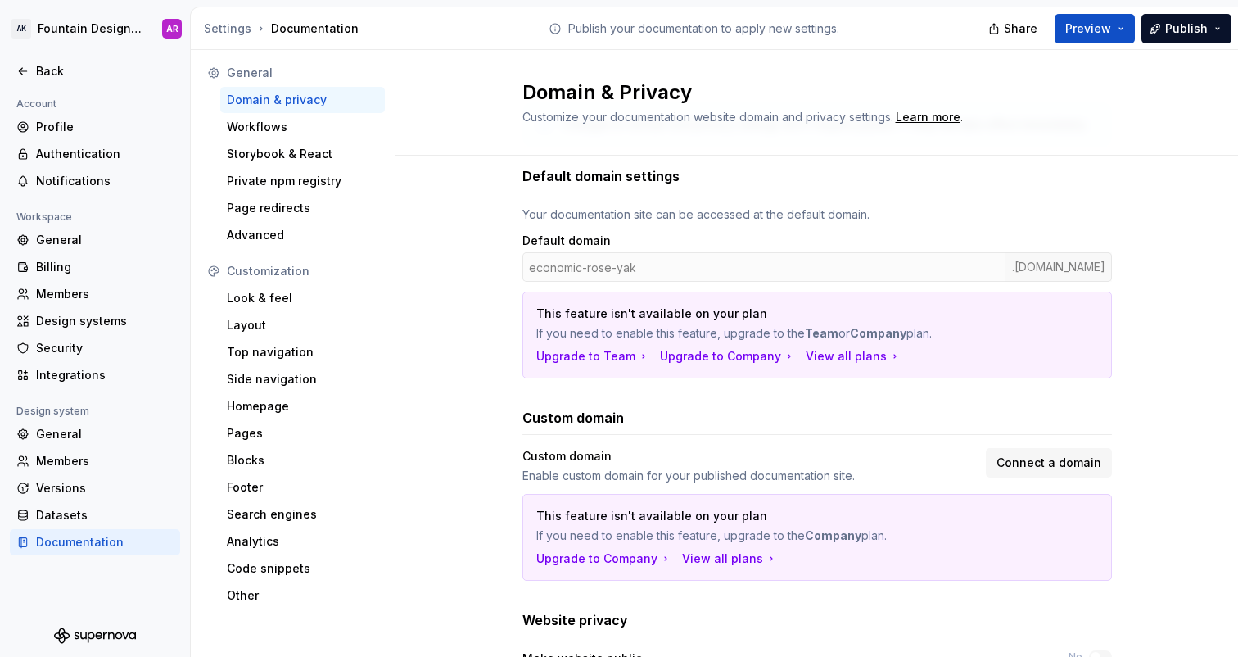
click at [638, 267] on div "economic-rose-yak .[DOMAIN_NAME]" at bounding box center [818, 266] width 590 height 29
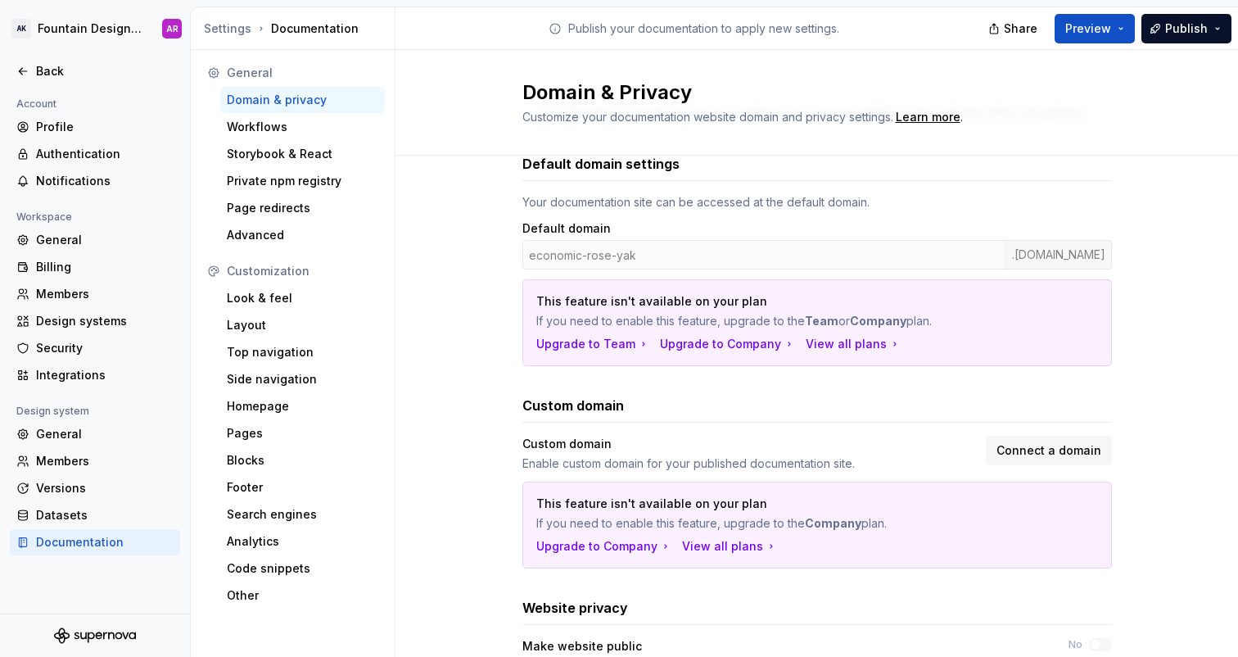
scroll to position [0, 0]
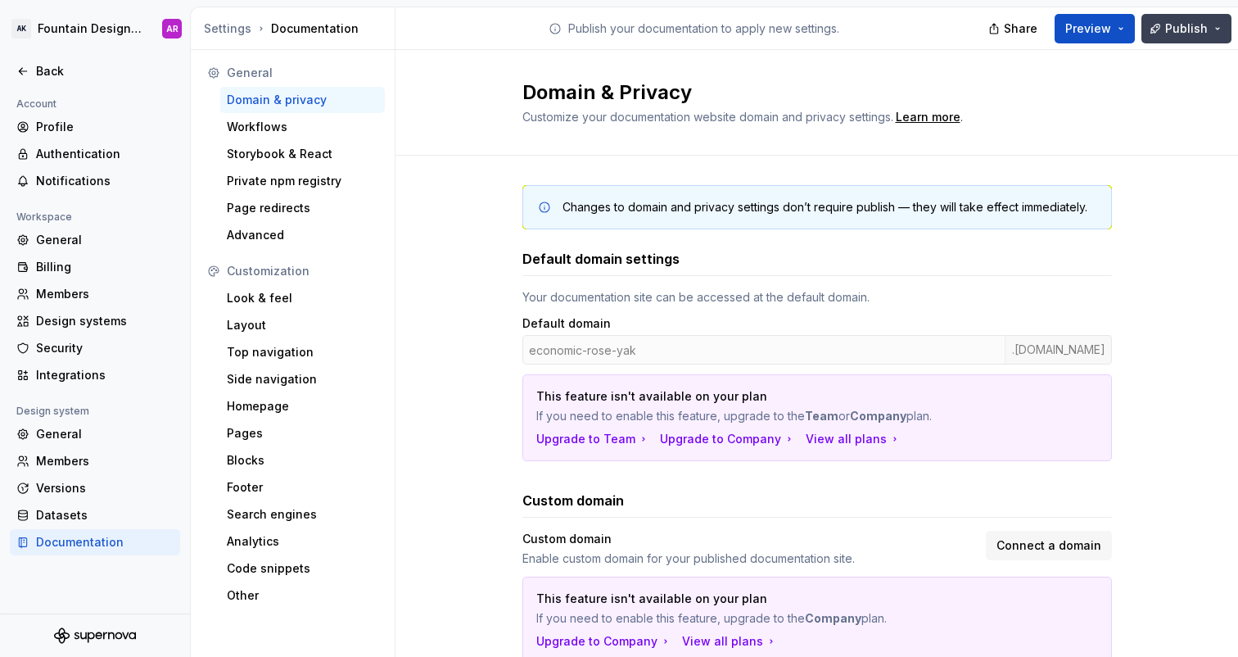
click at [1182, 20] on span "Publish" at bounding box center [1186, 28] width 43 height 16
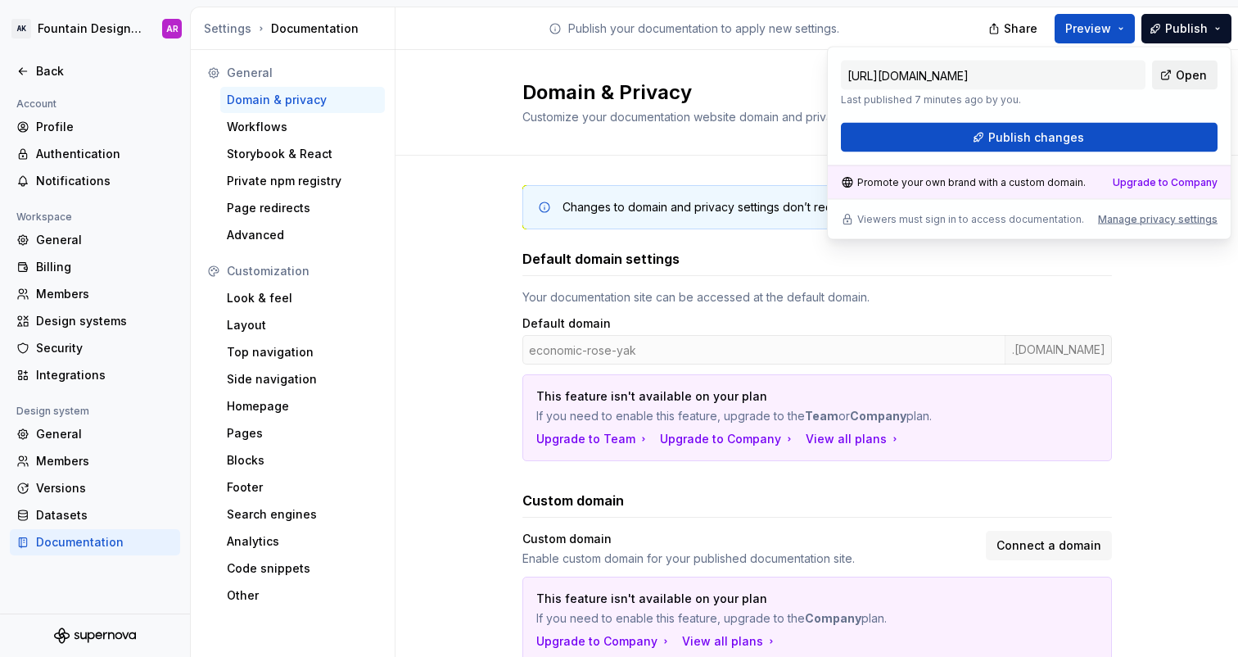
click at [1182, 72] on span "Open" at bounding box center [1191, 75] width 31 height 16
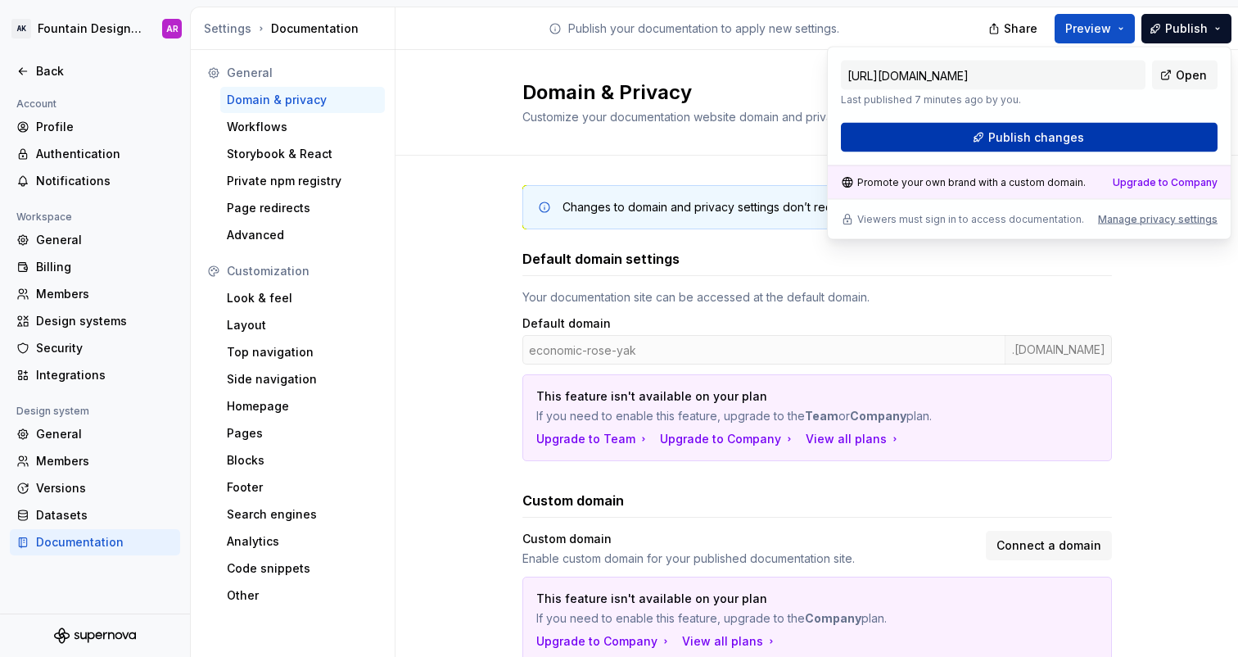
click at [1056, 140] on span "Publish changes" at bounding box center [1037, 137] width 96 height 16
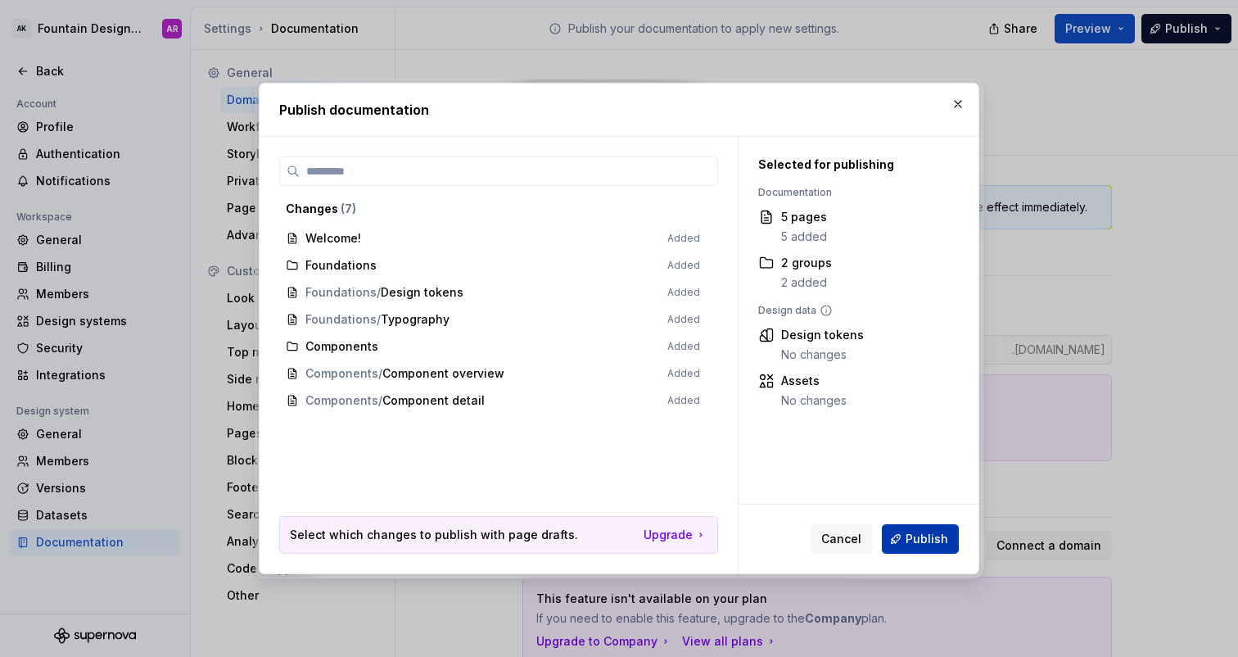
click at [921, 545] on span "Publish" at bounding box center [927, 539] width 43 height 16
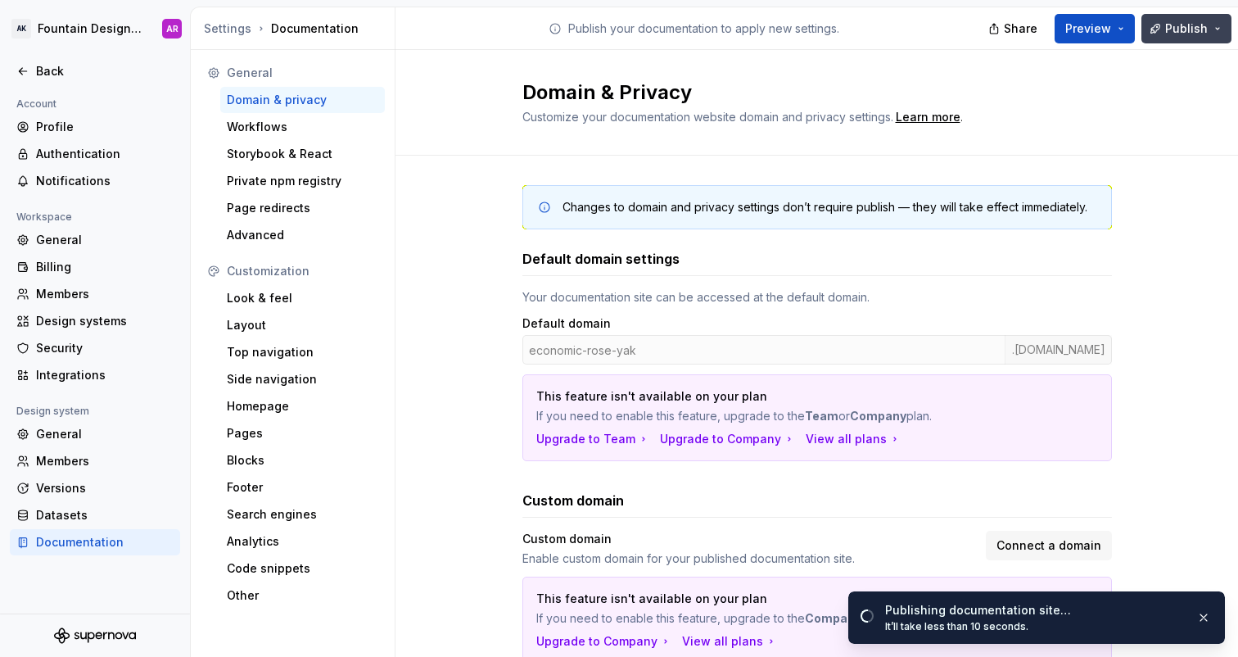
click at [1200, 35] on span "Publish" at bounding box center [1186, 28] width 43 height 16
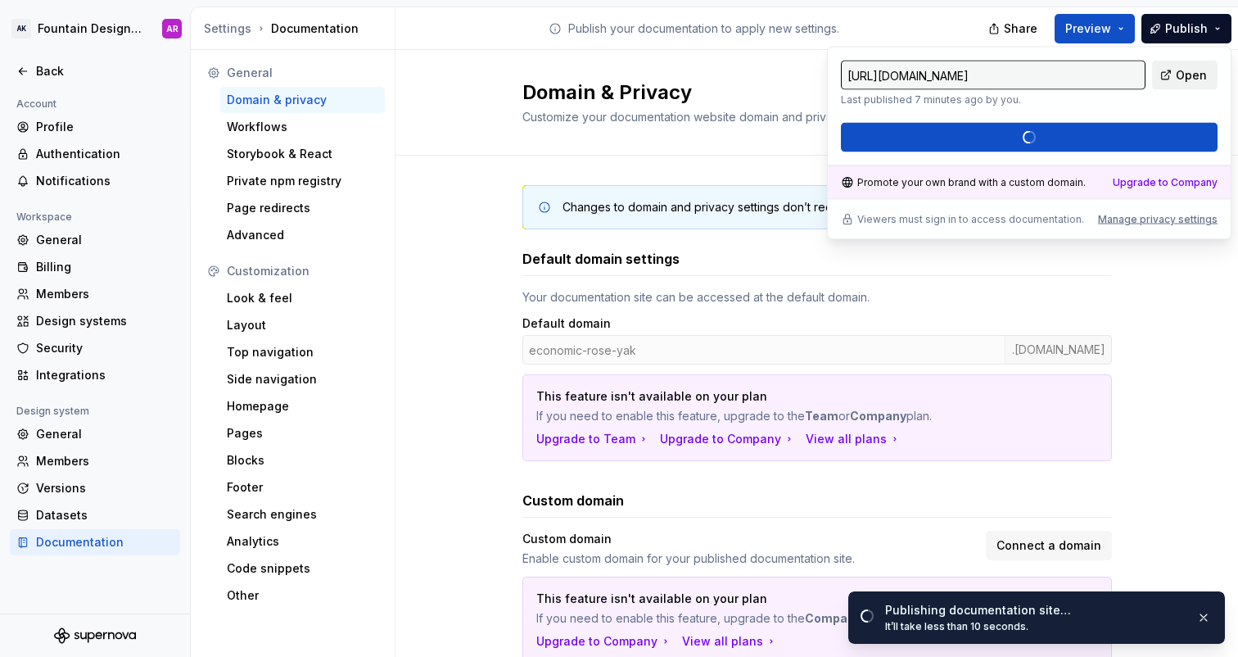
type input "[URL][DOMAIN_NAME]"
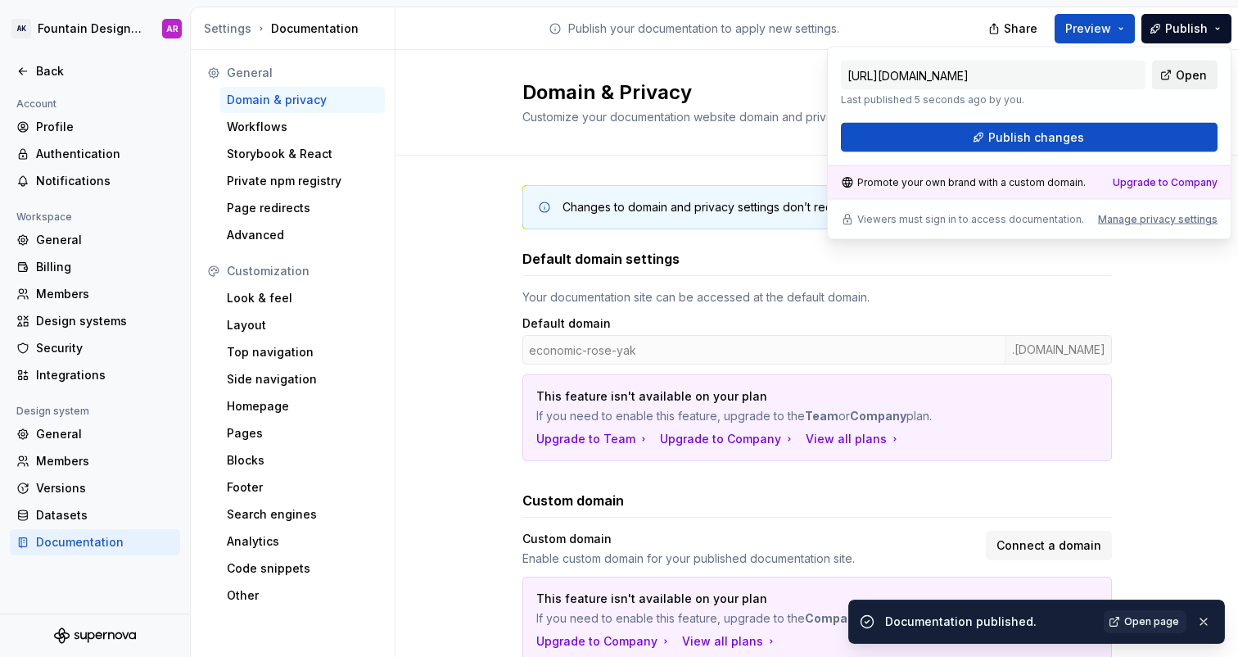
click at [1187, 77] on span "Open" at bounding box center [1191, 75] width 31 height 16
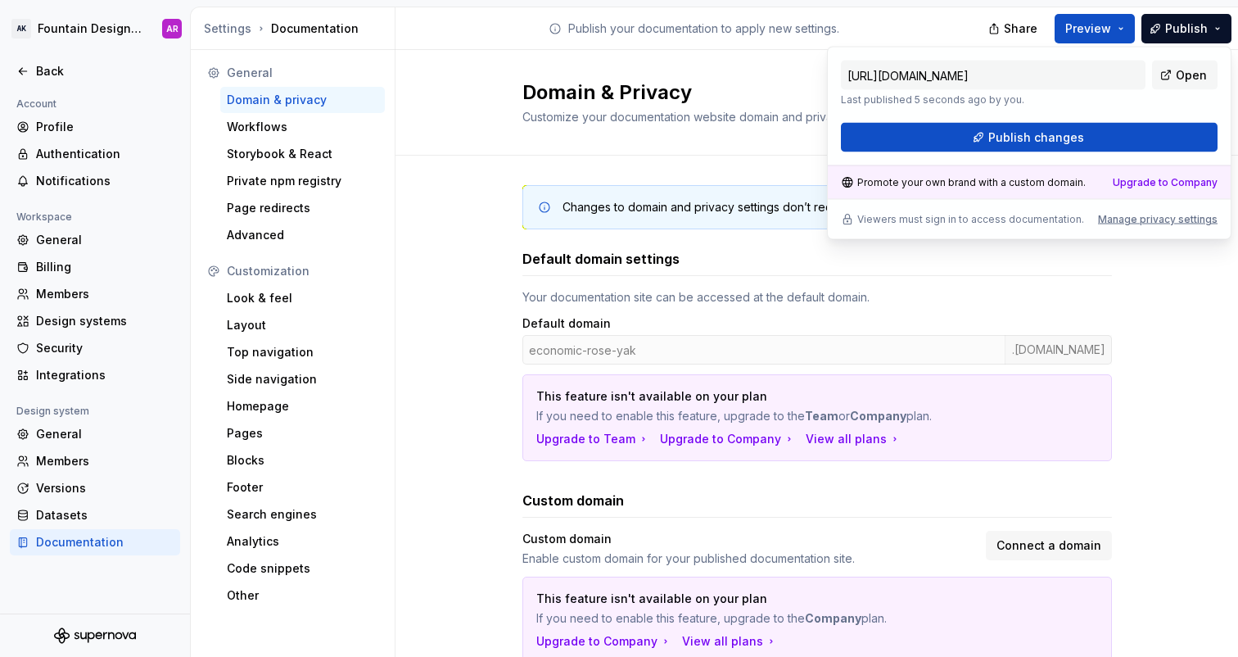
click at [432, 228] on div "Changes to domain and privacy settings don’t require publish — they will take e…" at bounding box center [817, 555] width 843 height 799
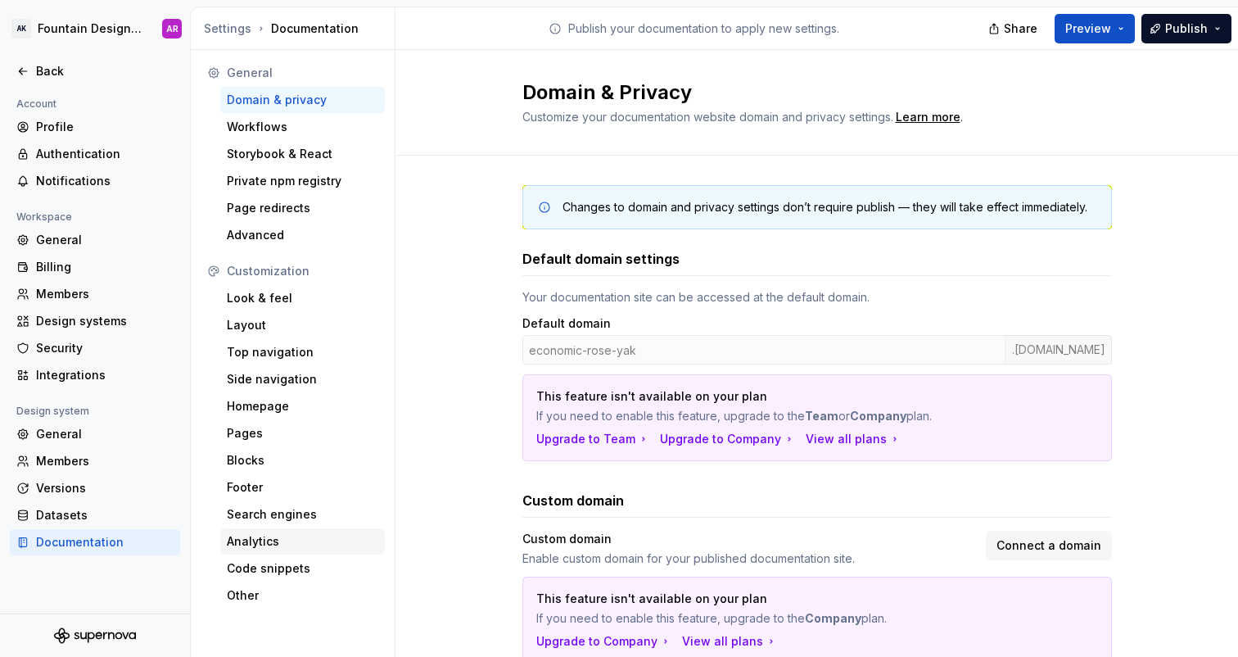
click at [260, 545] on div "Analytics" at bounding box center [303, 541] width 152 height 16
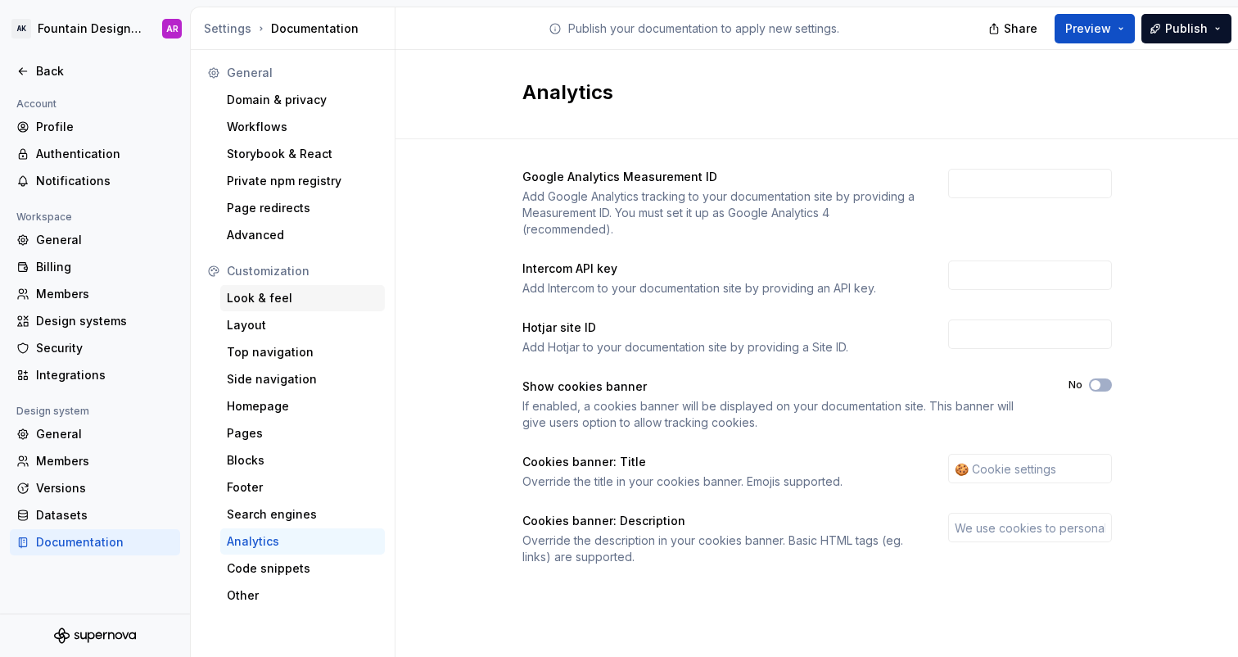
click at [280, 304] on div "Look & feel" at bounding box center [303, 298] width 152 height 16
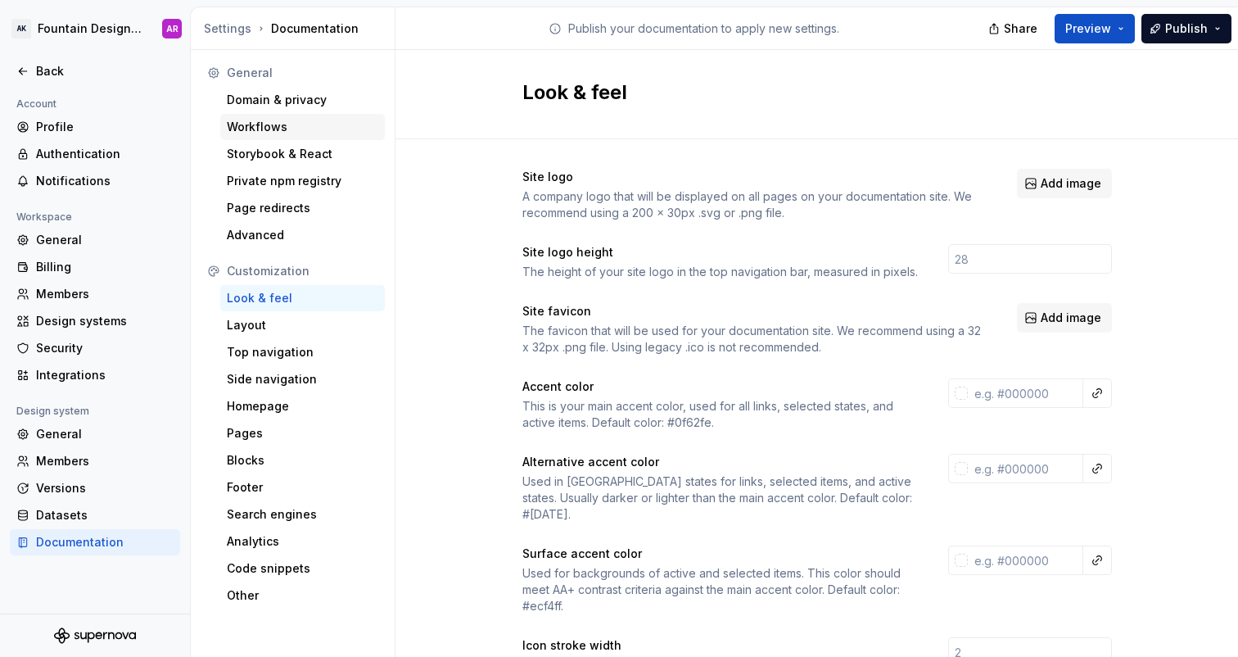
click at [310, 130] on div "Workflows" at bounding box center [303, 127] width 152 height 16
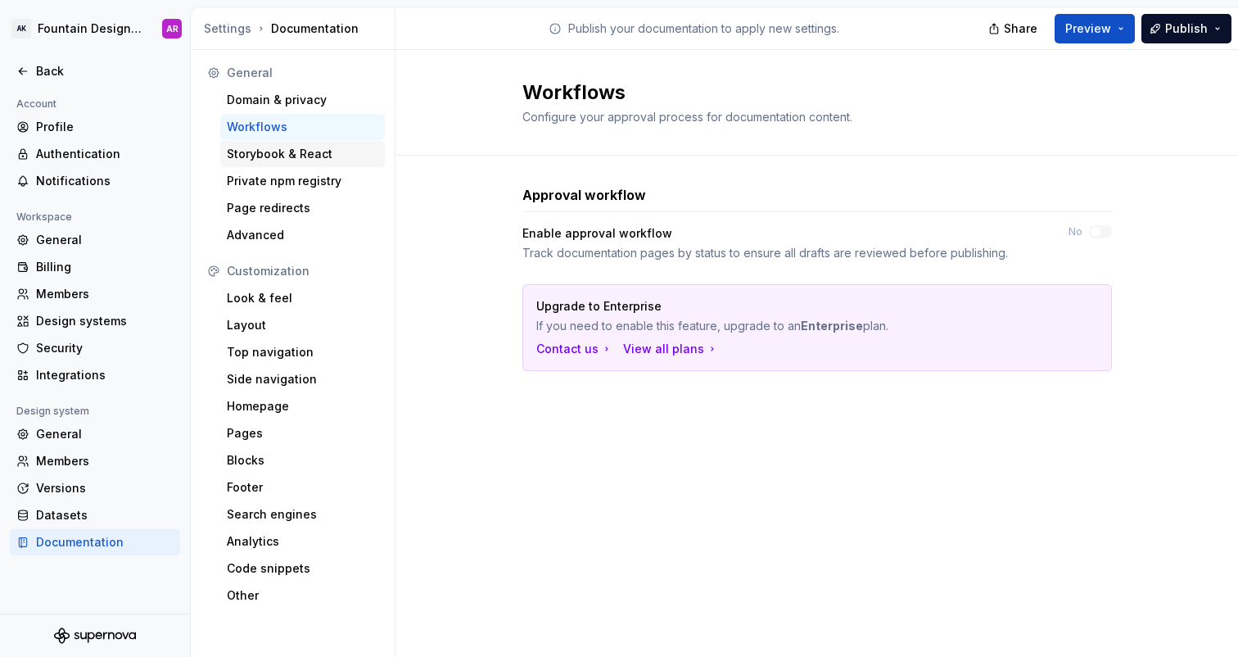
click at [303, 151] on div "Storybook & React" at bounding box center [303, 154] width 152 height 16
type textarea "*"
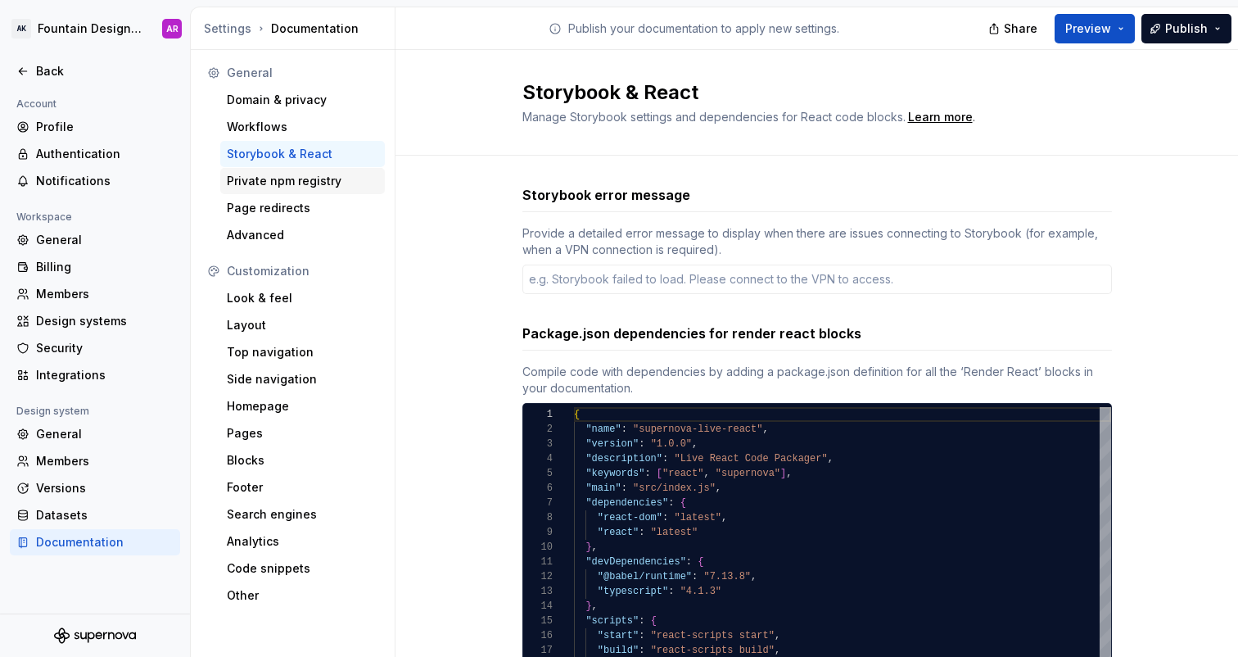
click at [299, 184] on div "Private npm registry" at bounding box center [303, 181] width 152 height 16
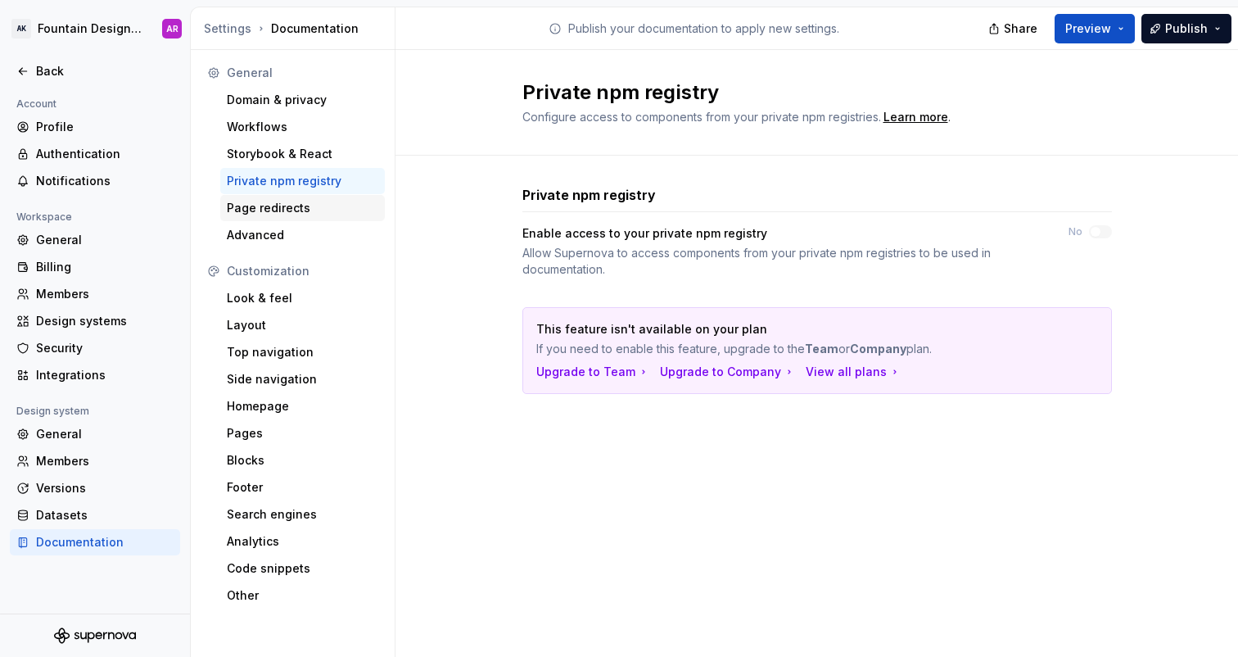
click at [284, 215] on div "Page redirects" at bounding box center [303, 208] width 152 height 16
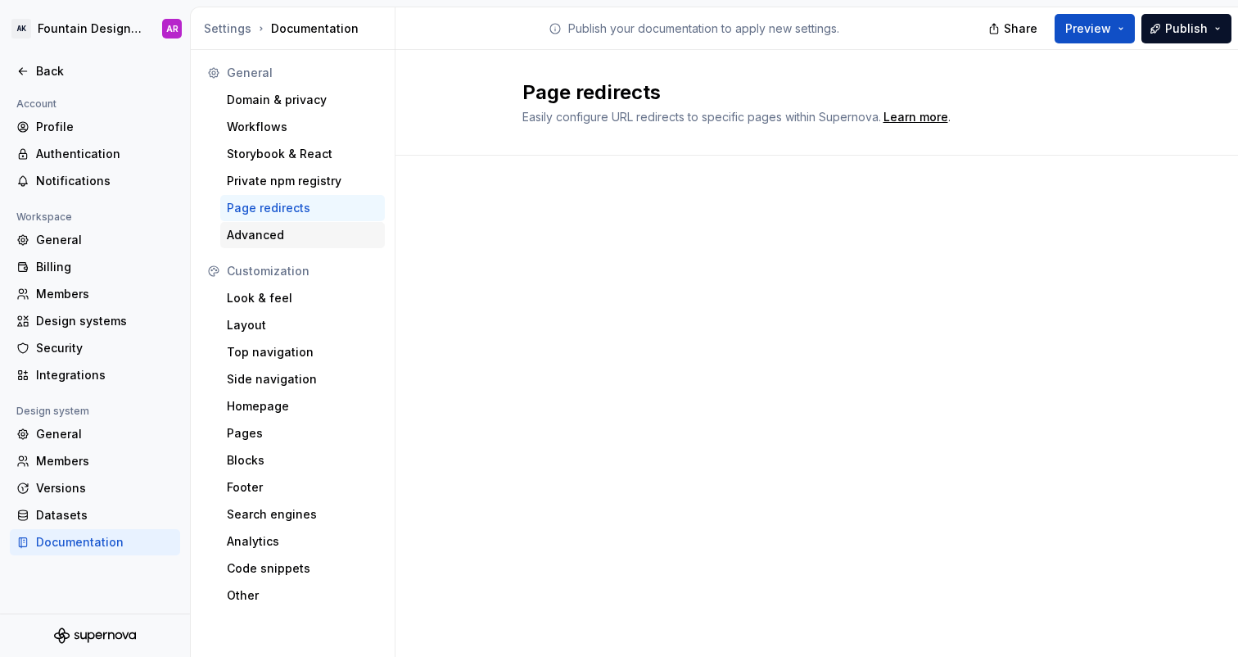
click at [274, 230] on div "Advanced" at bounding box center [303, 235] width 152 height 16
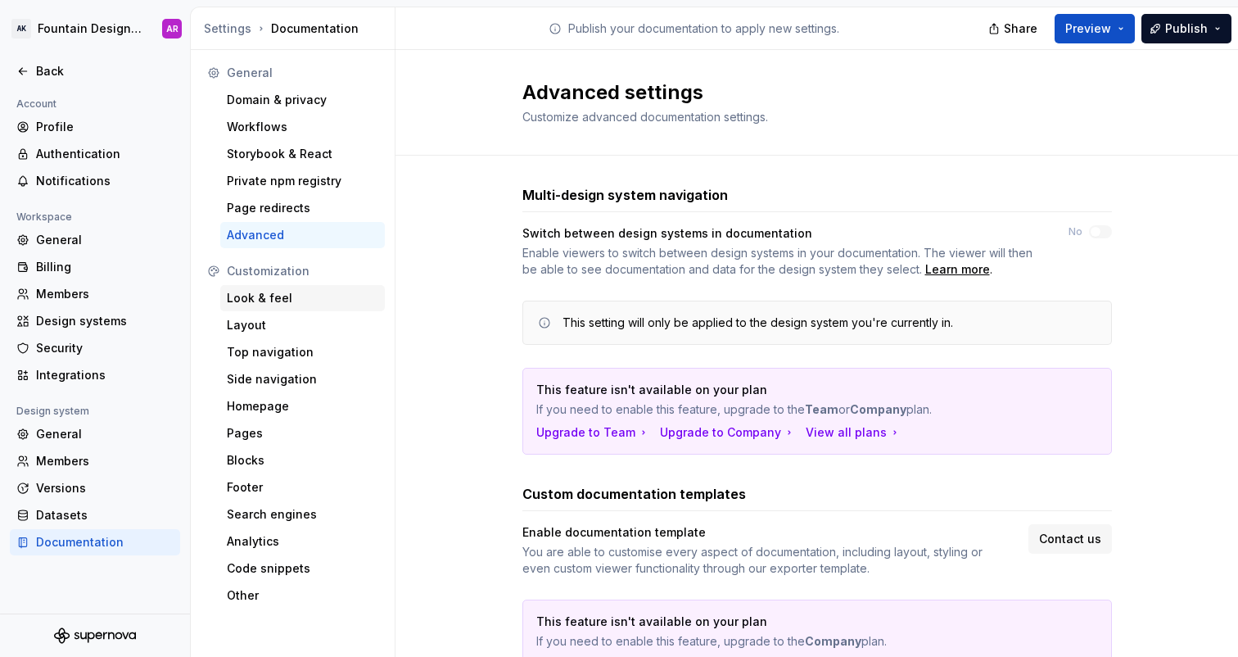
click at [253, 294] on div "Look & feel" at bounding box center [303, 298] width 152 height 16
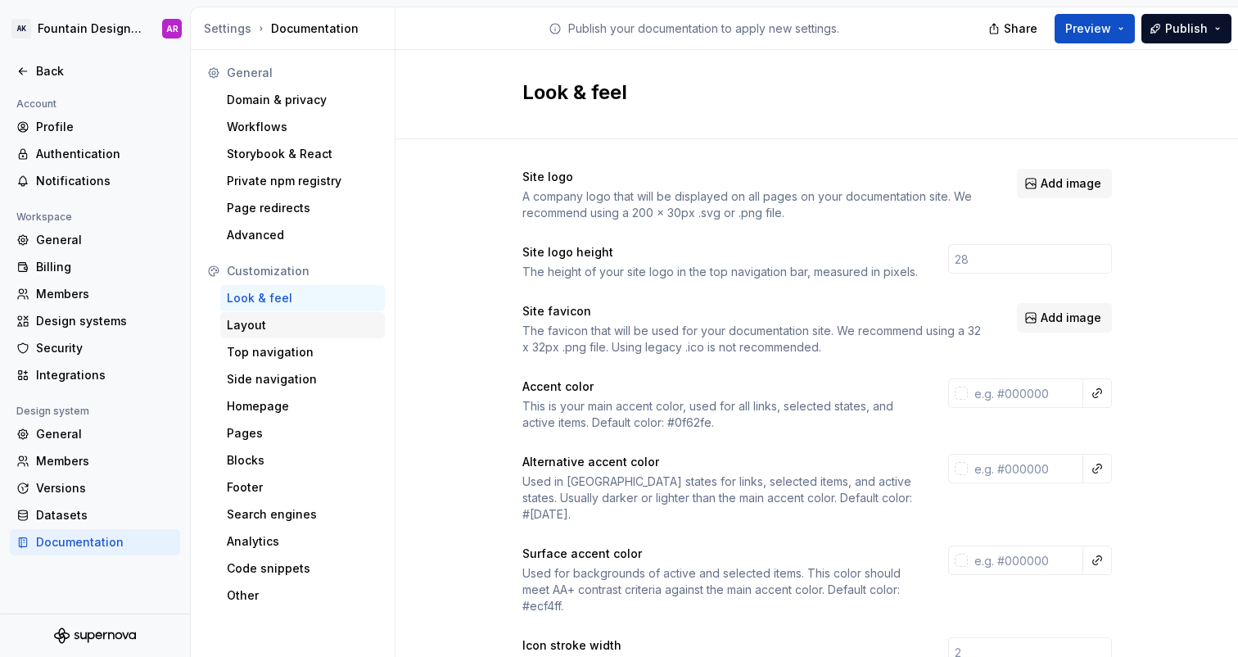
click at [281, 334] on div "Layout" at bounding box center [302, 325] width 165 height 26
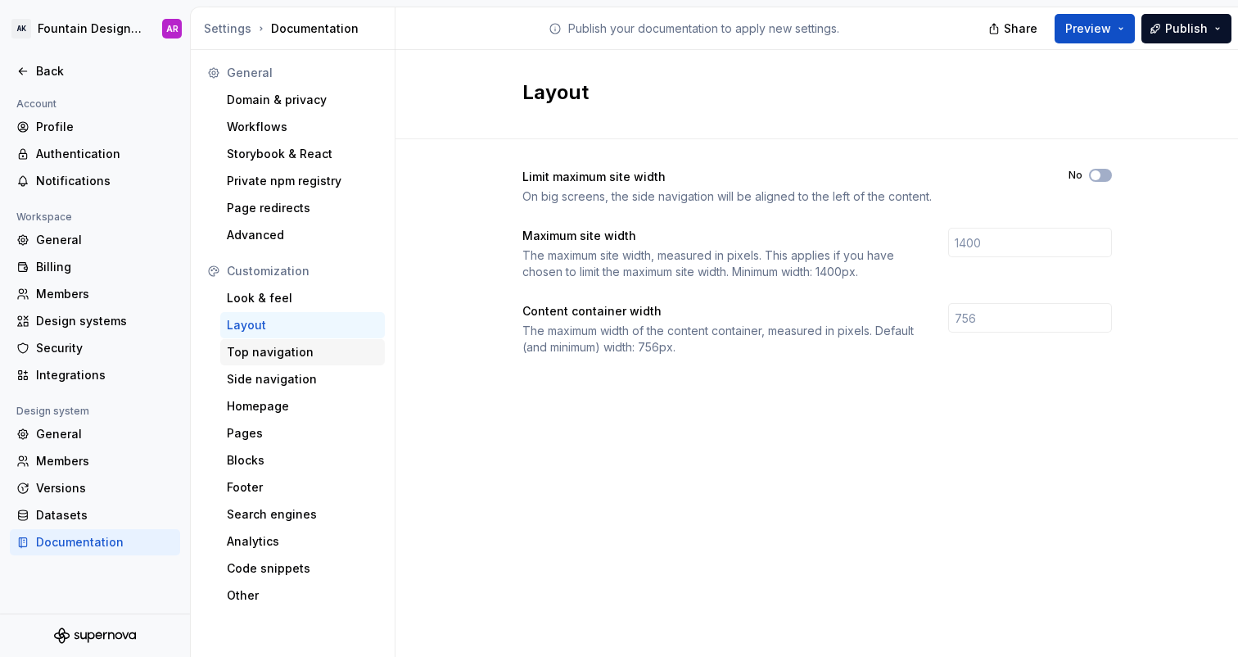
click at [272, 359] on div "Top navigation" at bounding box center [303, 352] width 152 height 16
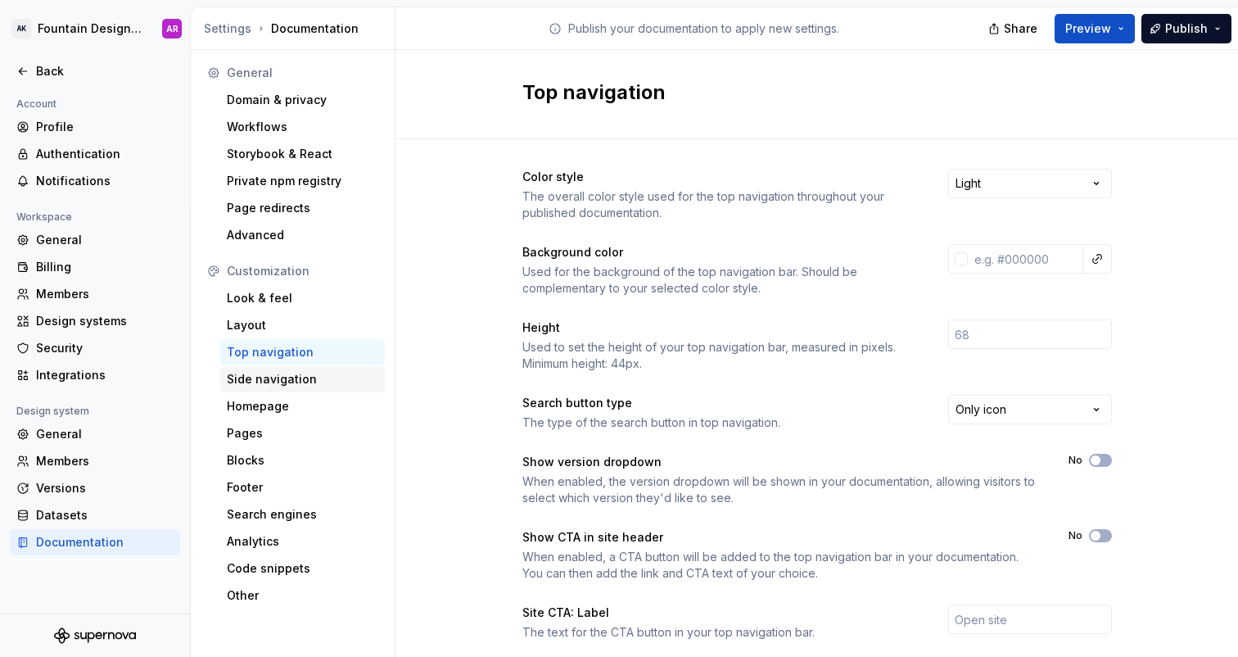
click at [270, 386] on div "Side navigation" at bounding box center [303, 379] width 152 height 16
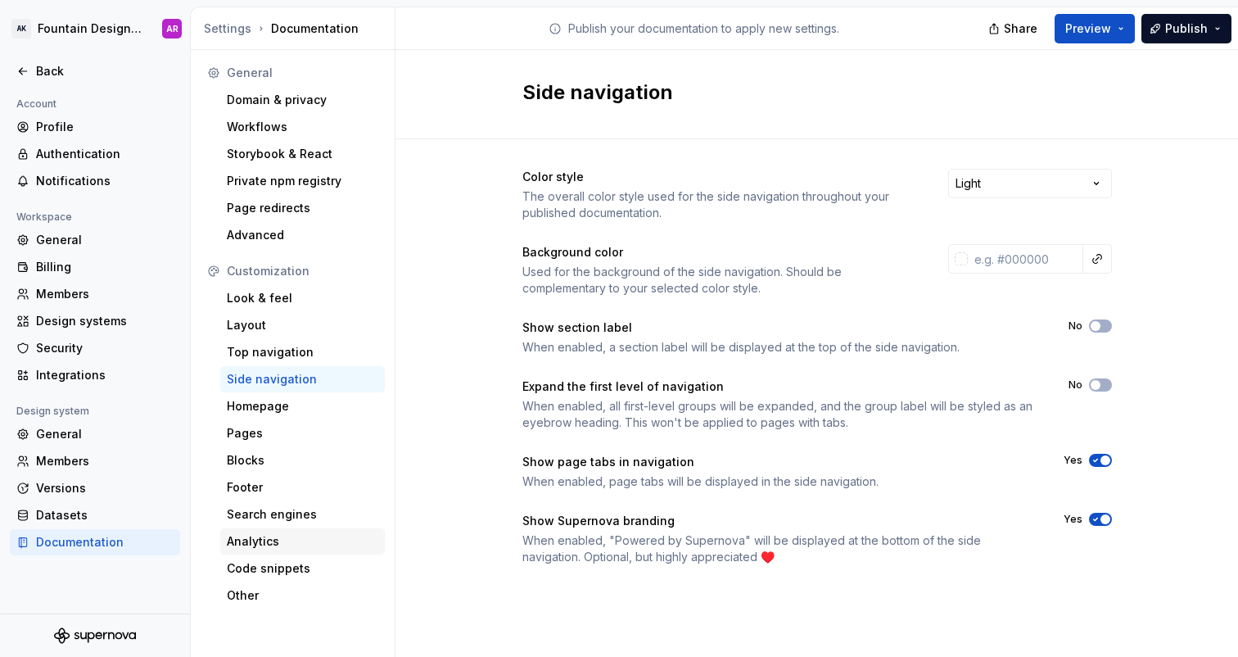
click at [248, 539] on div "Analytics" at bounding box center [303, 541] width 152 height 16
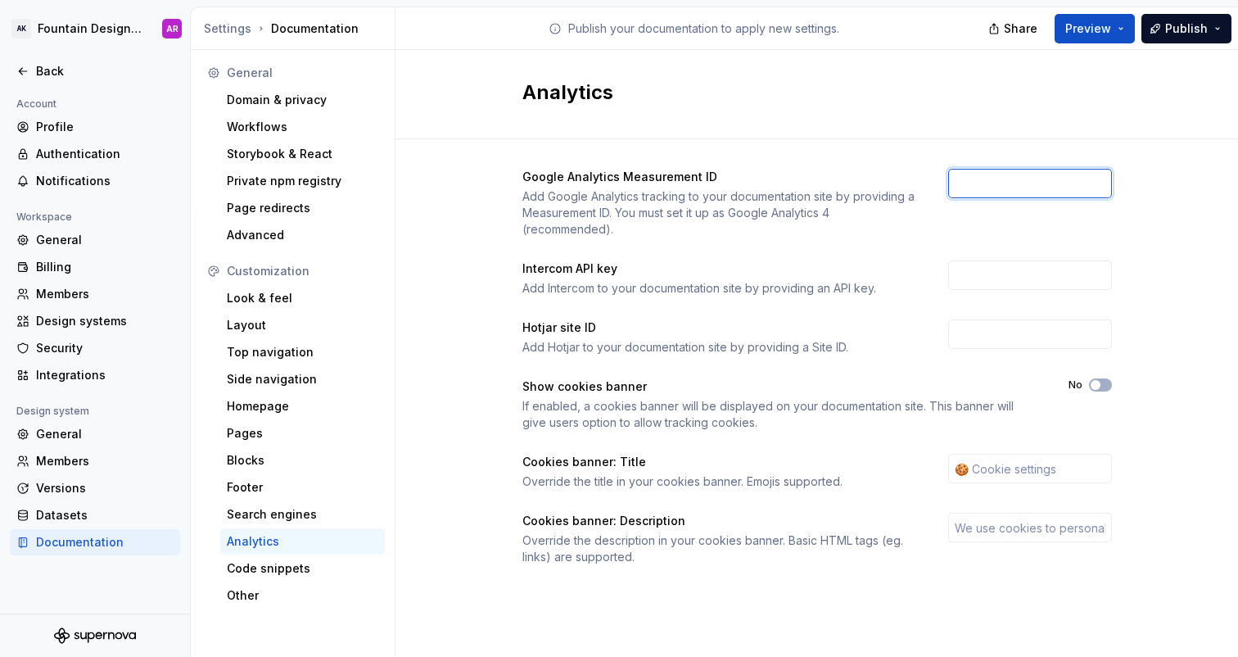
click at [996, 192] on input "text" at bounding box center [1030, 183] width 164 height 29
paste input "G-KM0CQVVHHC"
type input "G-KM0CQVVHHC"
click at [839, 188] on div "Add Google Analytics tracking to your documentation site by providing a Measure…" at bounding box center [721, 212] width 396 height 49
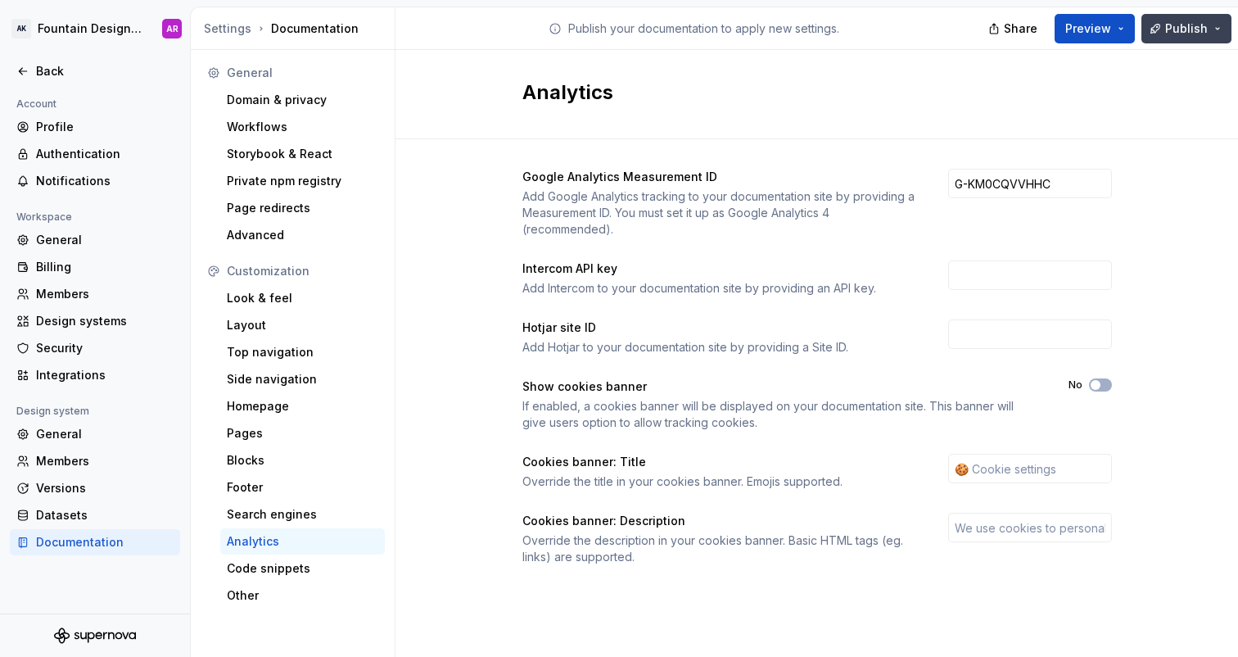
click at [1201, 34] on span "Publish" at bounding box center [1186, 28] width 43 height 16
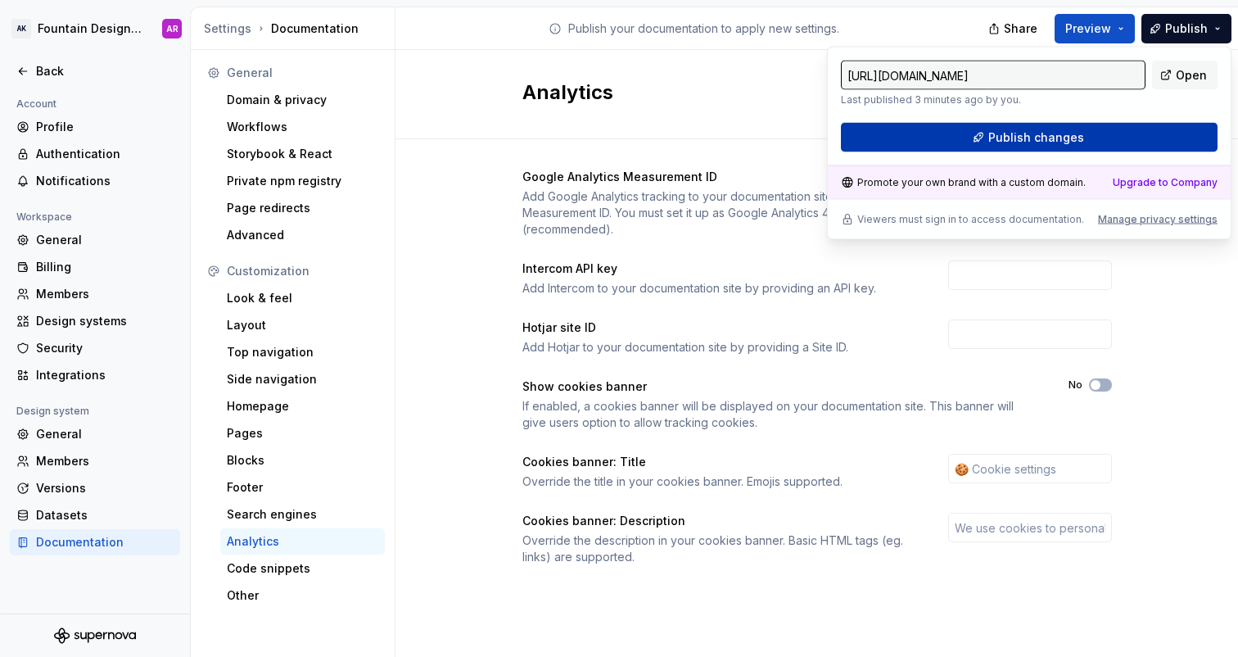
click at [1067, 134] on span "Publish changes" at bounding box center [1037, 137] width 96 height 16
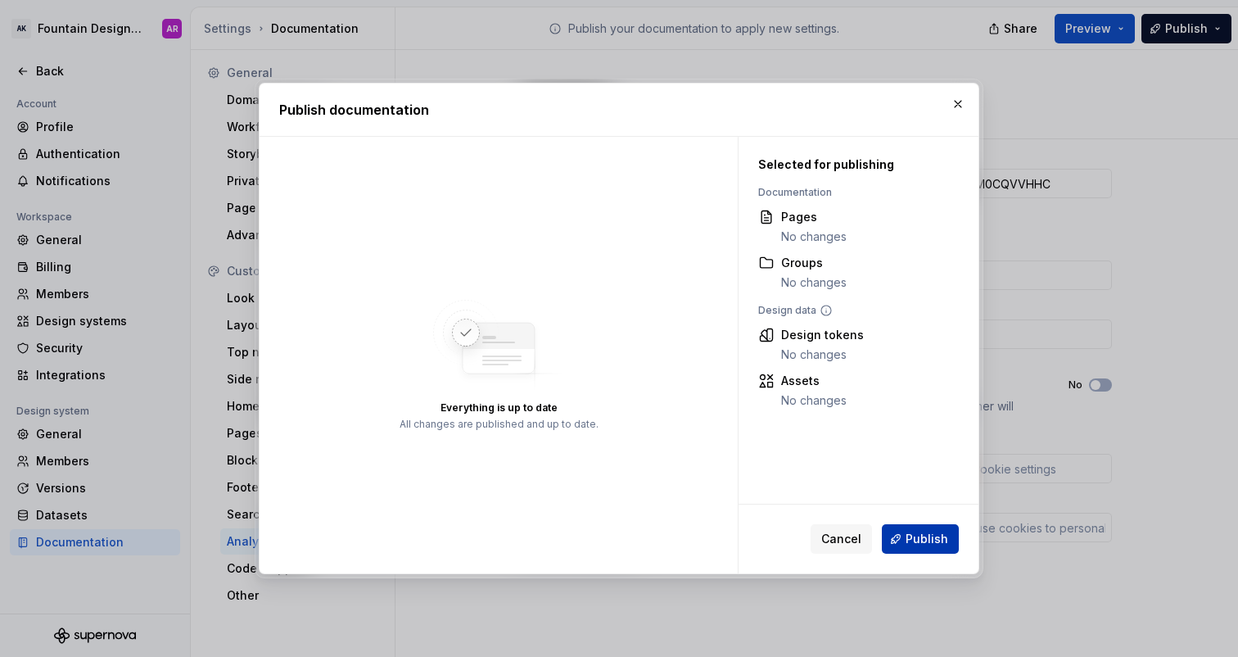
click at [940, 526] on button "Publish" at bounding box center [920, 538] width 77 height 29
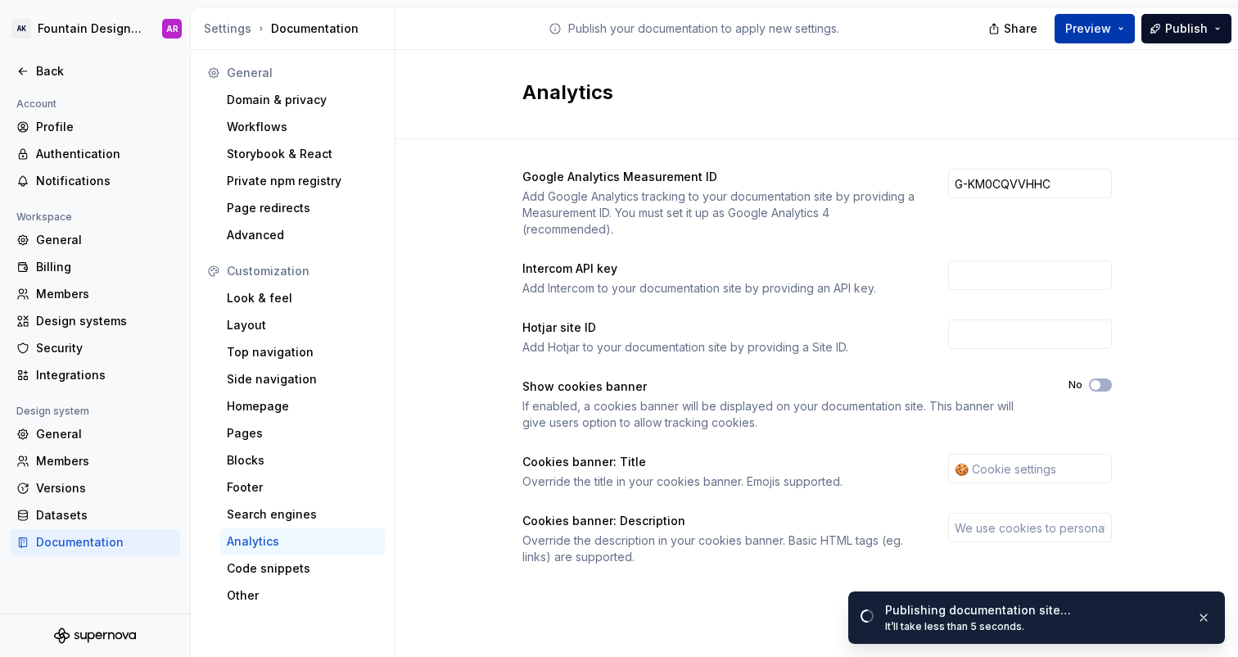
click at [1118, 30] on button "Preview" at bounding box center [1095, 28] width 80 height 29
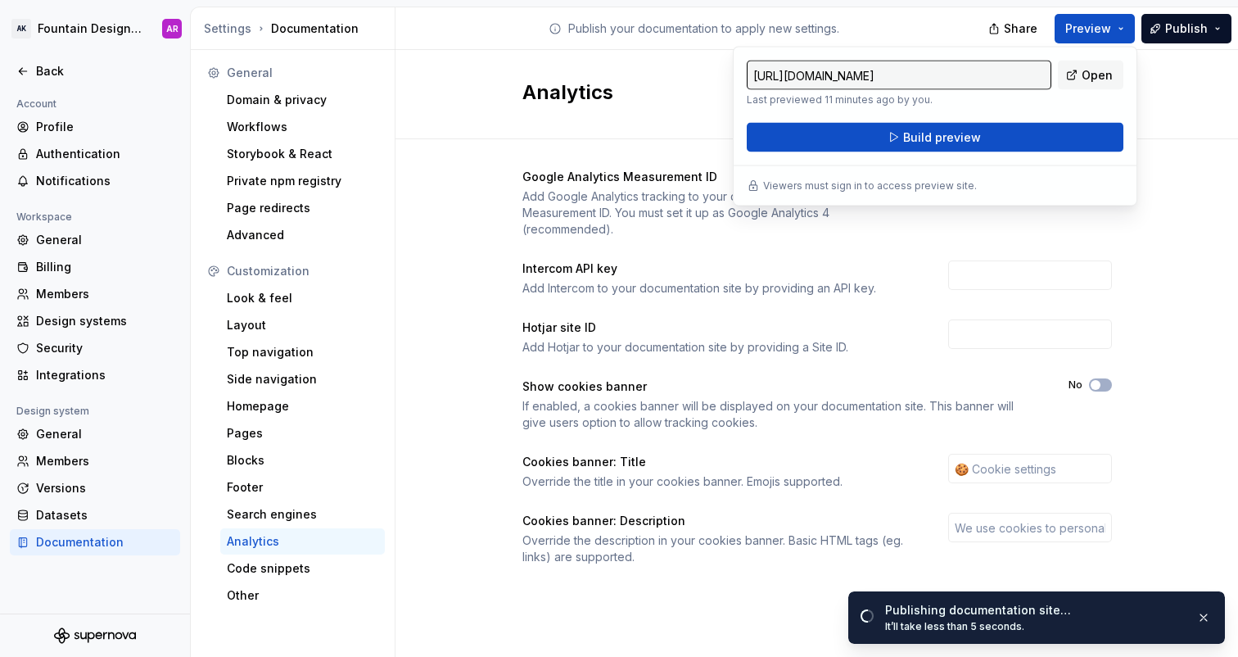
click at [677, 70] on div "Analytics" at bounding box center [817, 94] width 843 height 89
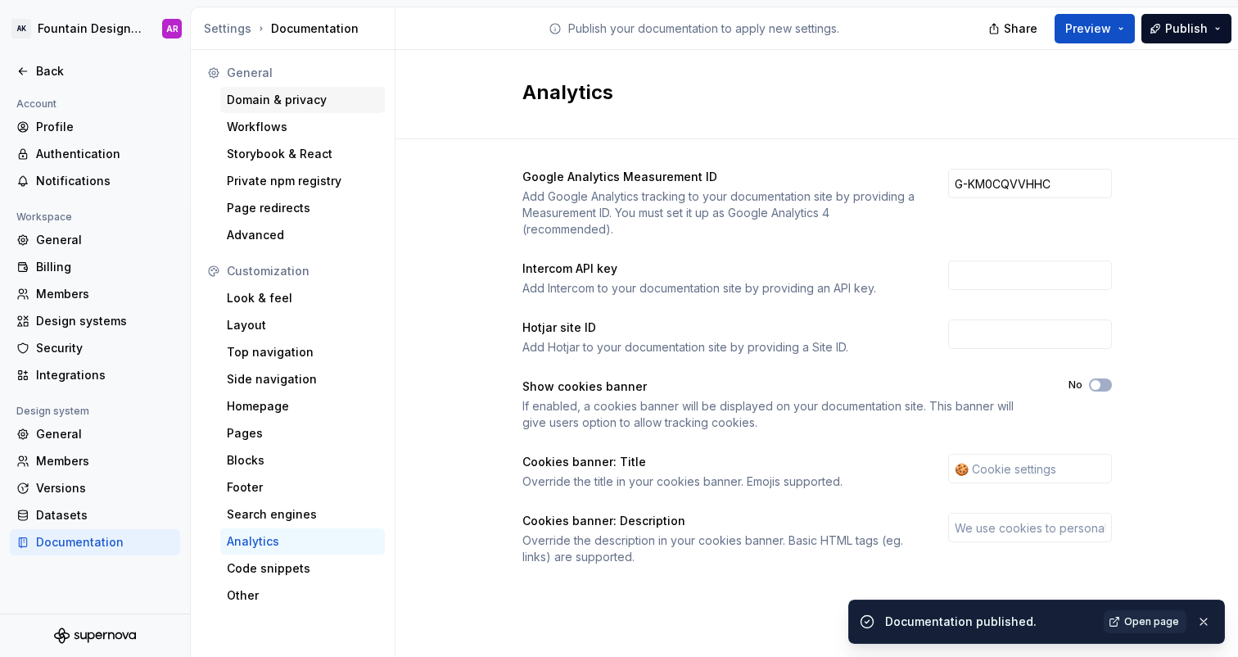
click at [296, 107] on div "Domain & privacy" at bounding box center [303, 100] width 152 height 16
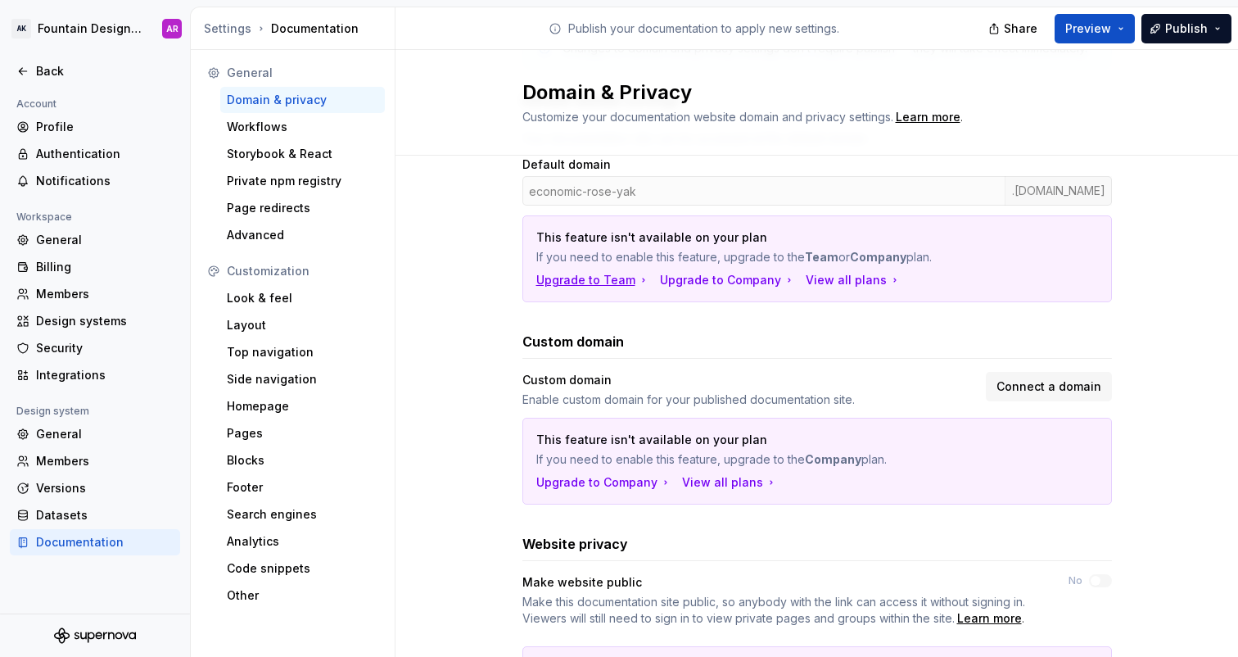
scroll to position [161, 0]
click at [1020, 387] on span "Connect a domain" at bounding box center [1049, 385] width 105 height 16
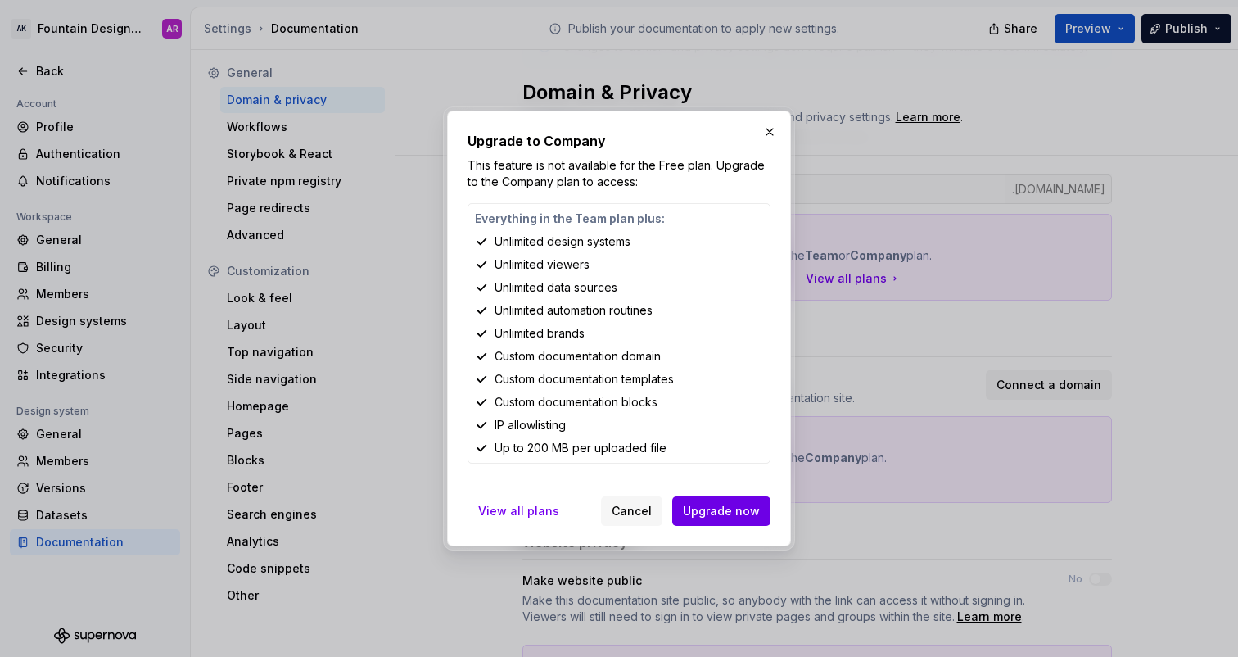
click at [708, 512] on span "Upgrade now" at bounding box center [721, 511] width 77 height 16
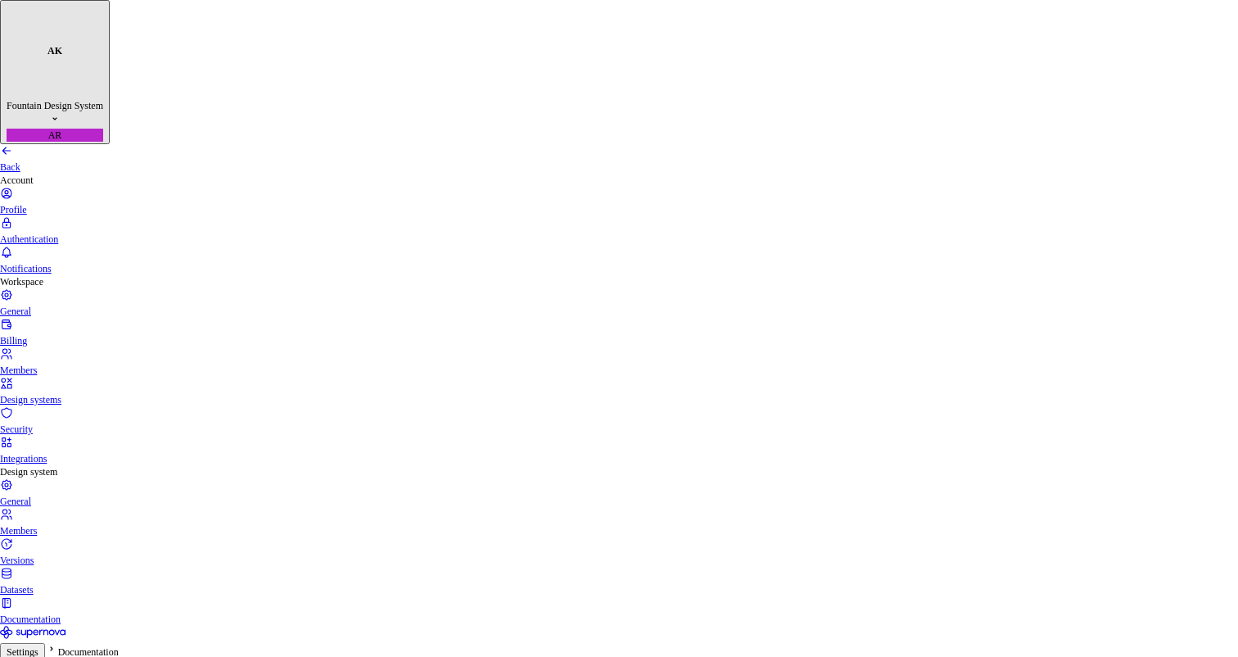
scroll to position [290, 0]
click at [43, 161] on div "Back" at bounding box center [619, 167] width 1238 height 13
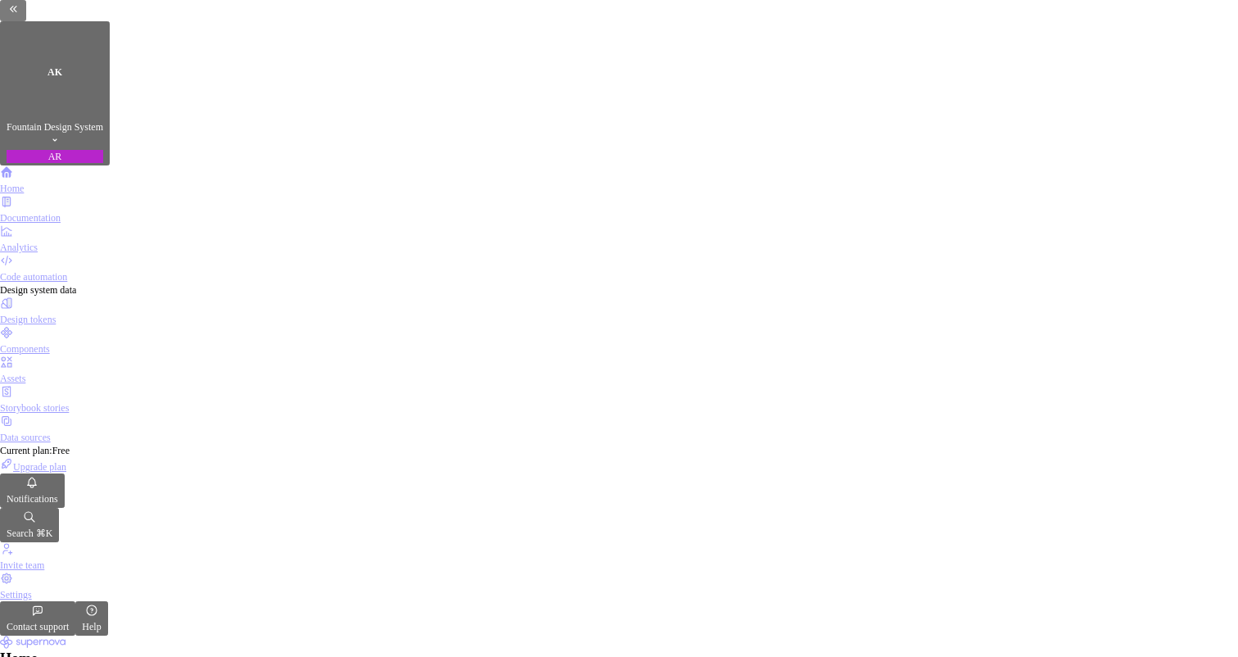
click at [844, 652] on div "Home" at bounding box center [619, 658] width 1238 height 13
click at [78, 313] on div "Design tokens" at bounding box center [619, 319] width 1238 height 13
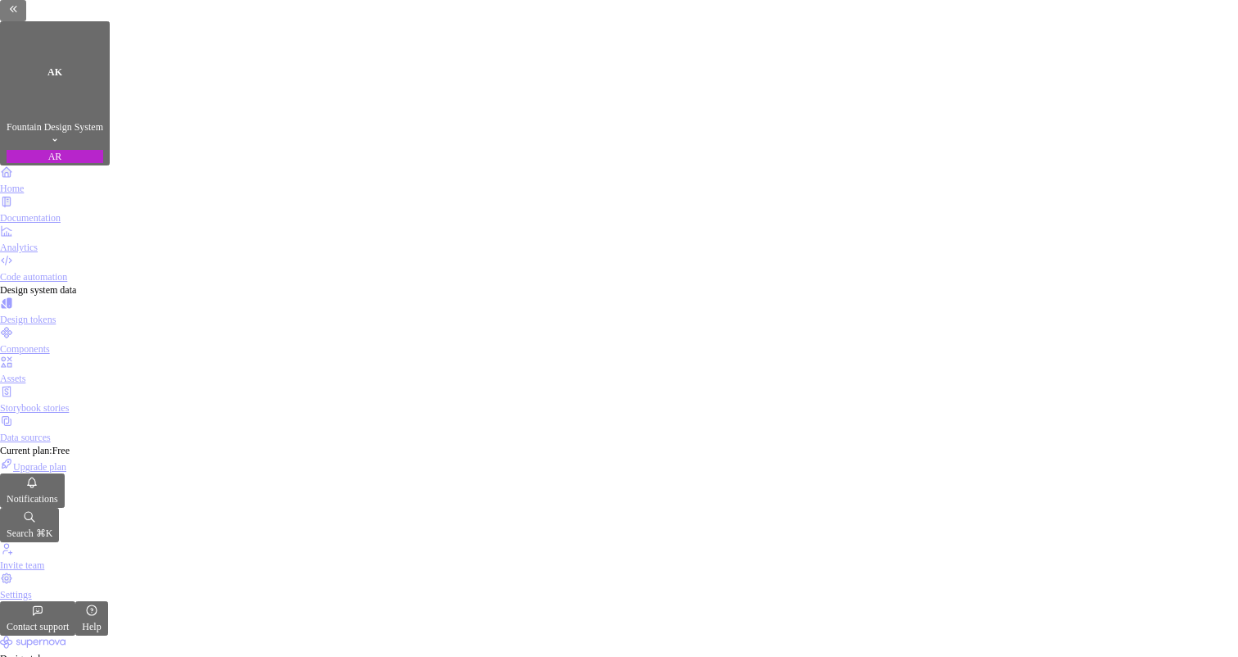
click at [87, 165] on div "Home" at bounding box center [619, 179] width 1238 height 29
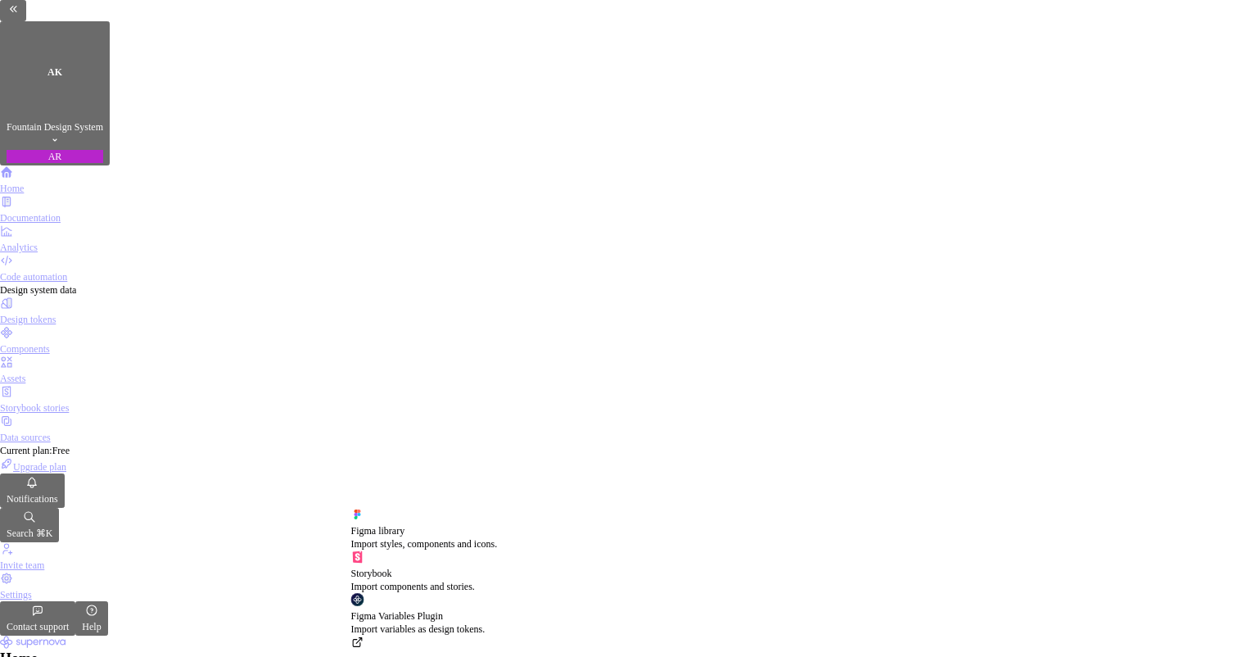
click at [382, 492] on html "AK Fountain Design System AR Home Documentation Analytics Code automation Desig…" at bounding box center [619, 328] width 1238 height 657
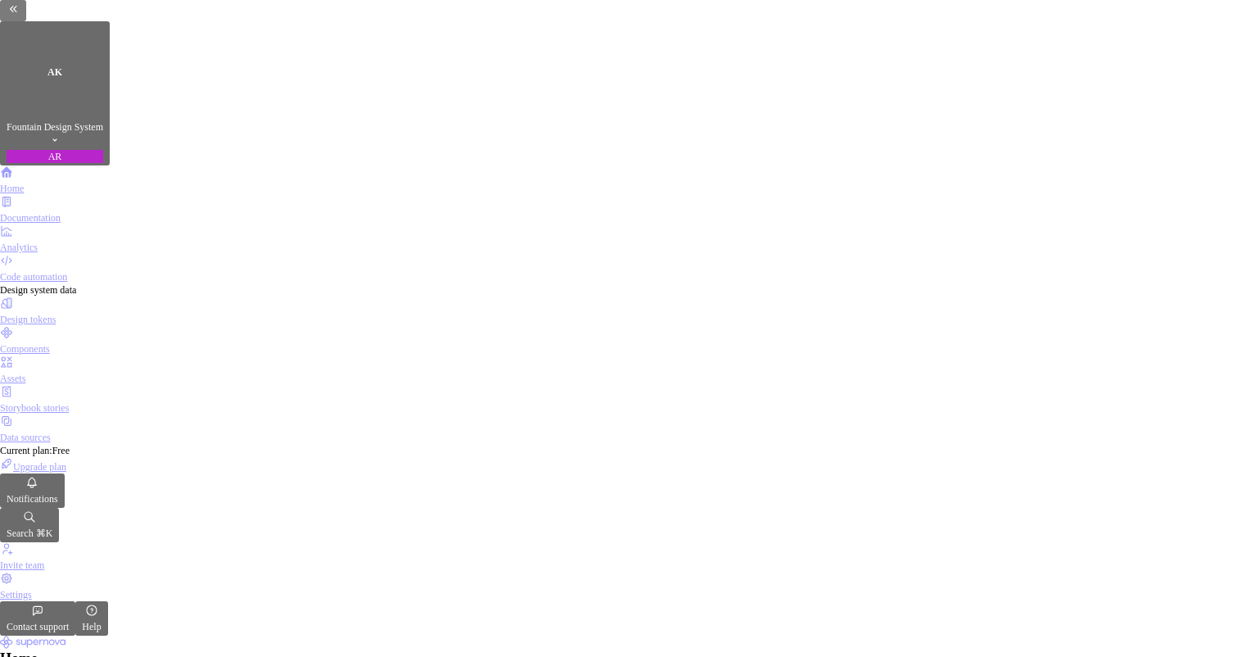
click at [673, 585] on html "AK Fountain Design System AR Home Documentation Analytics Code automation Desig…" at bounding box center [619, 328] width 1238 height 657
click at [457, 495] on html "AK Fountain Design System AR Home Documentation Analytics Code automation Desig…" at bounding box center [619, 328] width 1238 height 657
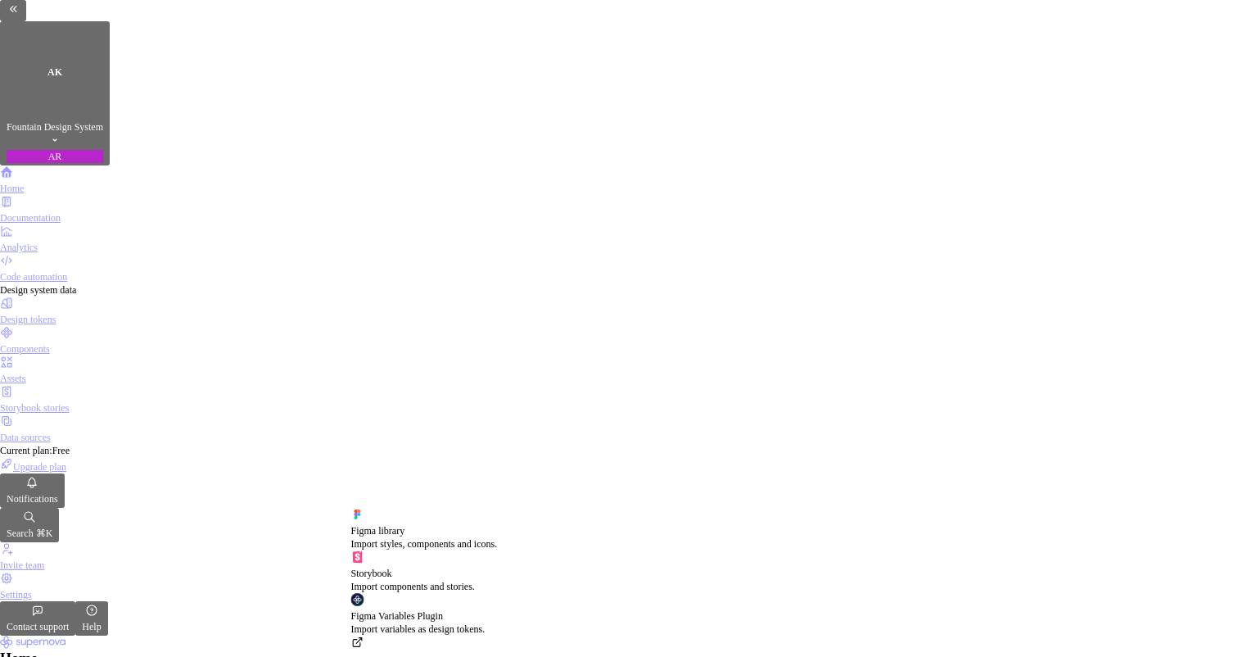
click at [446, 527] on div "Figma library Import styles, components and icons." at bounding box center [424, 537] width 147 height 26
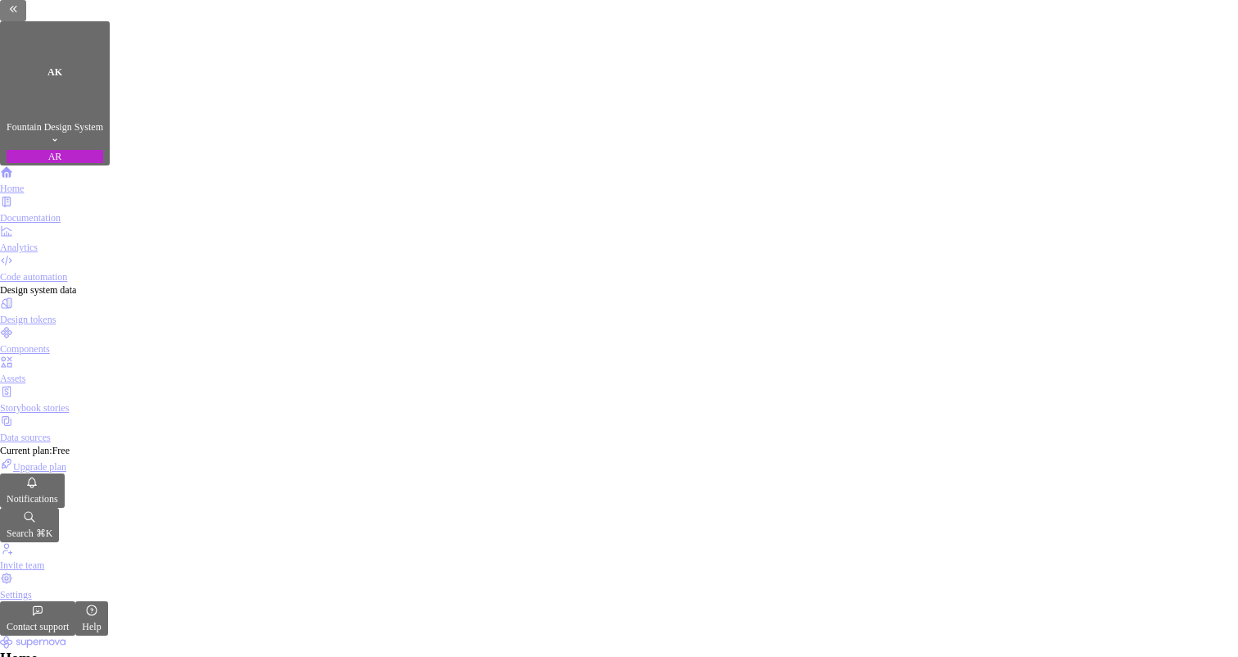
paste input "https://www.figma.com/design/ijtJWUThjuT87AZS5wphNb/AIGA-KC-Web-Design-System?n…"
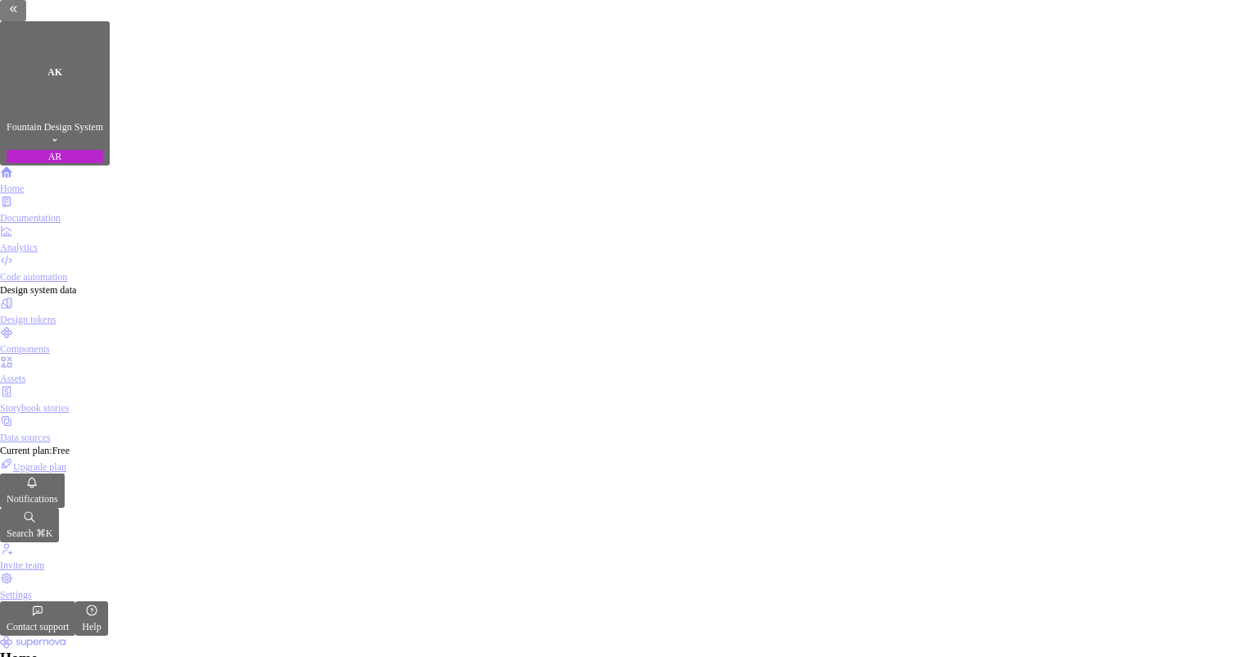
type input "https://www.figma.com/design/ijtJWUThjuT87AZS5wphNb/AIGA-KC-Web-Design-System?n…"
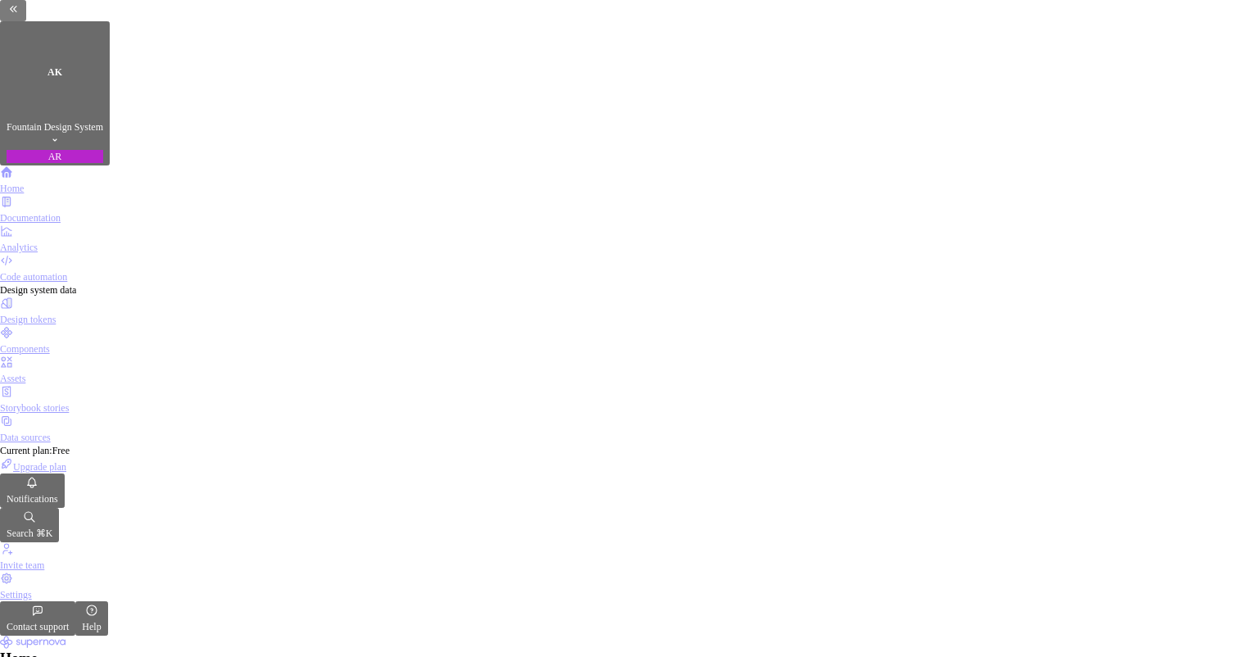
click at [87, 296] on div "Design tokens" at bounding box center [619, 310] width 1238 height 29
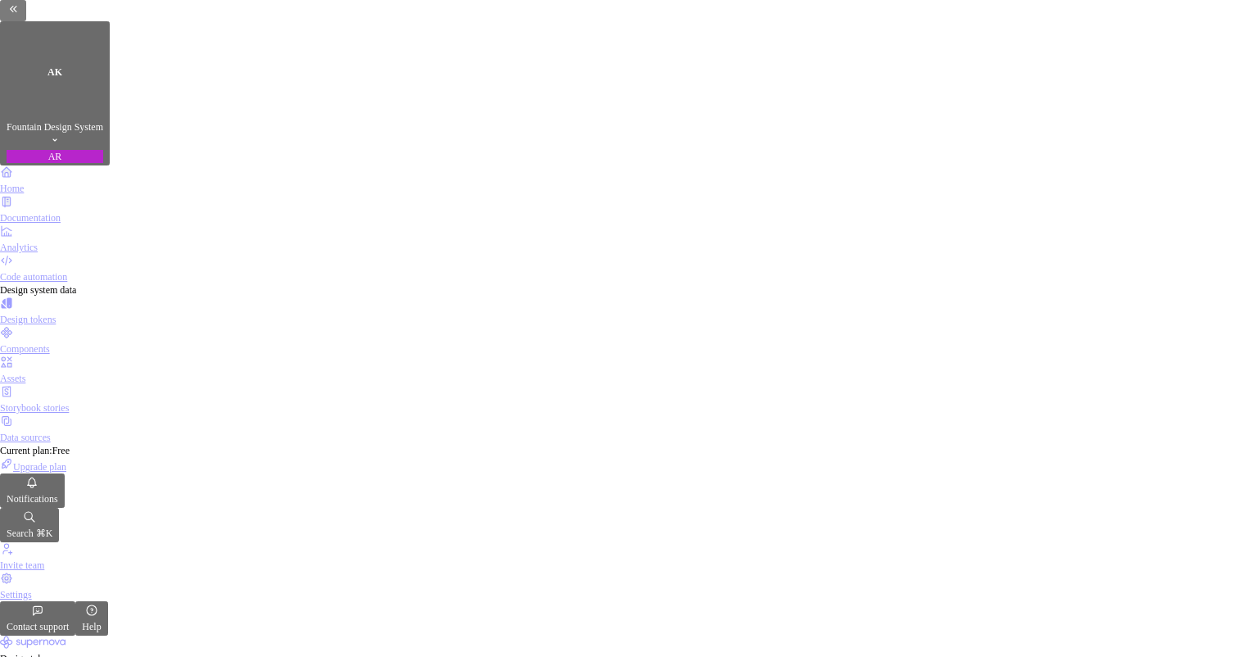
type textarea "*"
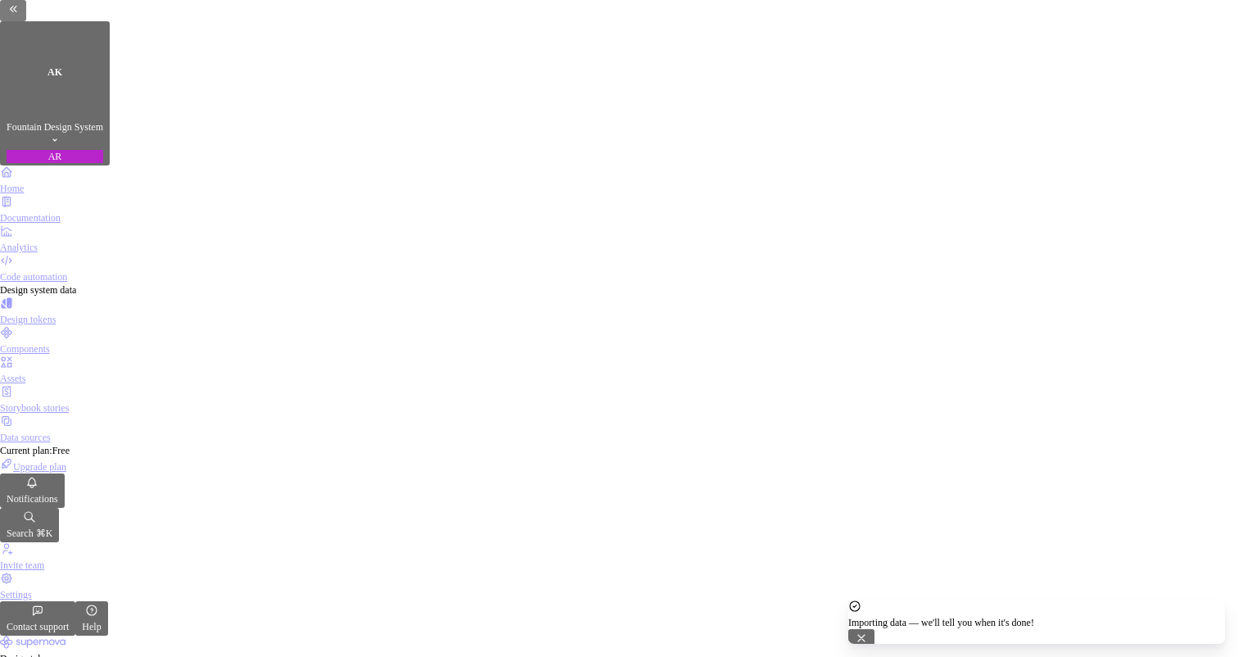
click at [351, 652] on div "Design tokens" at bounding box center [619, 658] width 1238 height 13
click at [118, 326] on div "Components" at bounding box center [619, 340] width 1238 height 29
click at [106, 313] on div "Design tokens" at bounding box center [619, 319] width 1238 height 13
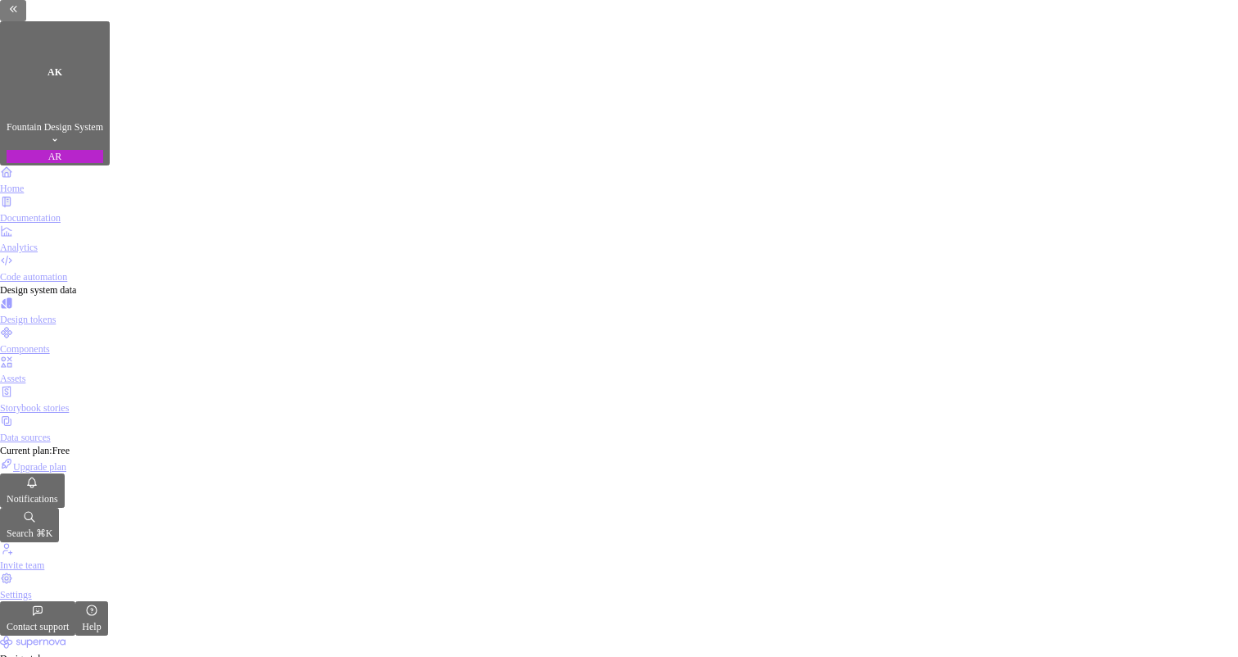
click at [1047, 104] on html "AK Fountain Design System AR Home Documentation Analytics Code automation Desig…" at bounding box center [619, 328] width 1238 height 657
click at [889, 106] on html "AK Fountain Design System AR Home Documentation Analytics Code automation Desig…" at bounding box center [619, 328] width 1238 height 657
click at [949, 100] on html "AK Fountain Design System AR Home Documentation Analytics Code automation Desig…" at bounding box center [619, 328] width 1238 height 657
click at [961, 230] on div "Delete theme" at bounding box center [962, 220] width 54 height 29
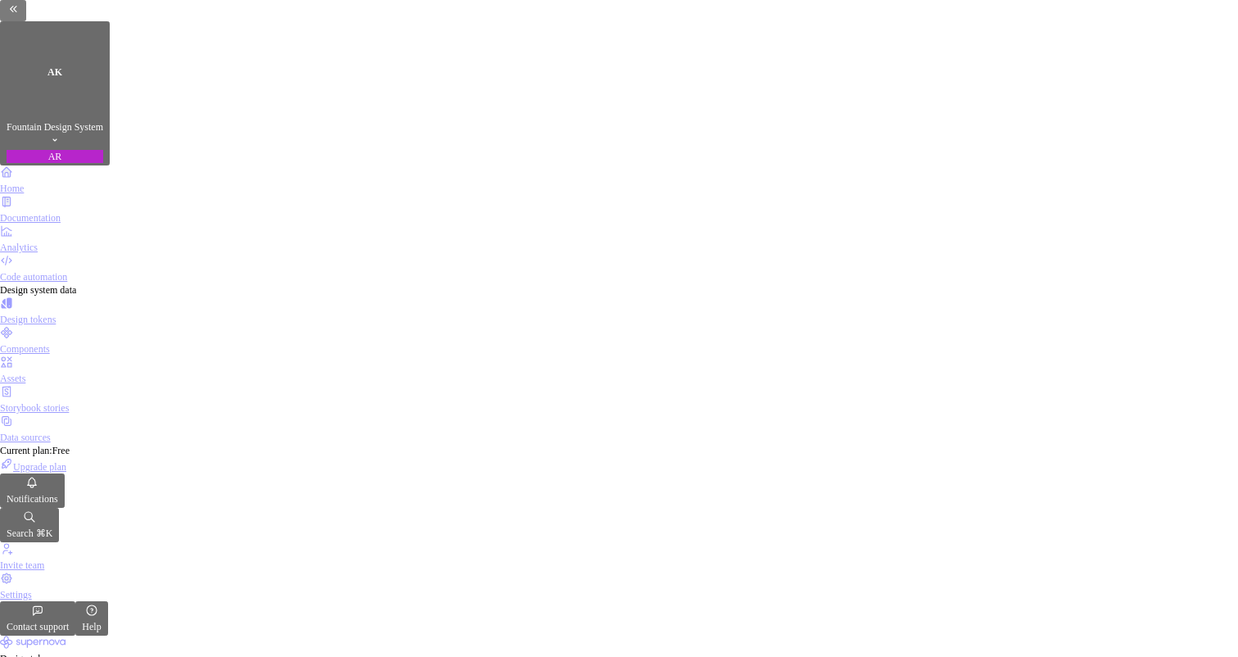
type input "DELETE"
click at [1030, 107] on html "AK Fountain Design System AR Home Documentation Analytics Code automation Desig…" at bounding box center [619, 328] width 1238 height 657
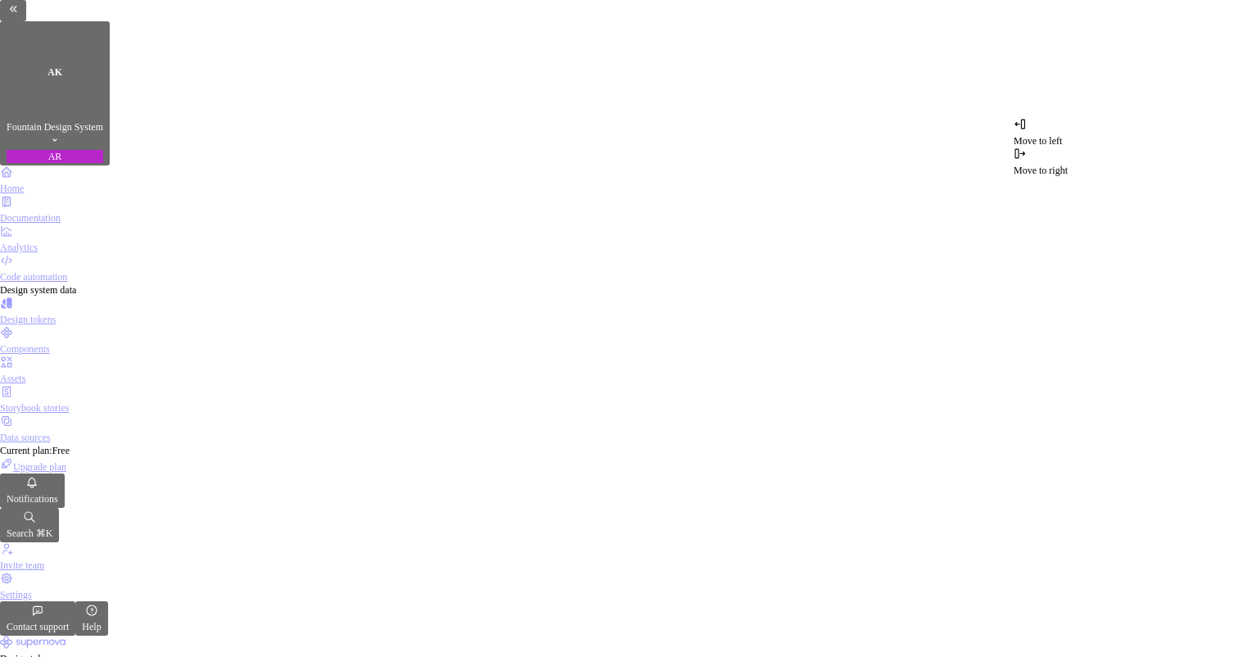
click at [976, 101] on html "AK Fountain Design System AR Home Documentation Analytics Code automation Desig…" at bounding box center [619, 328] width 1238 height 657
click at [868, 105] on html "AK Fountain Design System AR Home Documentation Analytics Code automation Desig…" at bounding box center [619, 328] width 1238 height 657
click at [883, 135] on span "Edit property" at bounding box center [876, 140] width 52 height 11
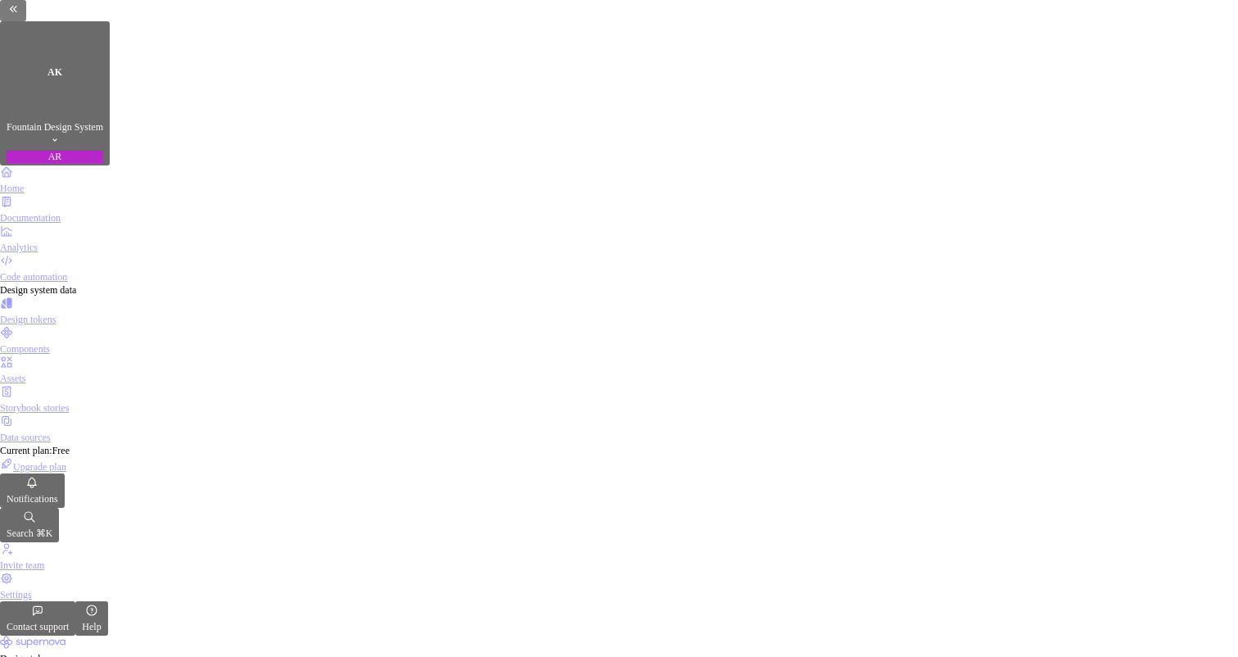
click at [111, 165] on div "Home" at bounding box center [619, 179] width 1238 height 29
click at [128, 296] on div "Design tokens" at bounding box center [619, 310] width 1238 height 29
click at [97, 342] on div "Components" at bounding box center [619, 348] width 1238 height 13
click at [65, 401] on div "Storybook stories" at bounding box center [619, 407] width 1238 height 13
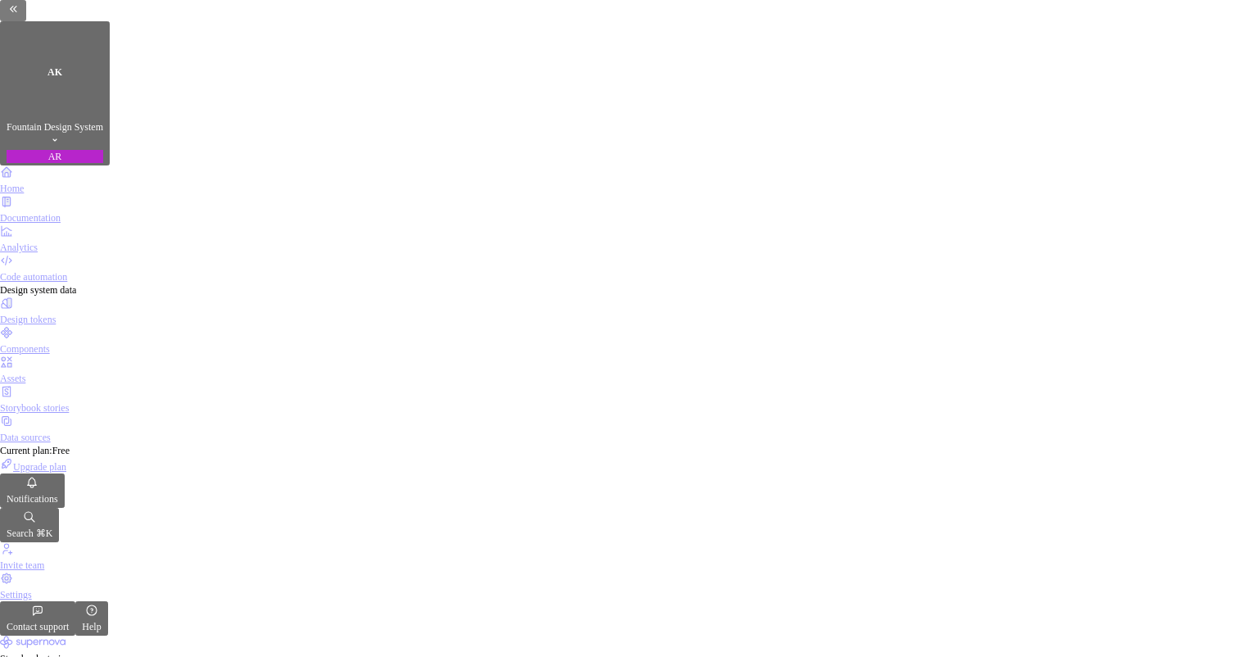
click at [64, 372] on div "Assets" at bounding box center [619, 378] width 1238 height 13
click at [80, 342] on div "Components" at bounding box center [619, 348] width 1238 height 13
click at [66, 372] on div "Assets" at bounding box center [619, 378] width 1238 height 13
